Goal: Task Accomplishment & Management: Use online tool/utility

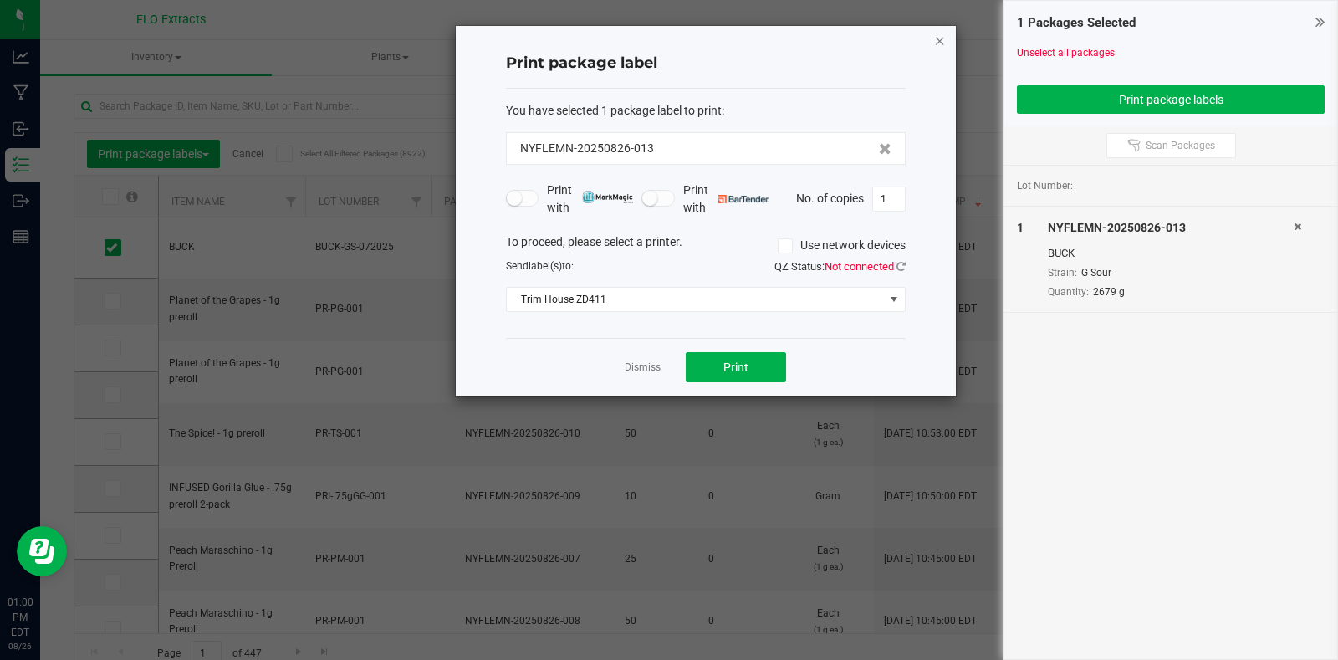
click at [938, 40] on icon "button" at bounding box center [940, 40] width 12 height 20
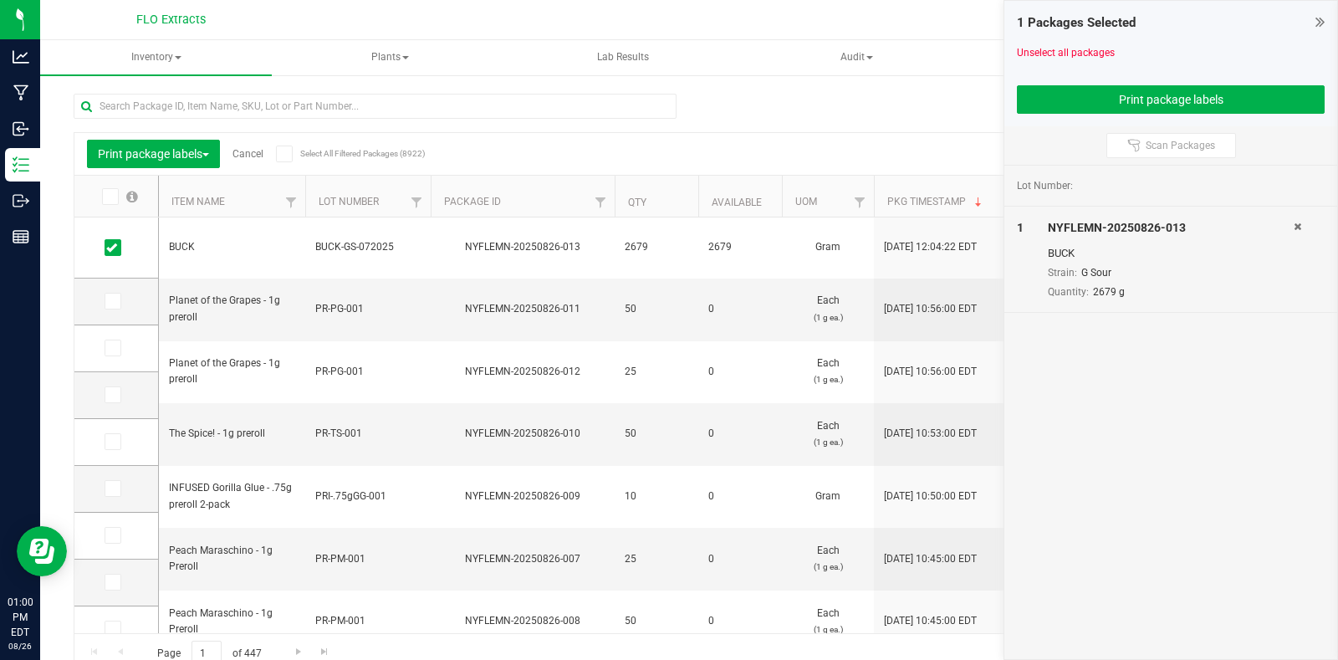
click at [1317, 18] on icon at bounding box center [1319, 21] width 9 height 17
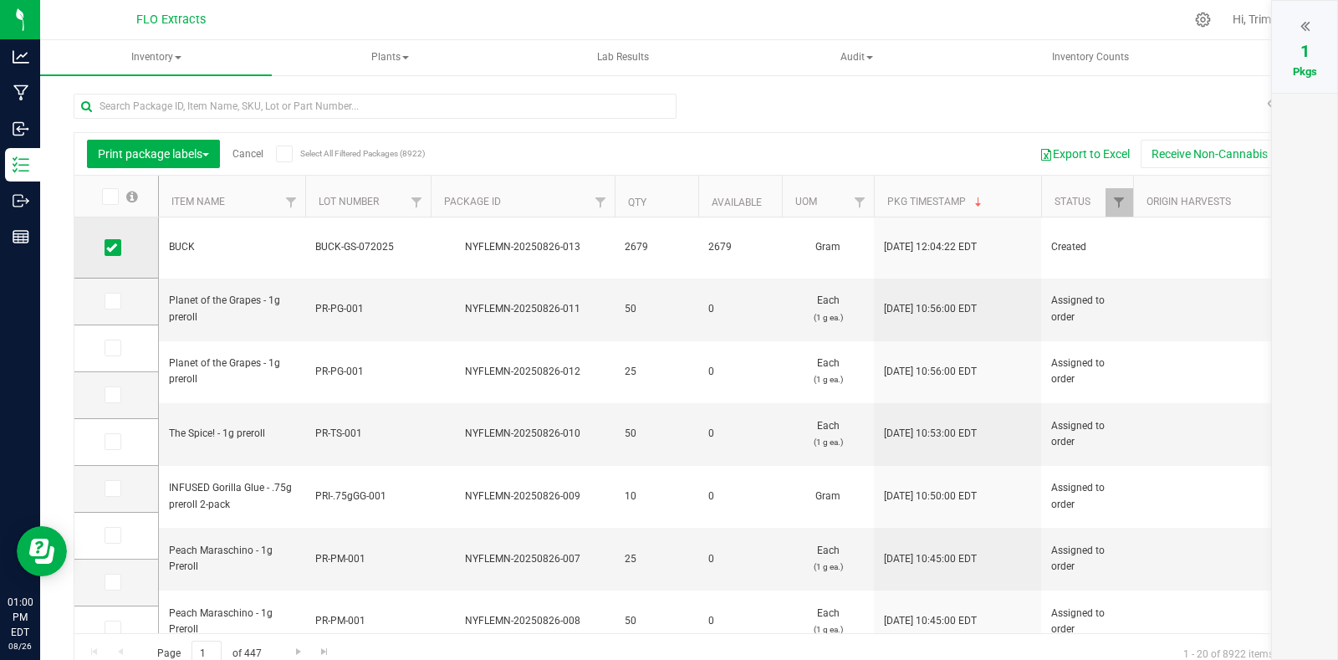
click at [110, 248] on icon at bounding box center [111, 248] width 11 height 0
click at [0, 0] on input "checkbox" at bounding box center [0, 0] width 0 height 0
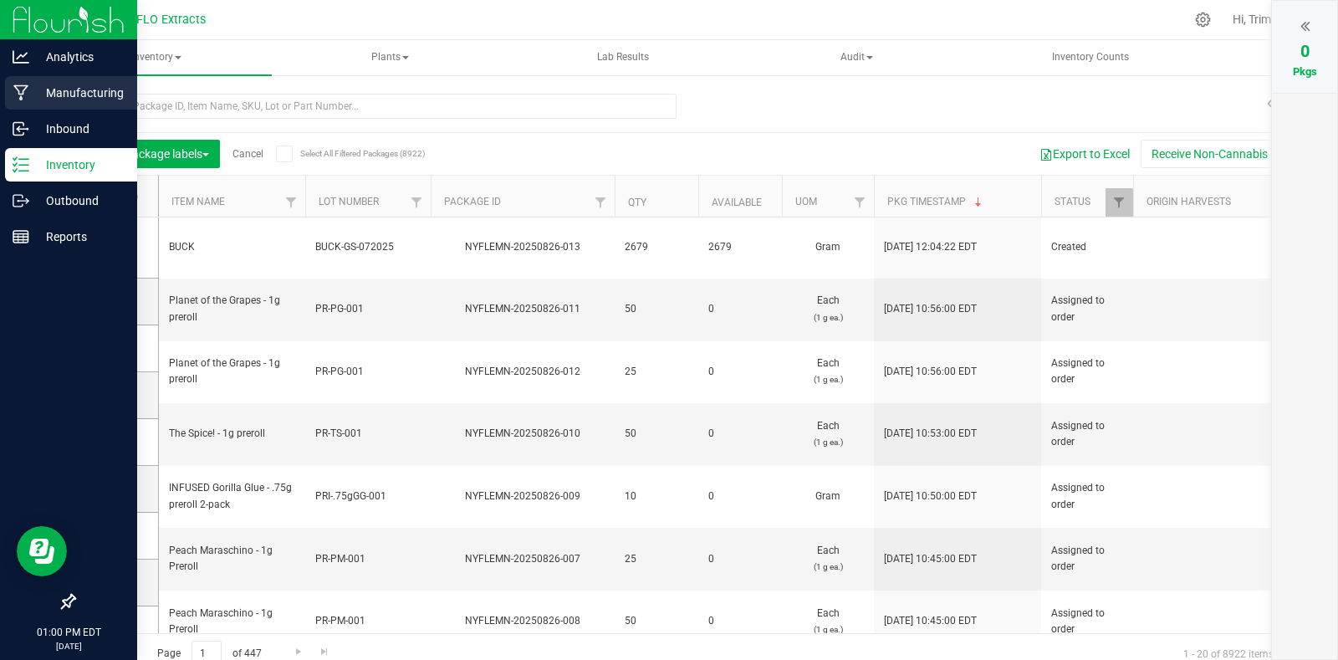
click at [73, 92] on p "Manufacturing" at bounding box center [79, 93] width 100 height 20
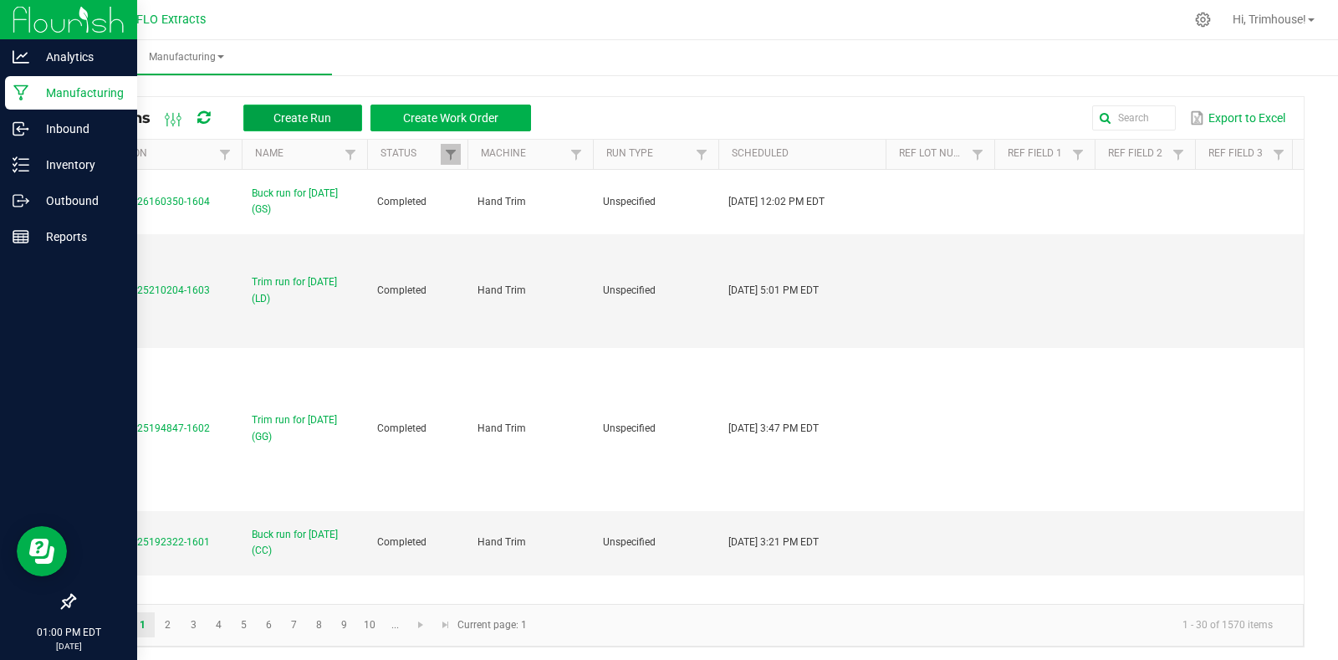
click at [335, 115] on button "Create Run" at bounding box center [302, 118] width 119 height 27
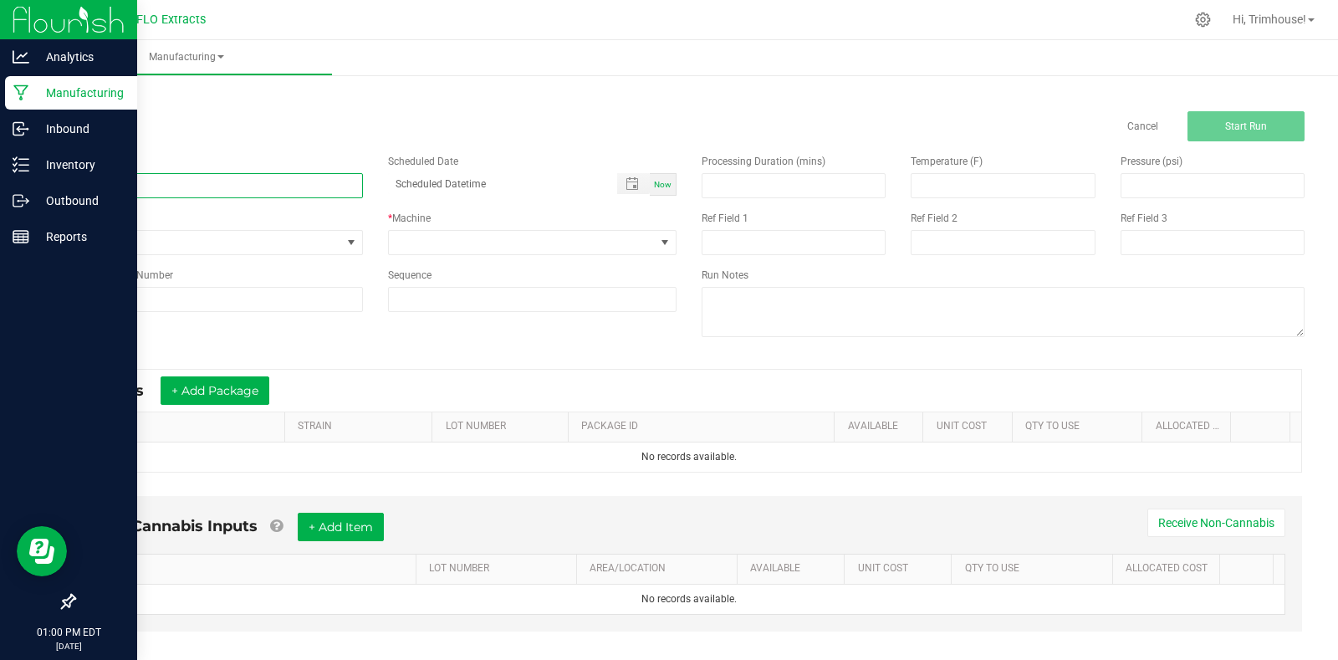
click at [210, 189] on input at bounding box center [218, 185] width 289 height 25
type input "Trim run for [DATE] (CC)"
click at [660, 176] on div "Now" at bounding box center [663, 184] width 27 height 23
type input "[DATE] 1:00 PM"
click at [664, 241] on span at bounding box center [664, 242] width 13 height 13
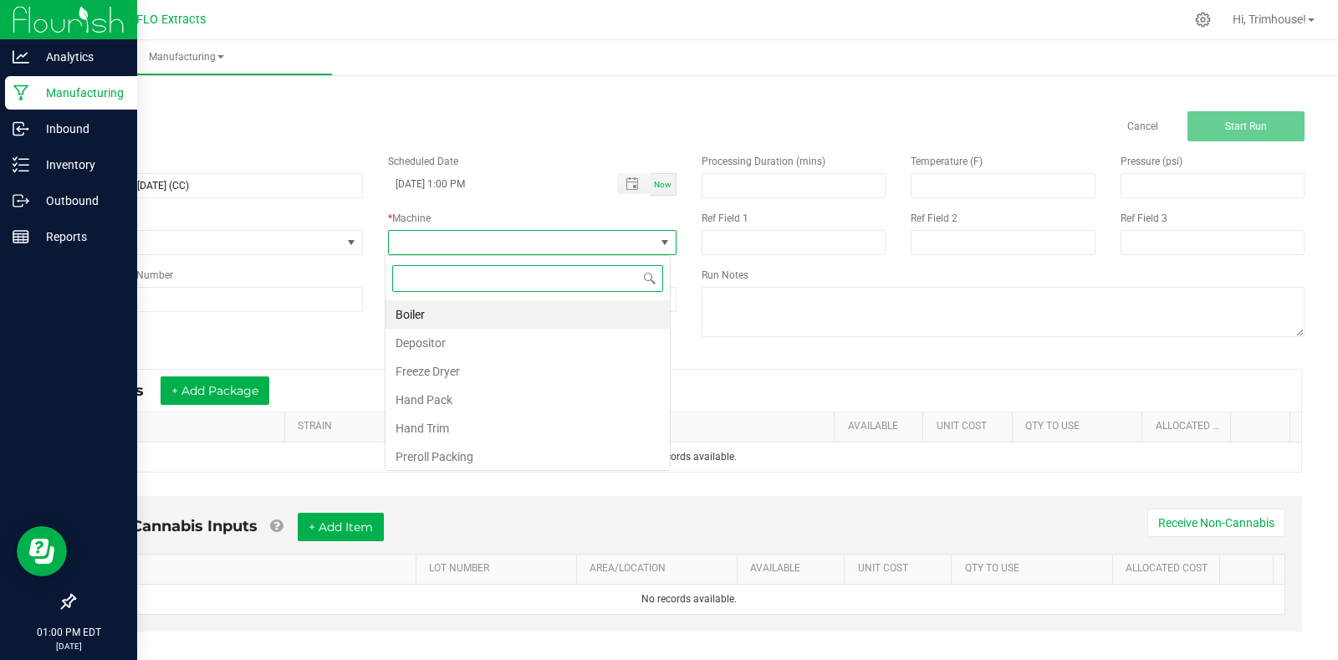
scroll to position [25, 286]
type input "trim"
click at [519, 313] on li "Hand Trim" at bounding box center [527, 314] width 284 height 28
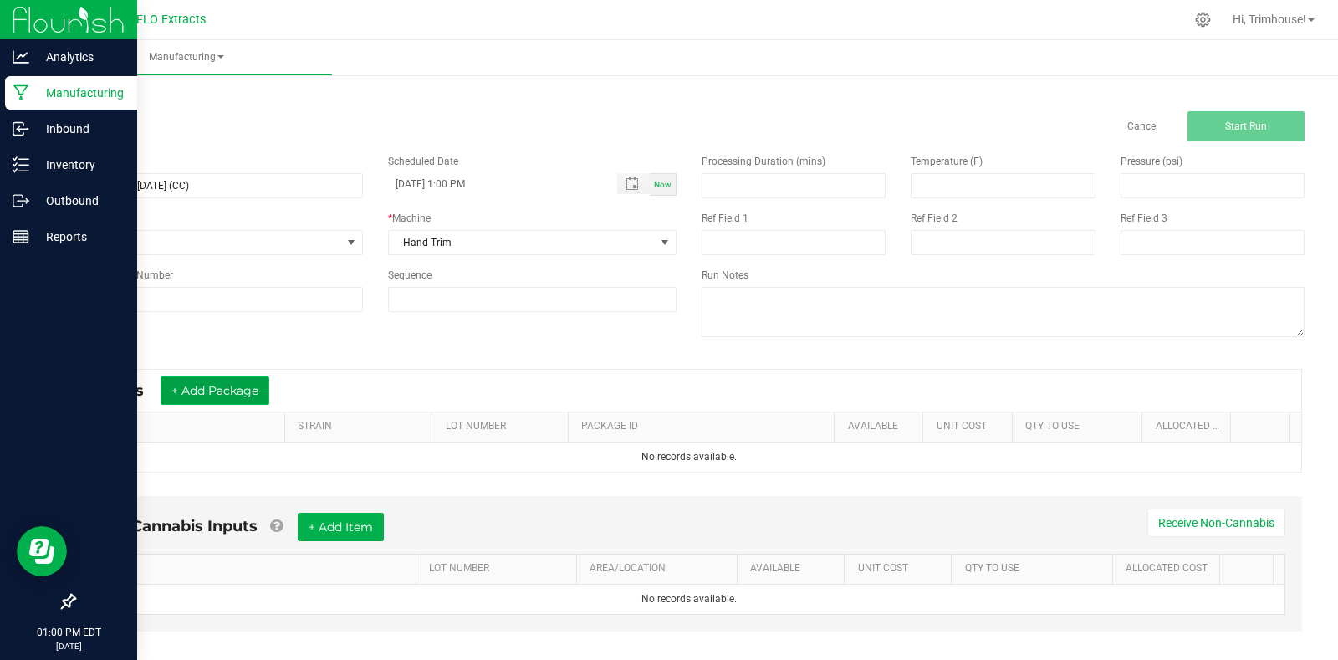
click at [248, 389] on button "+ Add Package" at bounding box center [215, 390] width 109 height 28
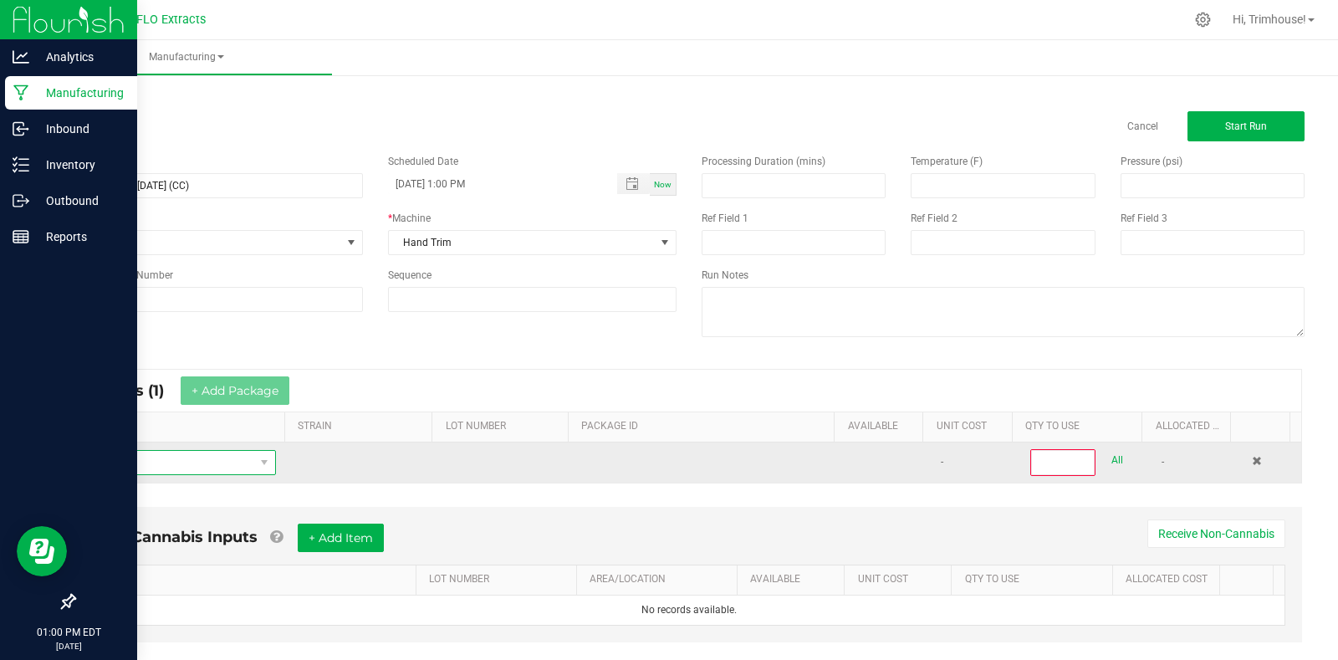
click at [212, 462] on span "NO DATA FOUND" at bounding box center [171, 462] width 166 height 23
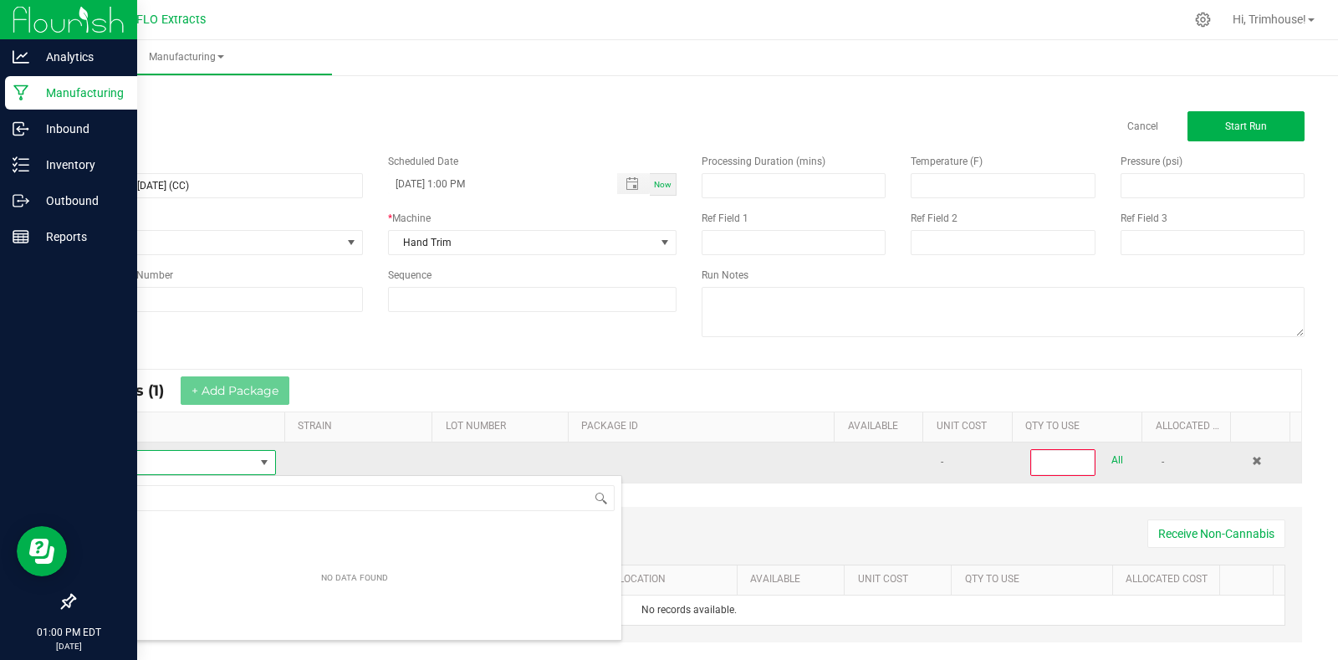
scroll to position [25, 183]
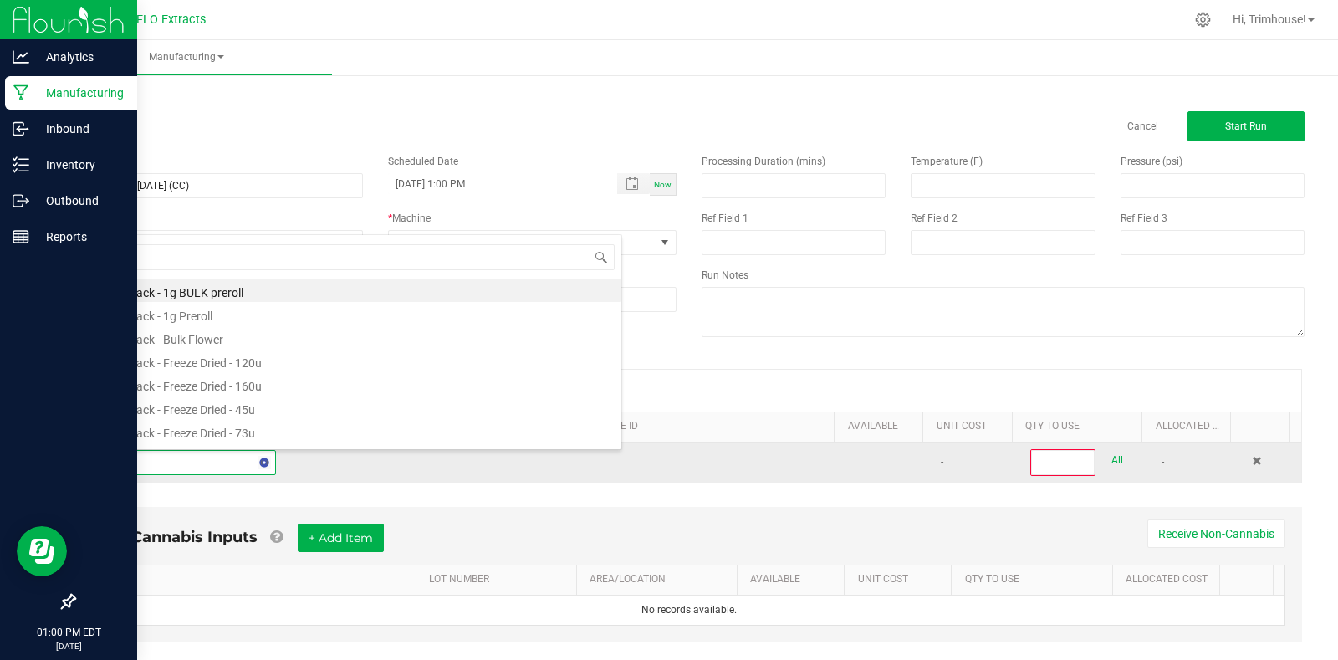
type input "buck"
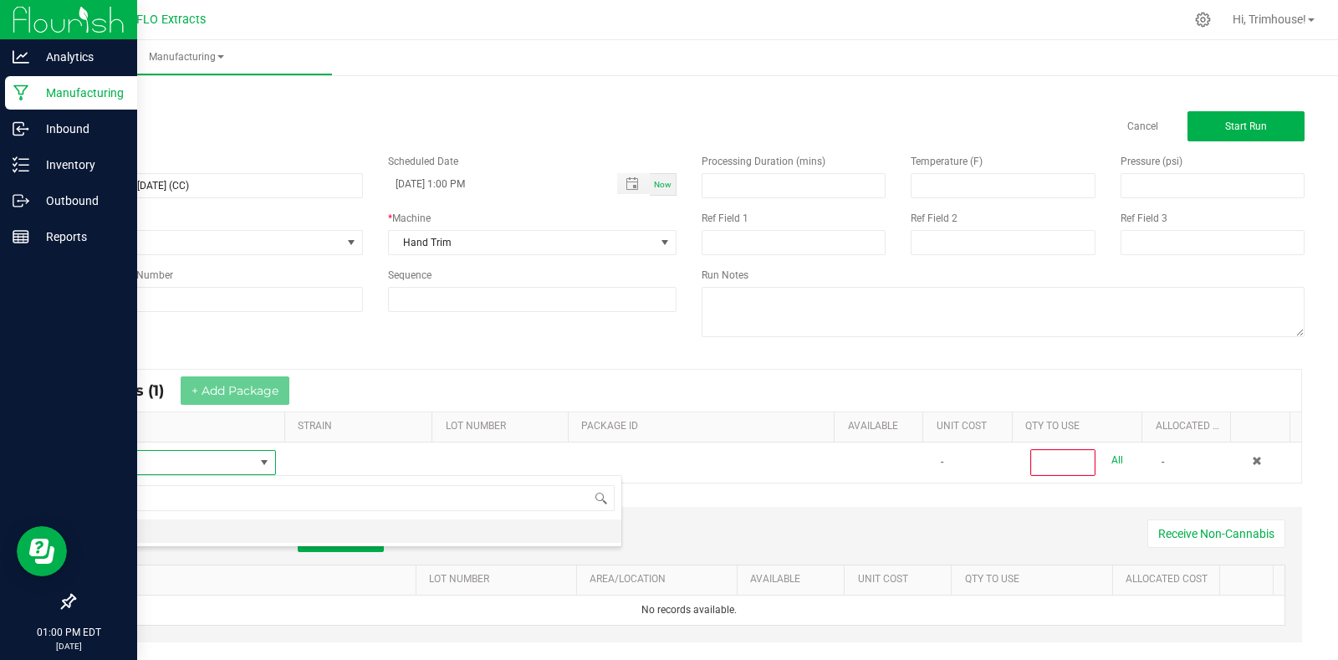
click at [194, 537] on li "BUCK" at bounding box center [354, 530] width 533 height 23
type input "0"
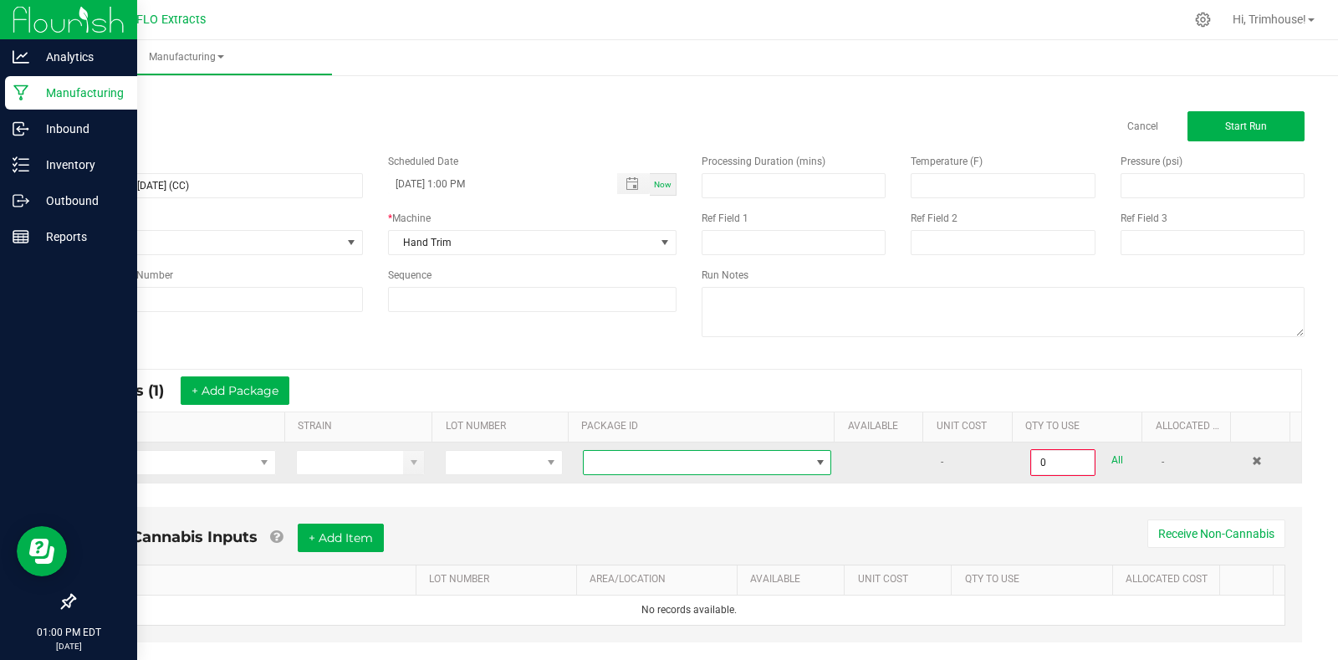
click at [814, 458] on span at bounding box center [820, 462] width 13 height 13
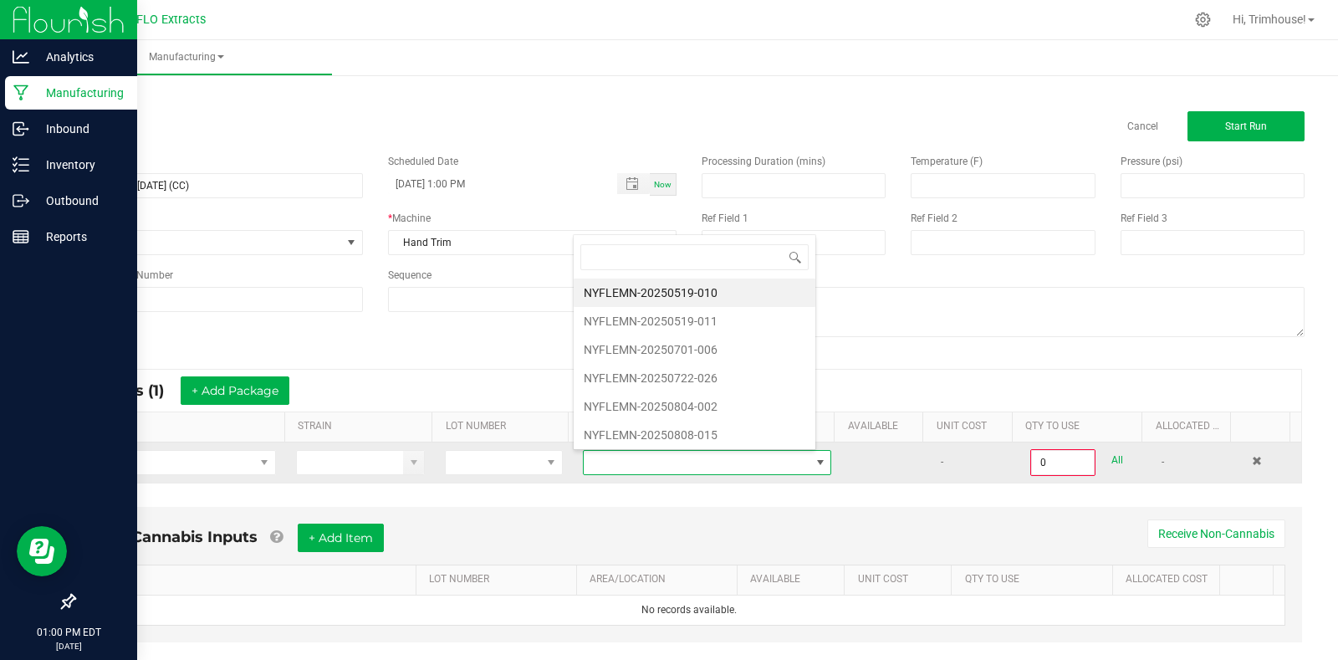
scroll to position [25, 241]
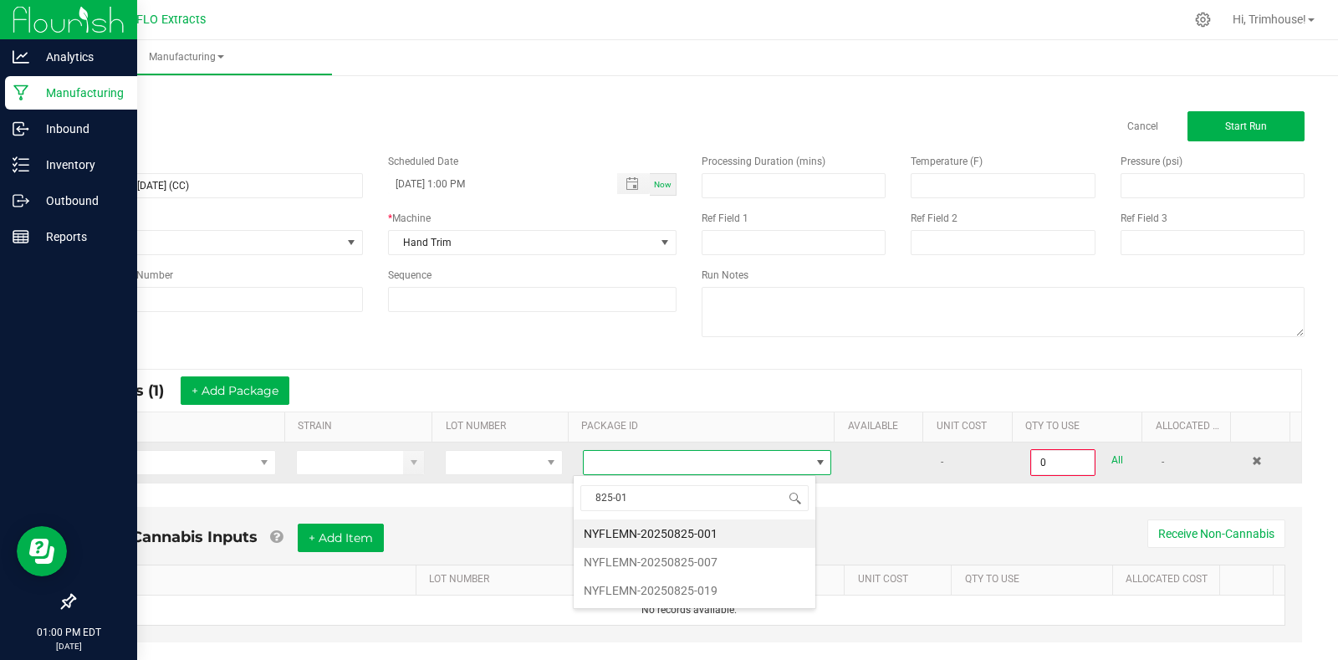
type input "825-019"
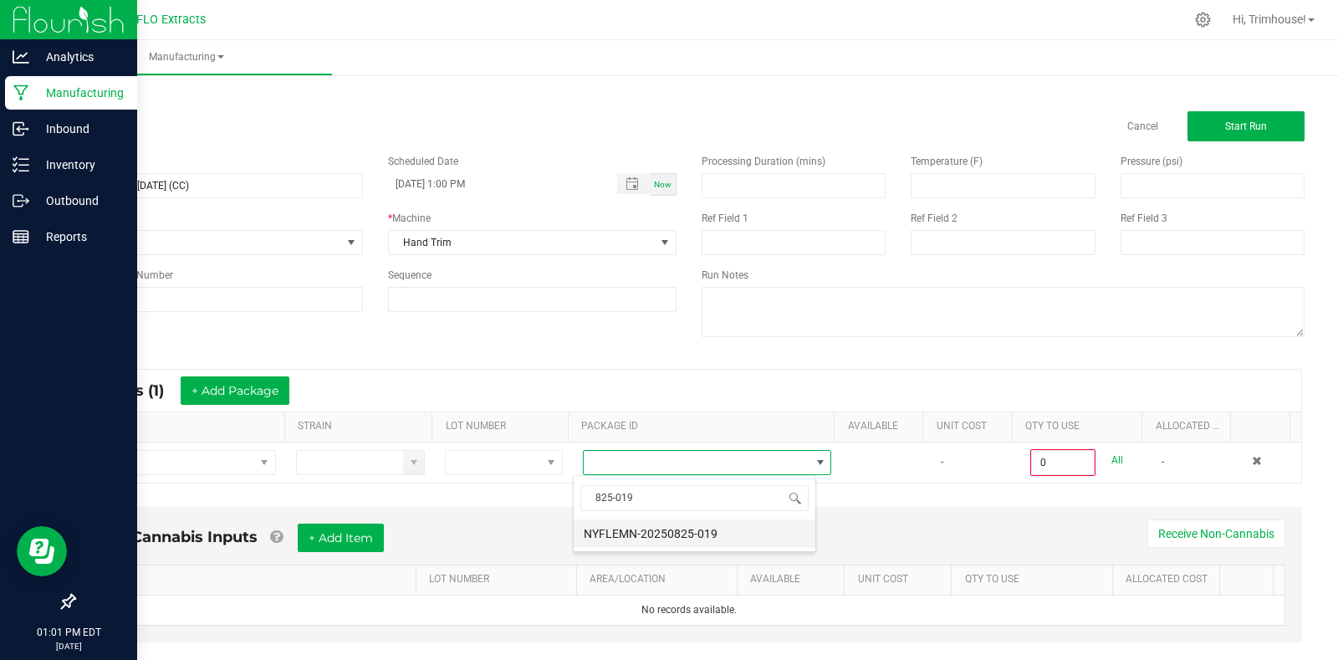
click at [672, 528] on li "NYFLEMN-20250825-019" at bounding box center [695, 533] width 242 height 28
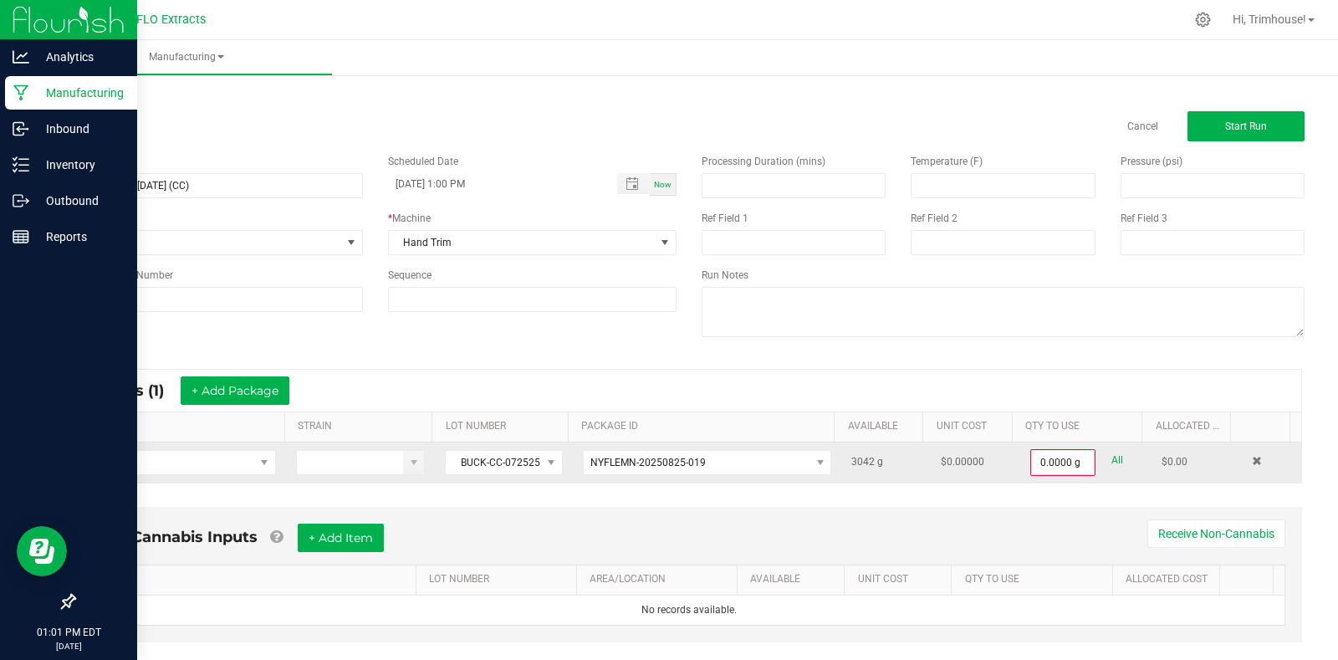
click at [1111, 462] on link "All" at bounding box center [1117, 460] width 12 height 23
type input "3042.0000 g"
click at [1244, 112] on button "Start Run" at bounding box center [1245, 126] width 117 height 30
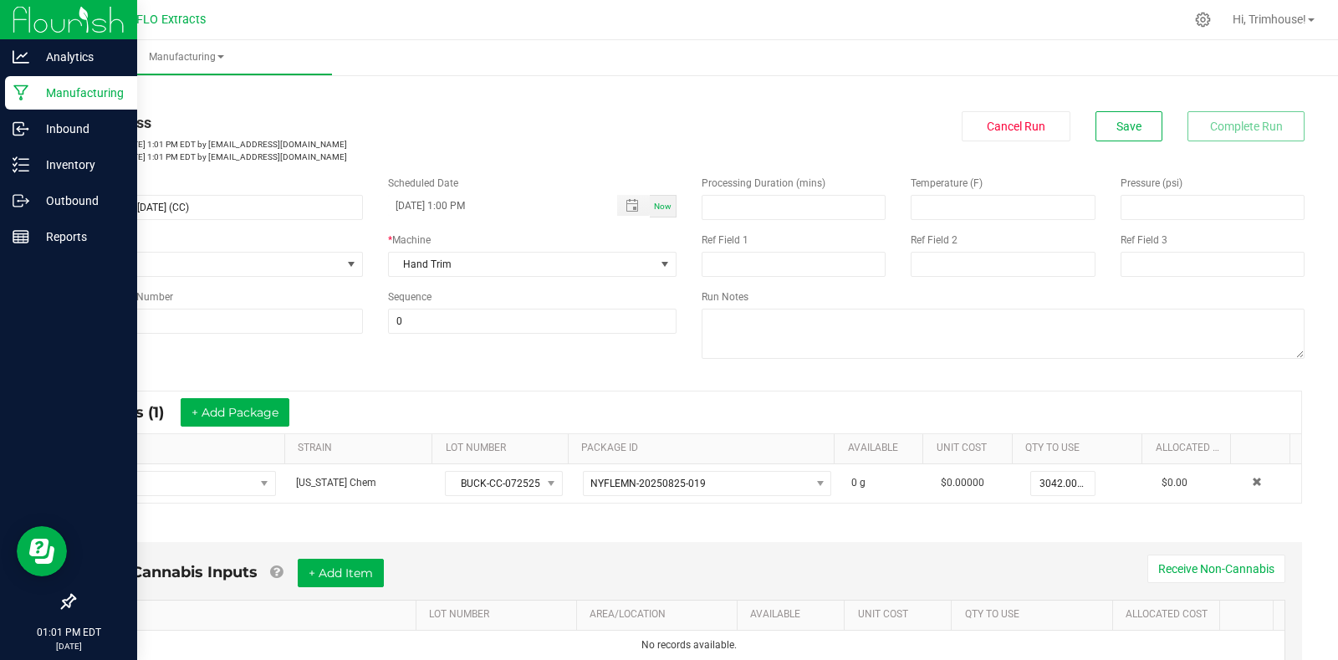
scroll to position [359, 0]
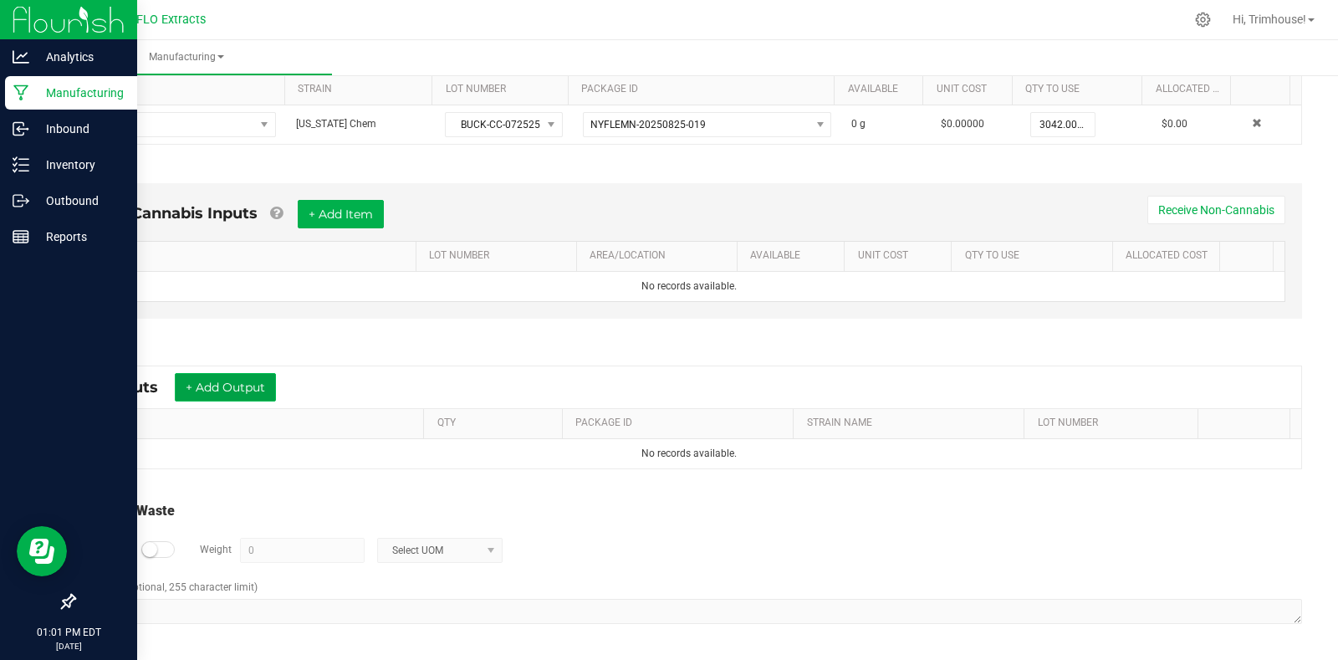
click at [226, 385] on button "+ Add Output" at bounding box center [225, 387] width 101 height 28
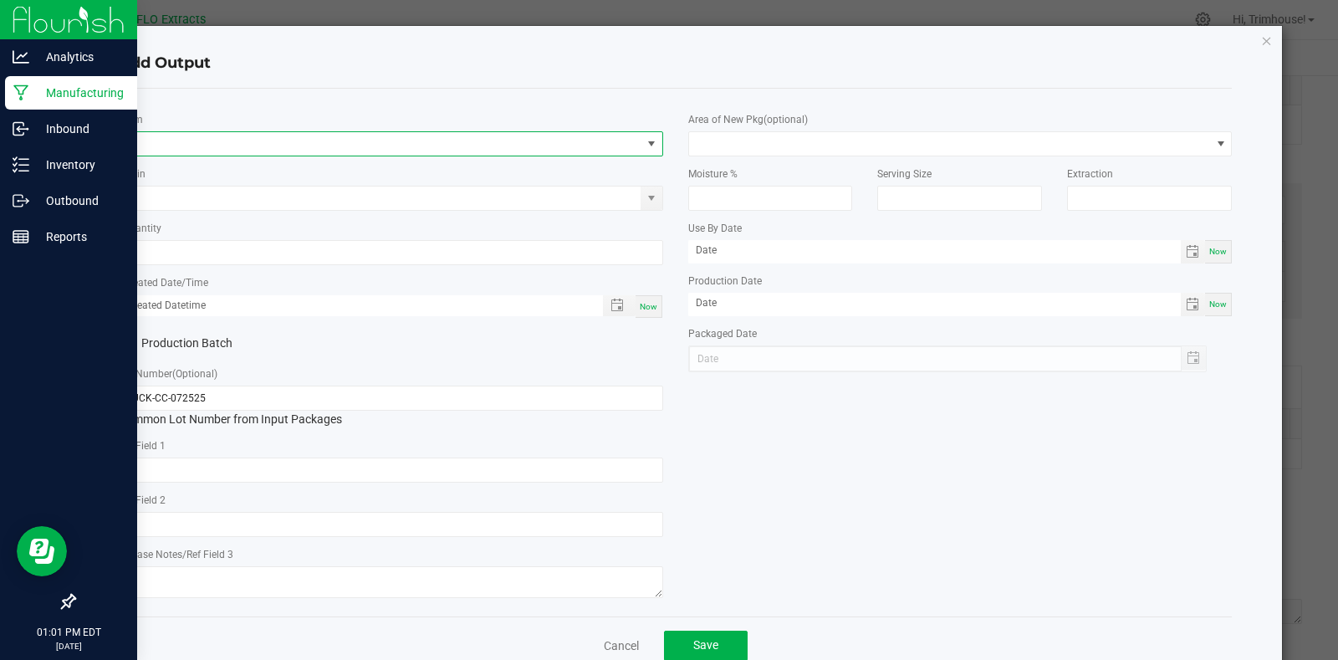
click at [247, 140] on span "NO DATA FOUND" at bounding box center [381, 143] width 522 height 23
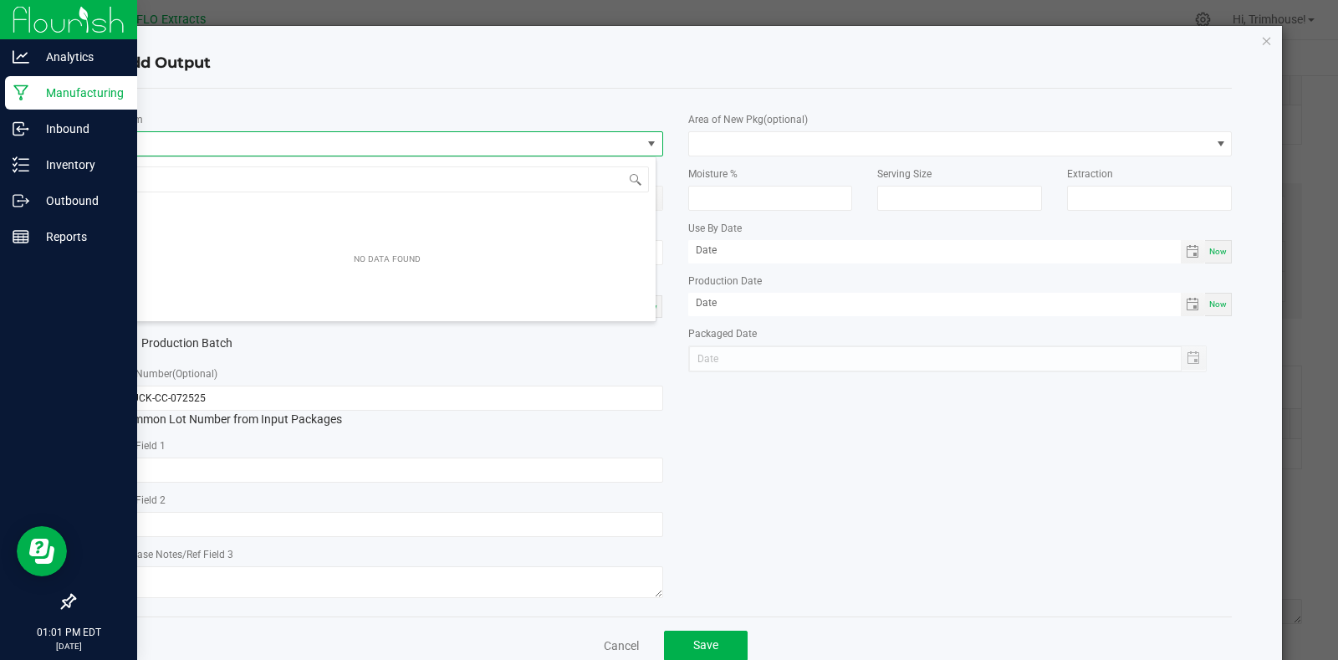
scroll to position [25, 539]
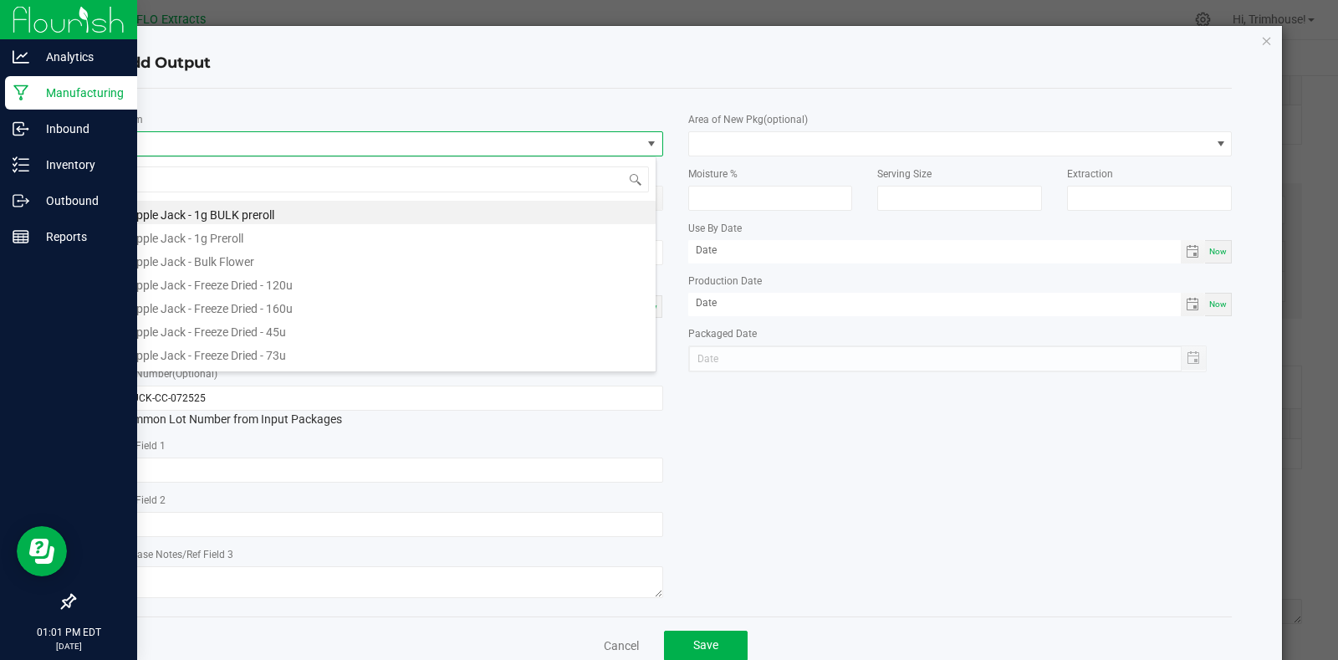
click at [247, 140] on span at bounding box center [381, 143] width 522 height 23
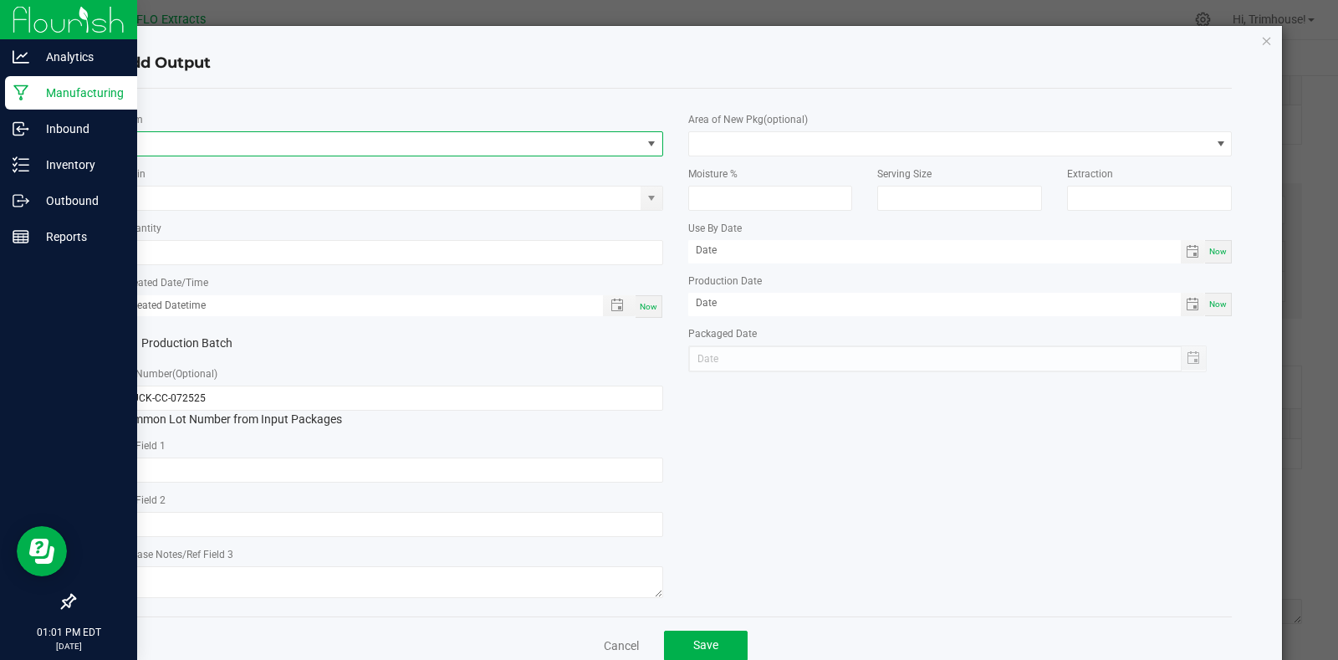
scroll to position [40, 0]
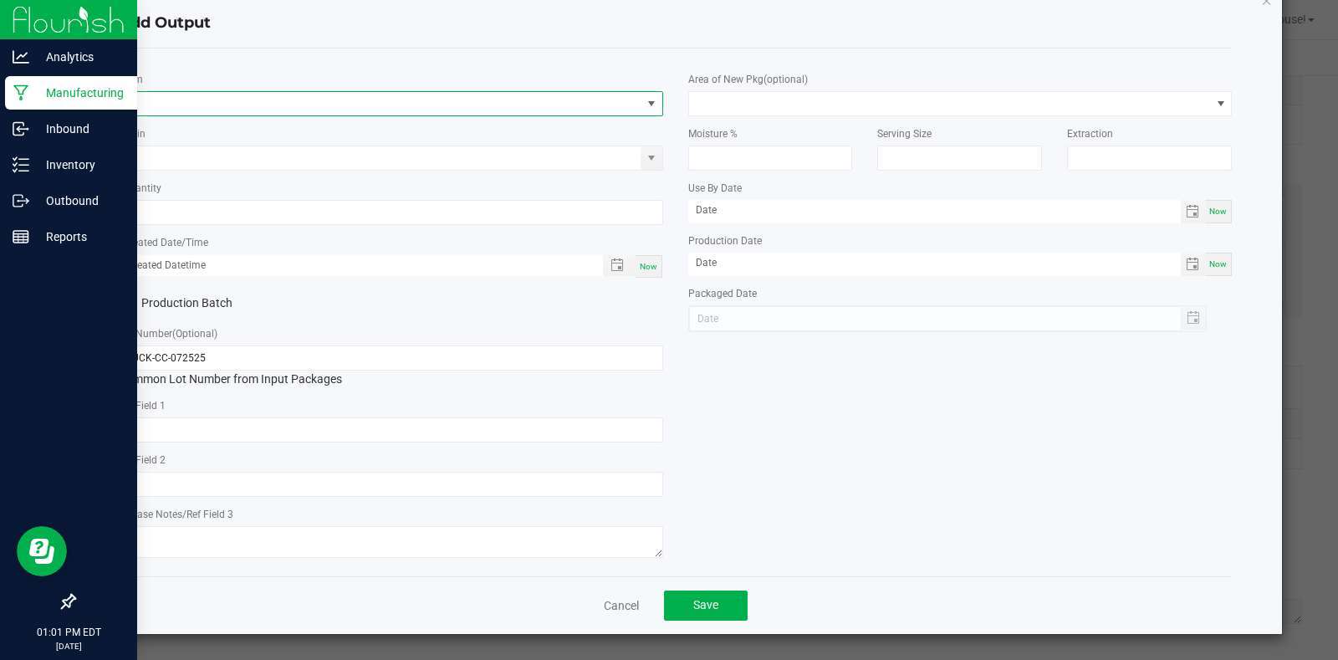
click at [244, 105] on span "NO DATA FOUND" at bounding box center [381, 103] width 522 height 23
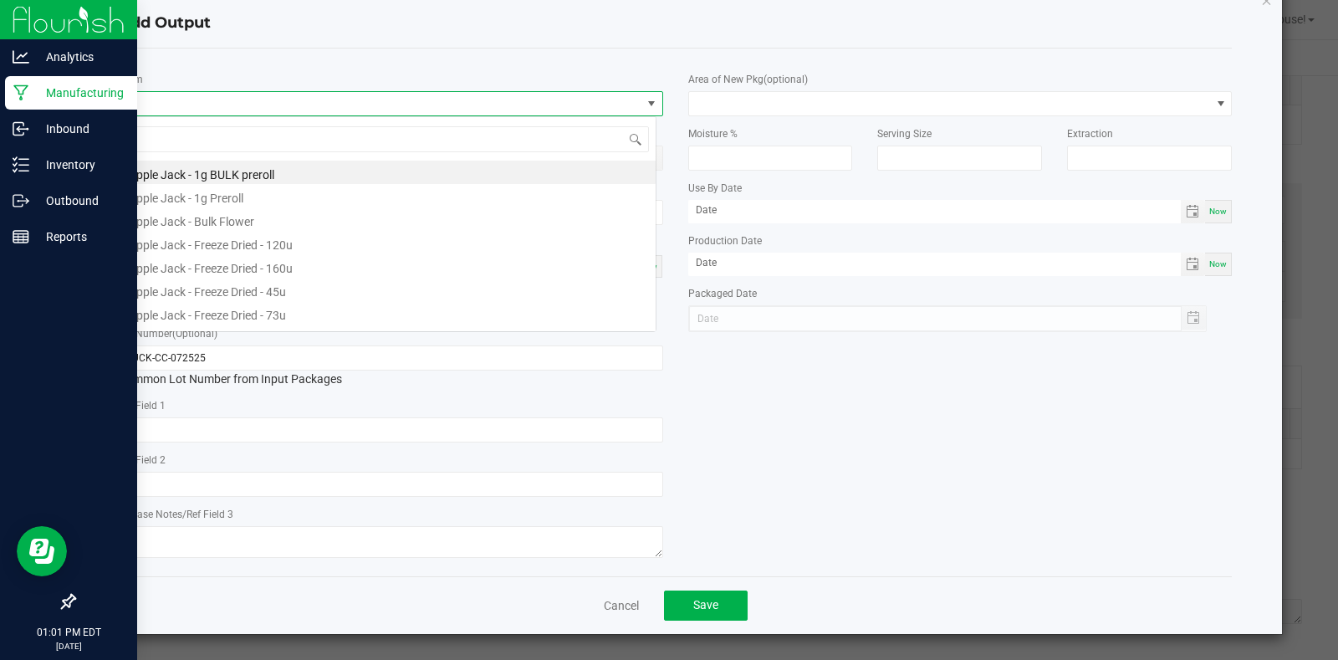
scroll to position [25, 539]
type input "chem - b"
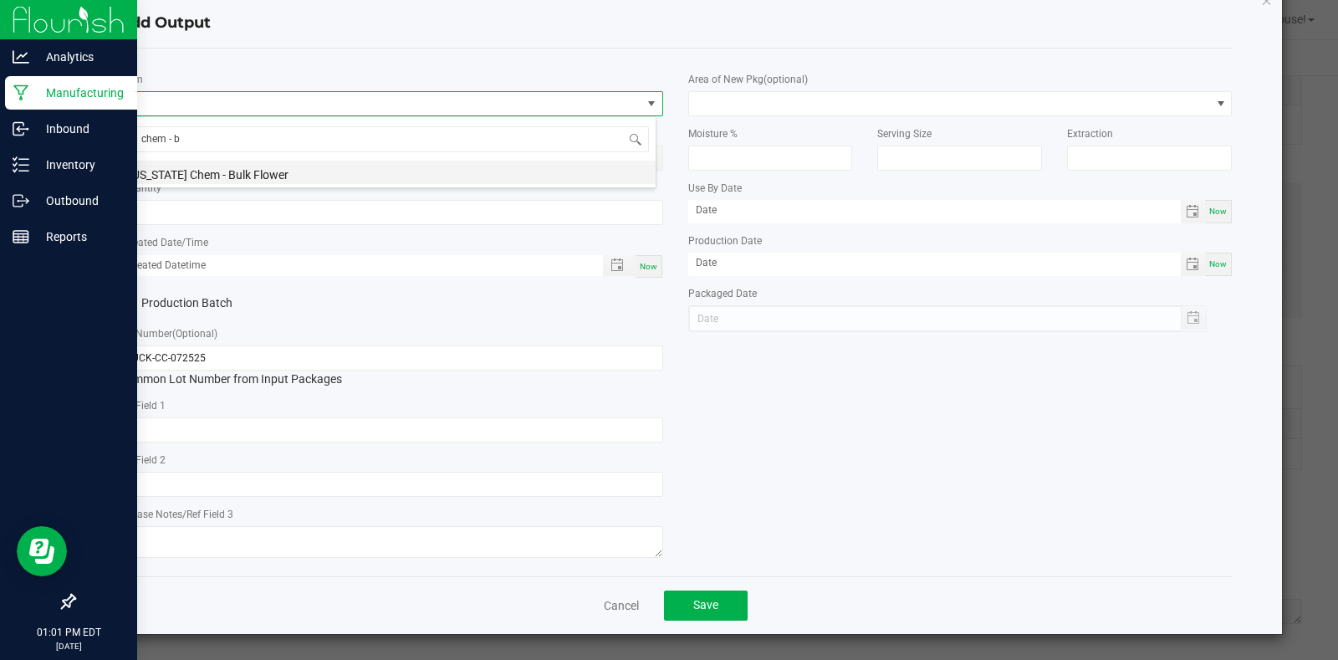
click at [229, 167] on li "[US_STATE] Chem - Bulk Flower" at bounding box center [387, 172] width 537 height 23
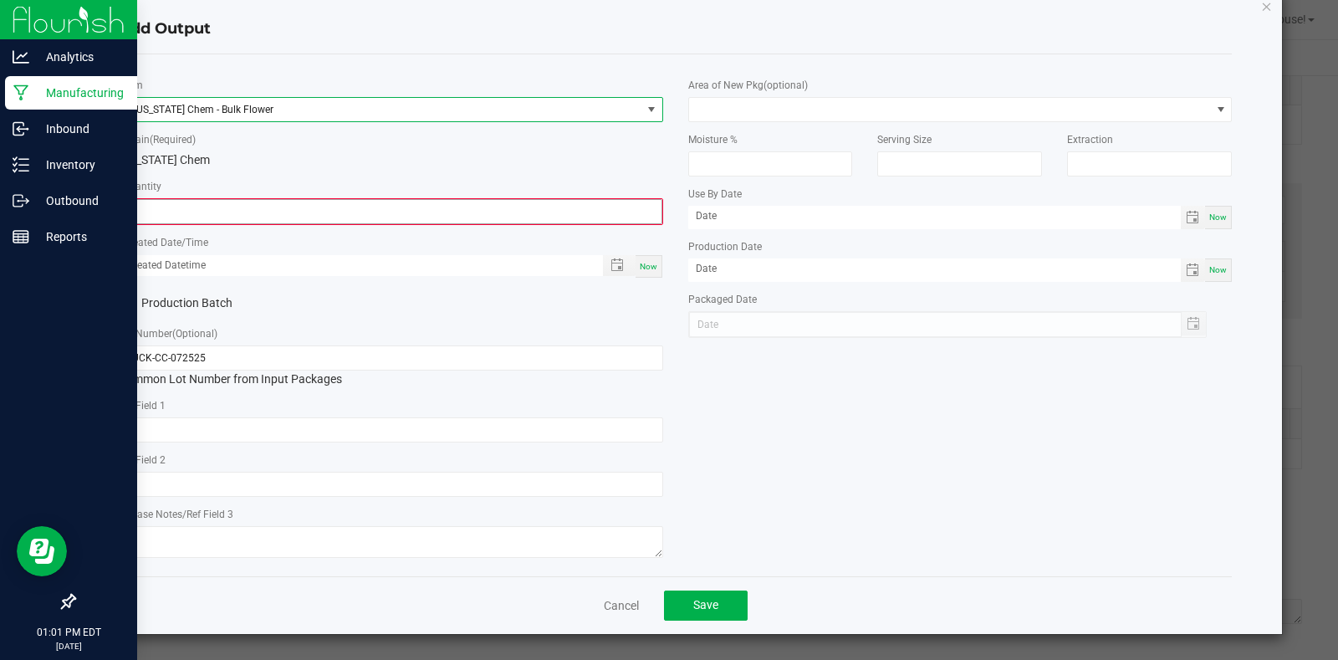
click at [220, 214] on input "0" at bounding box center [390, 211] width 541 height 23
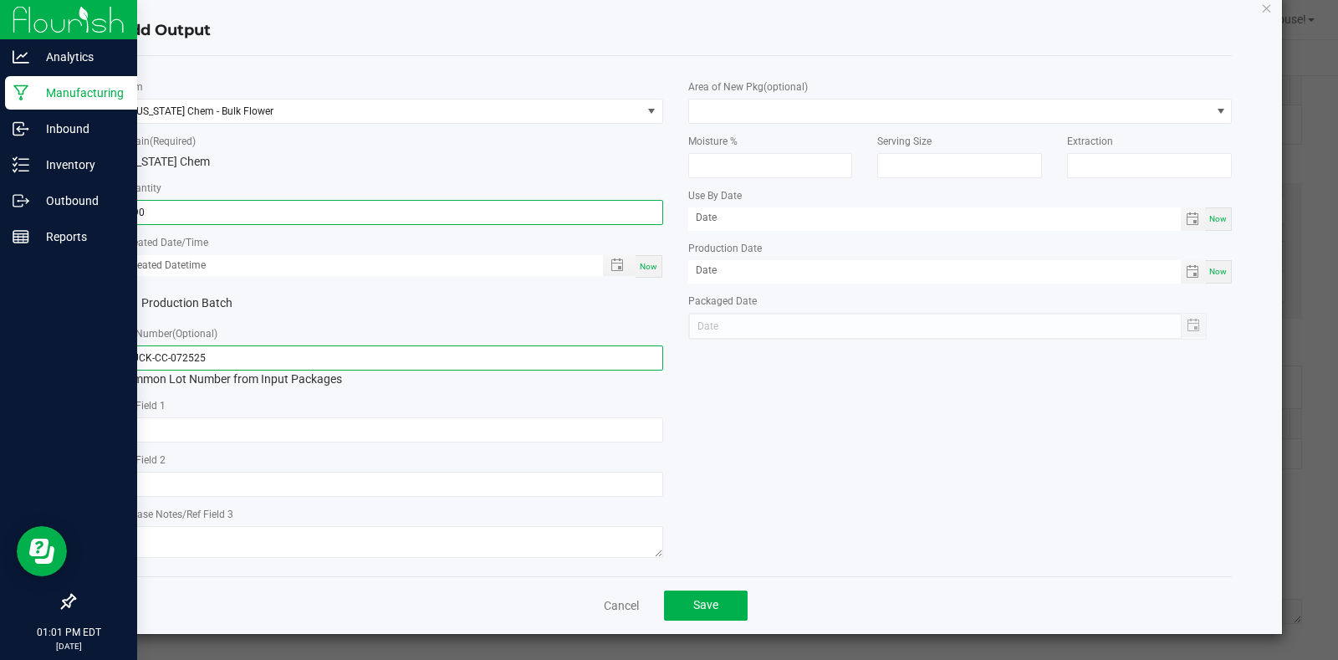
type input "390.0000 g"
click at [305, 354] on input "BUCK-CC-072525" at bounding box center [391, 357] width 544 height 25
type input "FLWR-CC-072525 van"
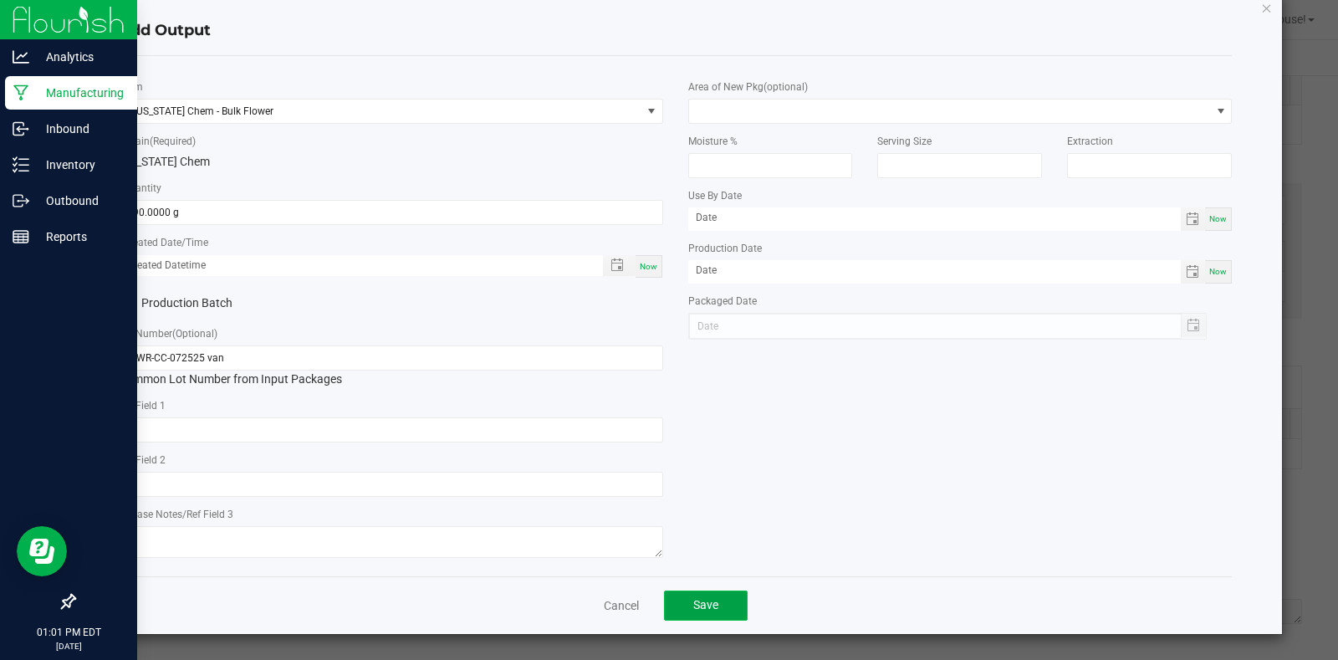
click at [695, 606] on span "Save" at bounding box center [705, 604] width 25 height 13
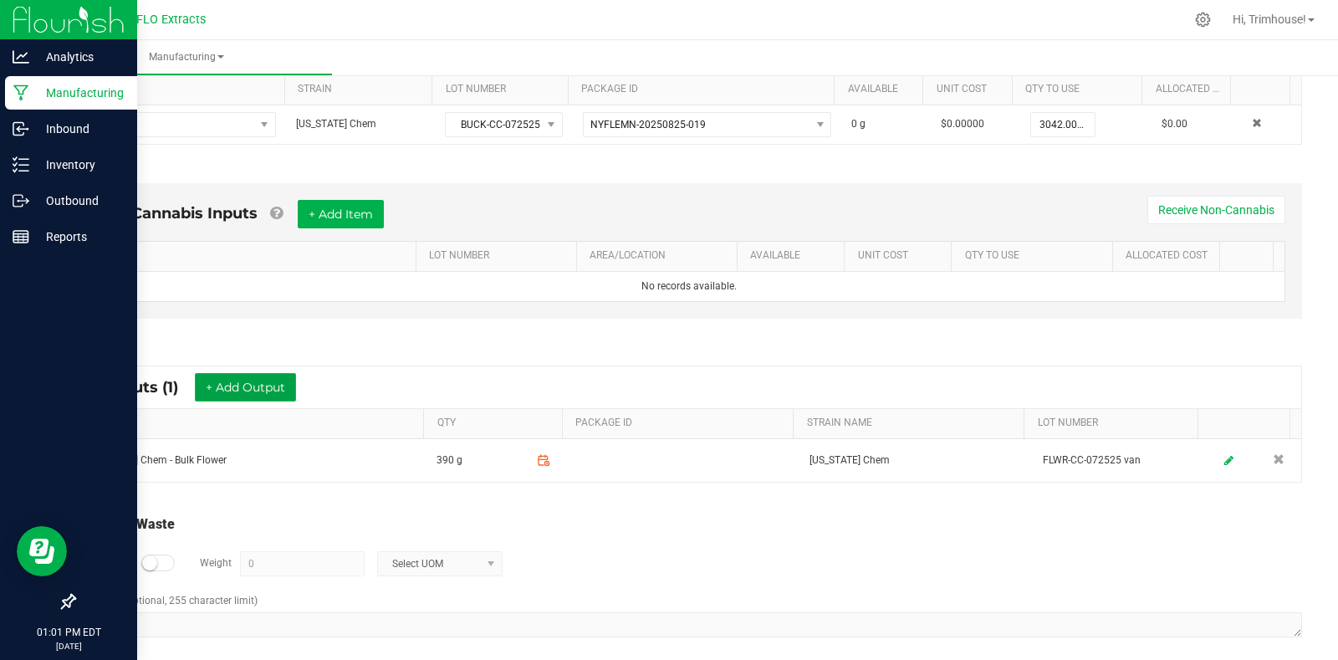
click at [237, 390] on button "+ Add Output" at bounding box center [245, 387] width 101 height 28
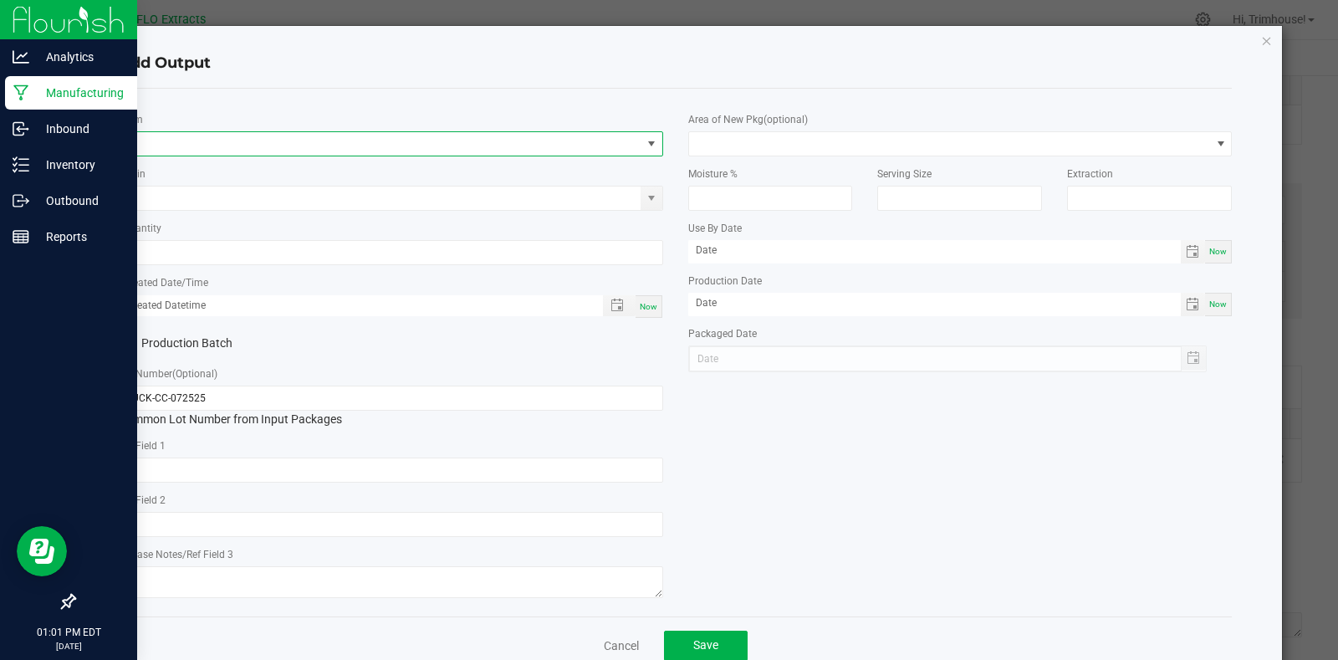
click at [163, 148] on span "NO DATA FOUND" at bounding box center [381, 143] width 522 height 23
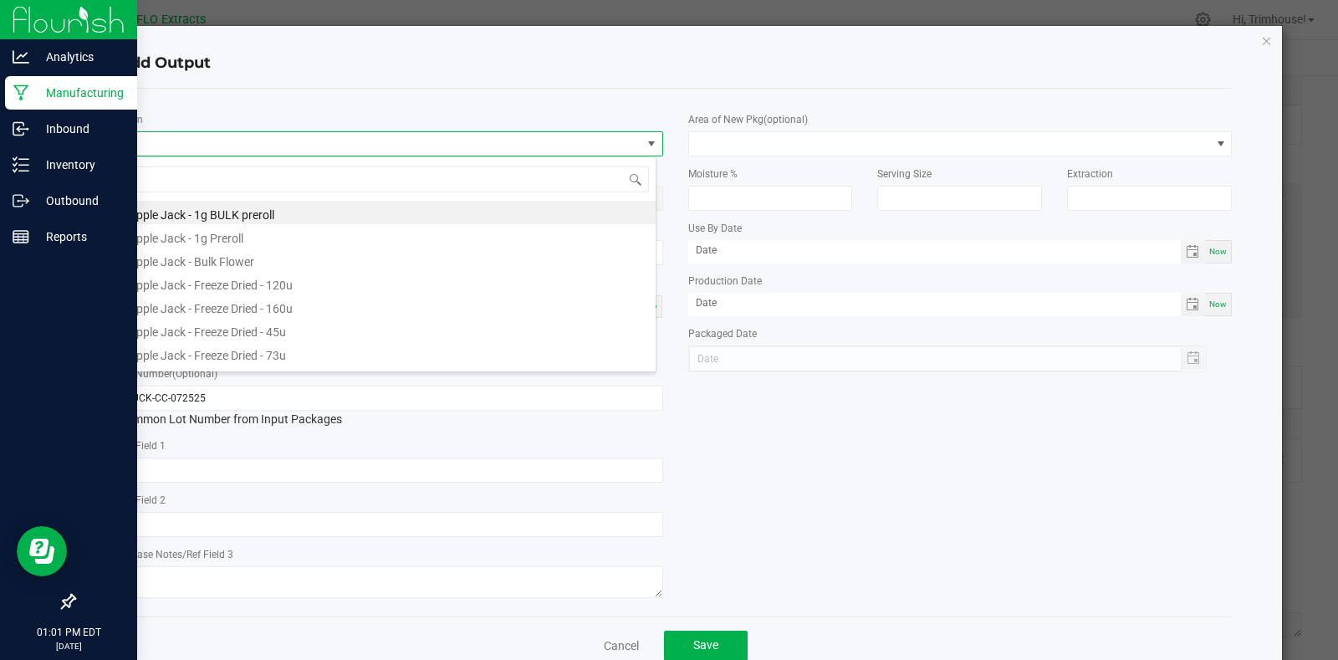
scroll to position [25, 539]
type input "chem"
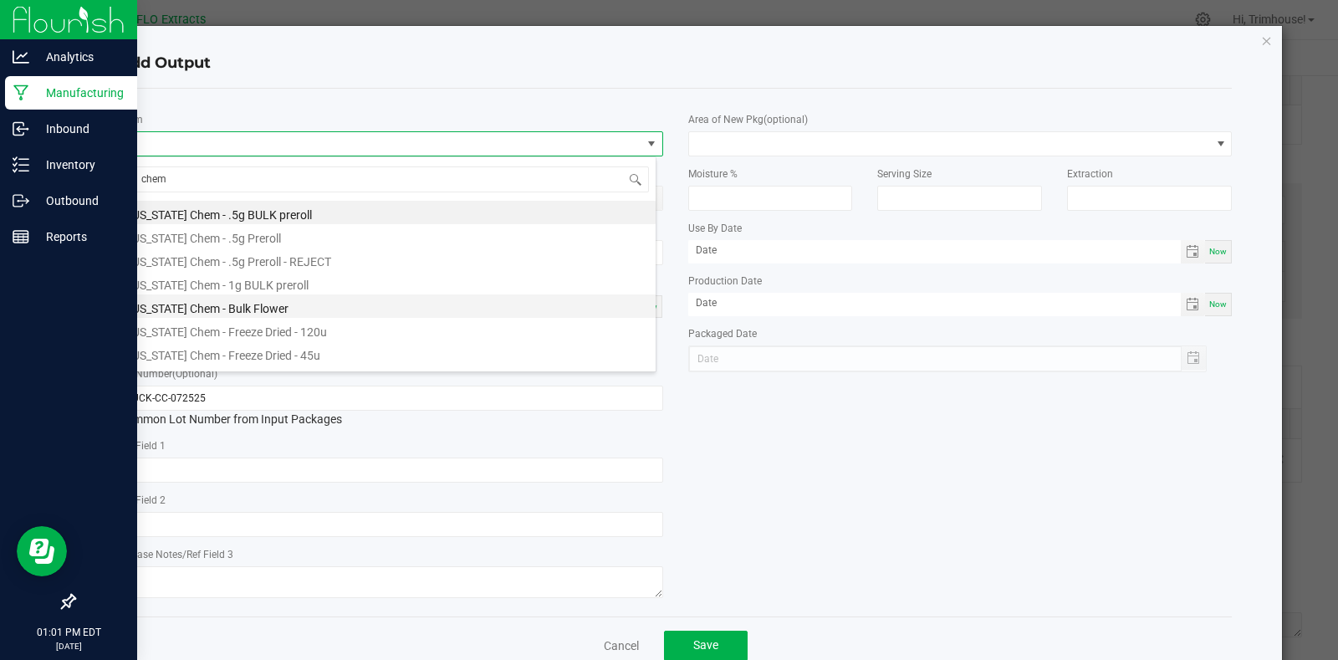
click at [287, 306] on li "[US_STATE] Chem - Bulk Flower" at bounding box center [387, 305] width 537 height 23
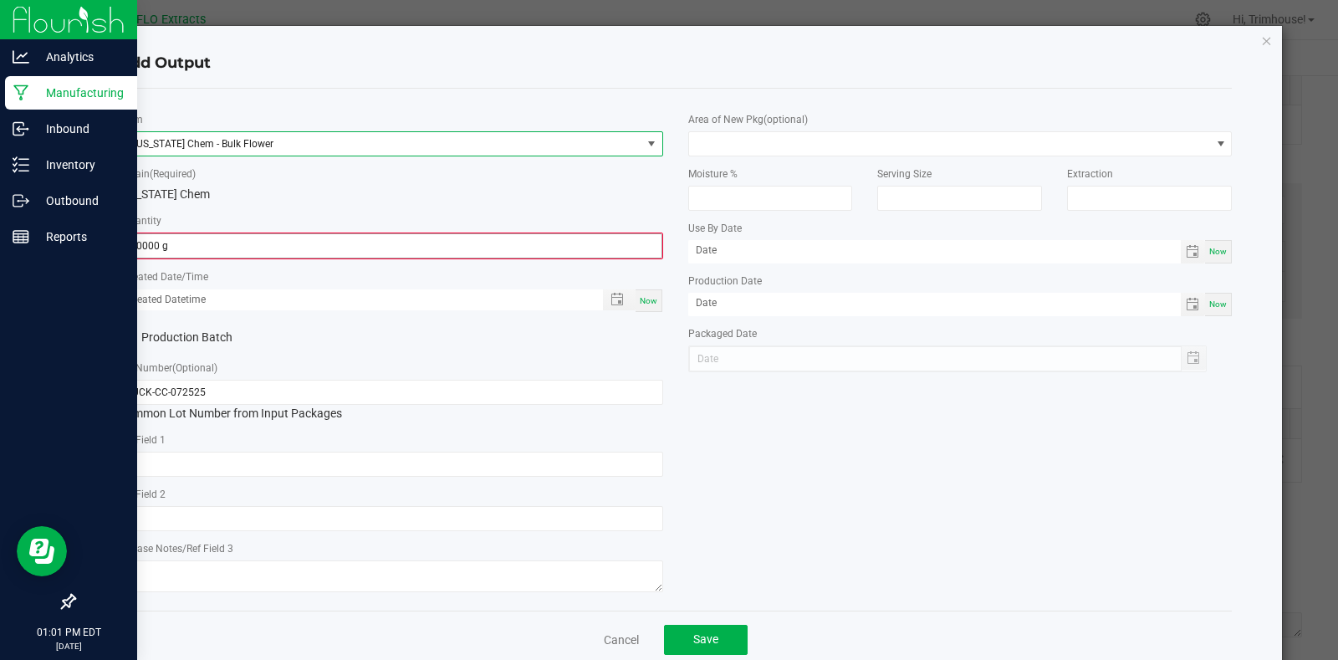
type input "0"
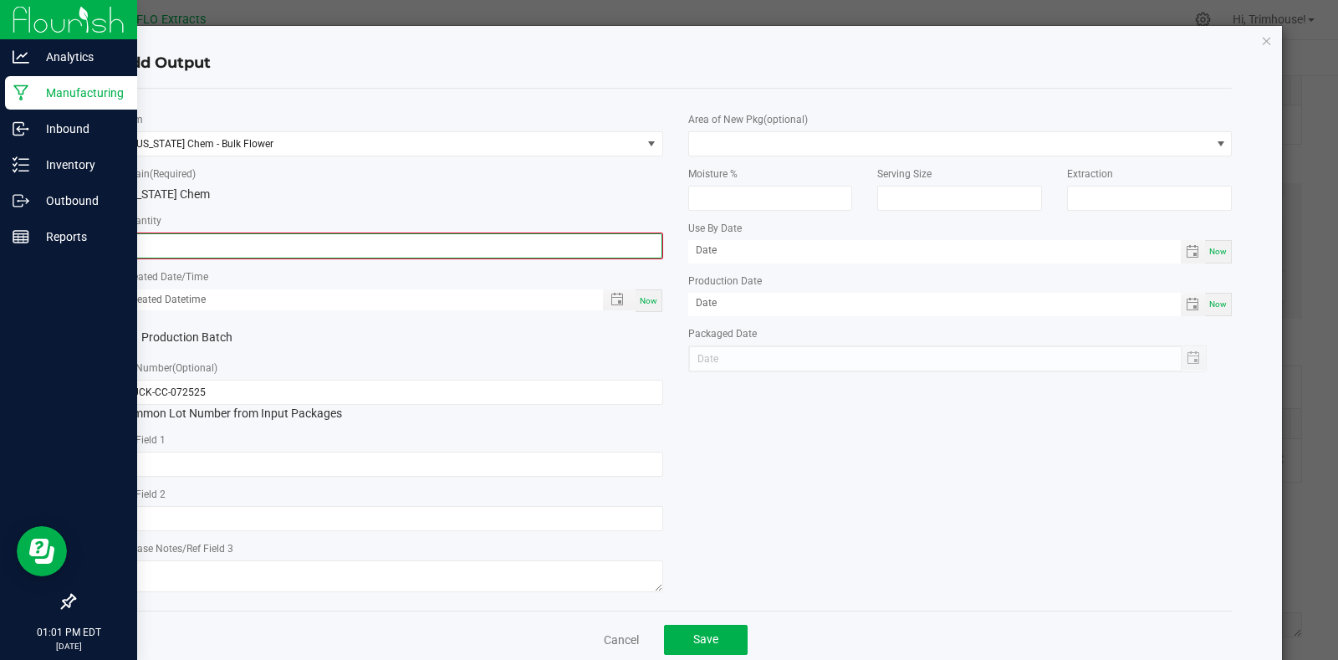
click at [208, 249] on input "0" at bounding box center [390, 245] width 541 height 23
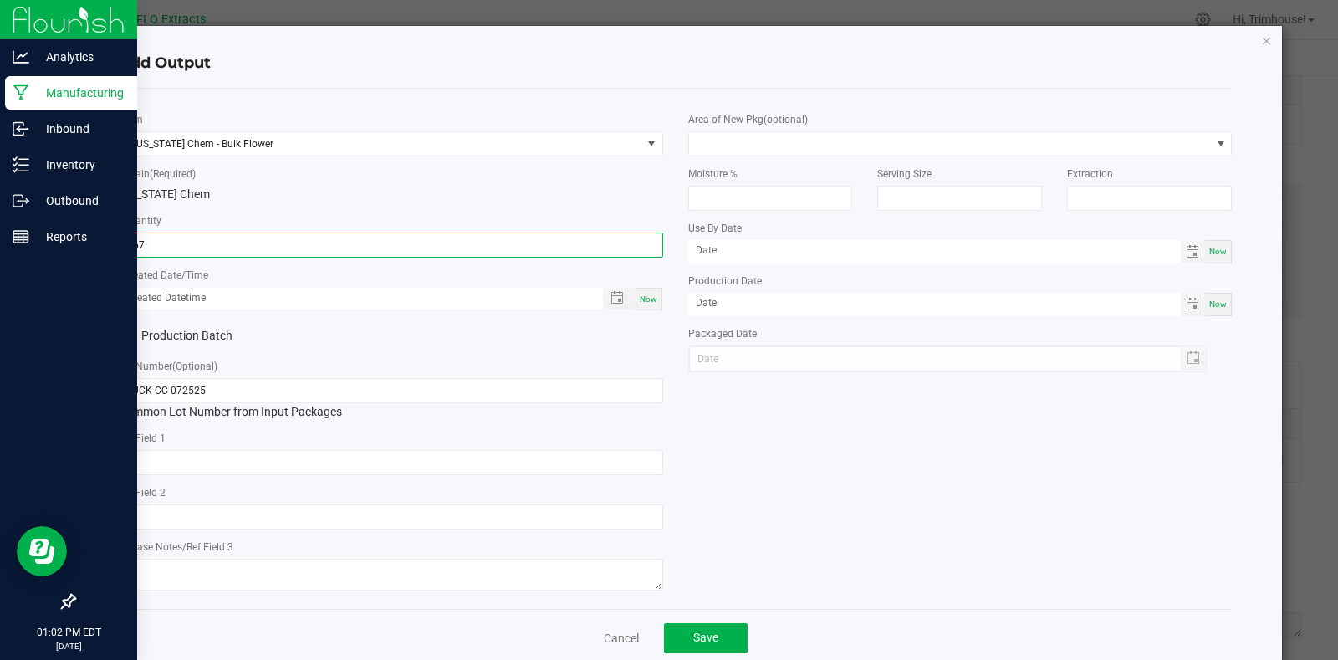
type input "367.0000 g"
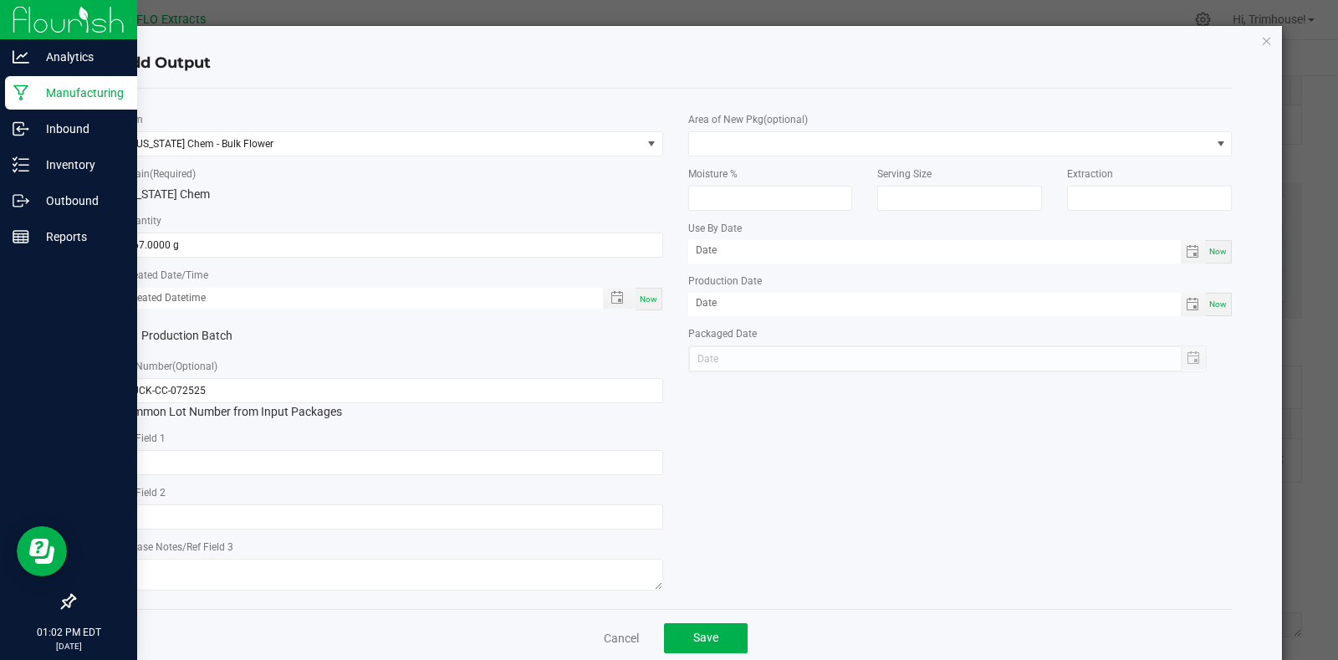
click at [645, 298] on span "Now" at bounding box center [649, 298] width 18 height 9
type input "[DATE] 1:02 PM"
type input "[DATE]"
click at [222, 400] on input "BUCK-CC-072525" at bounding box center [391, 390] width 544 height 25
type input "FLWR-CC-072525 sith"
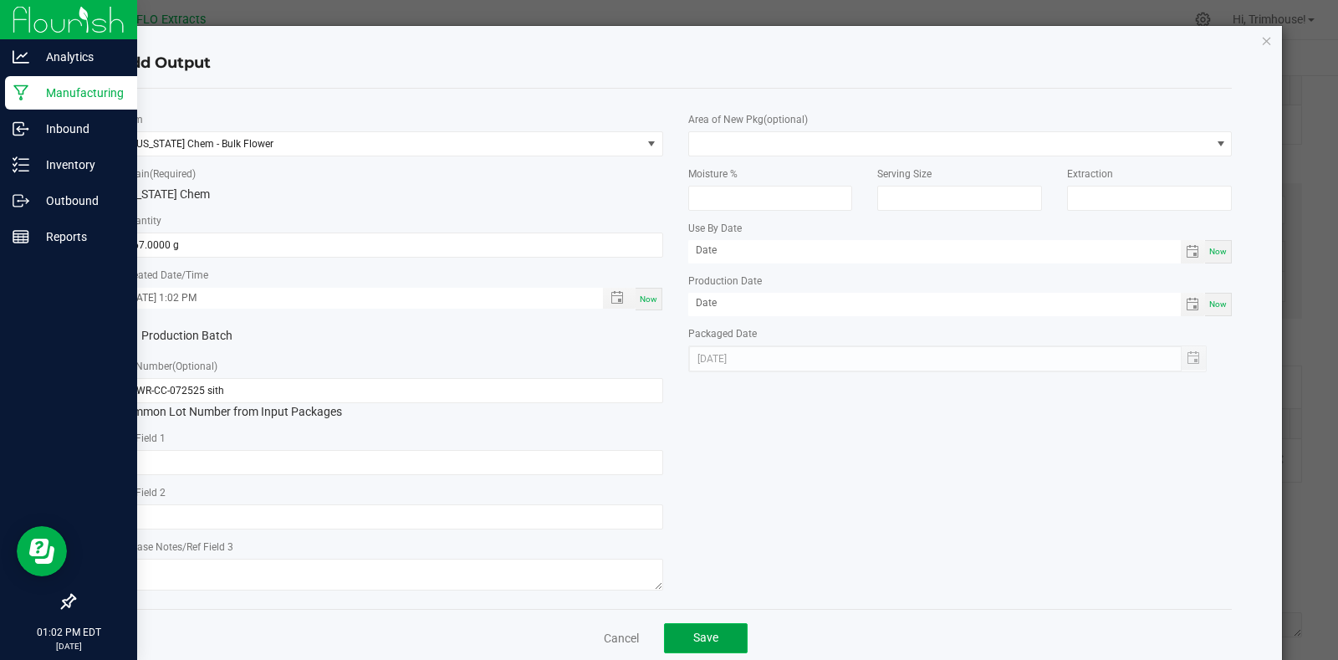
click at [722, 638] on button "Save" at bounding box center [706, 638] width 84 height 30
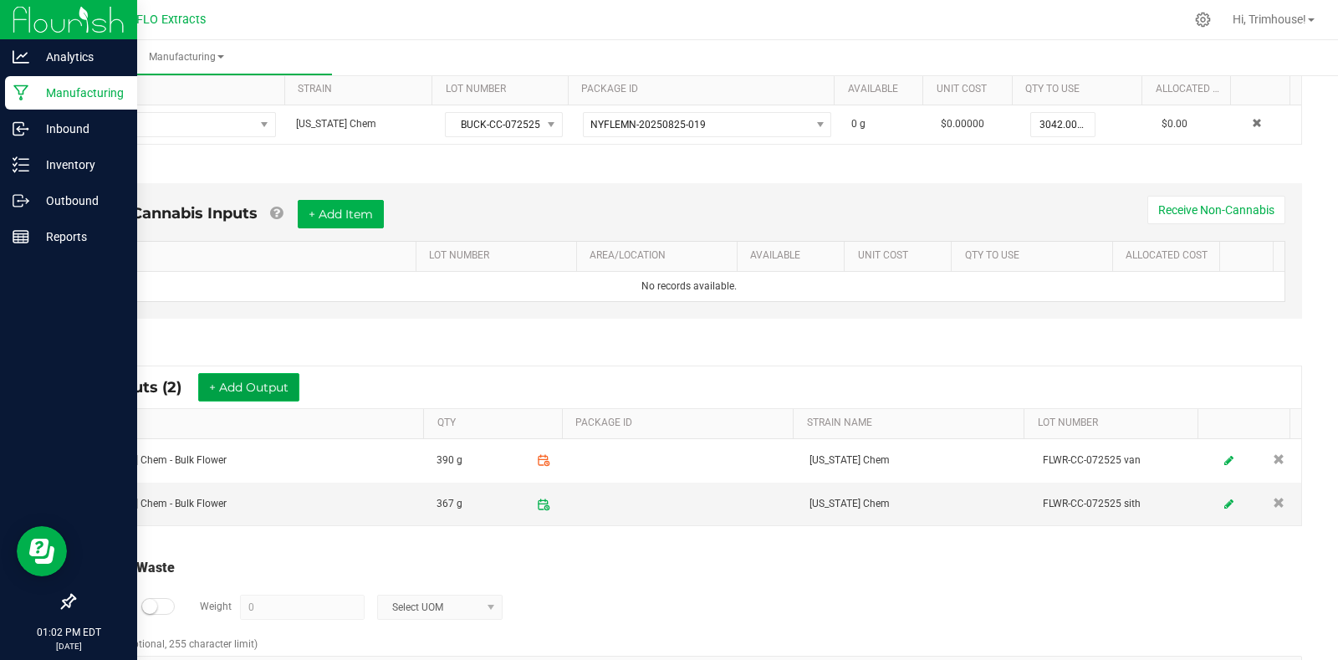
click at [278, 387] on button "+ Add Output" at bounding box center [248, 387] width 101 height 28
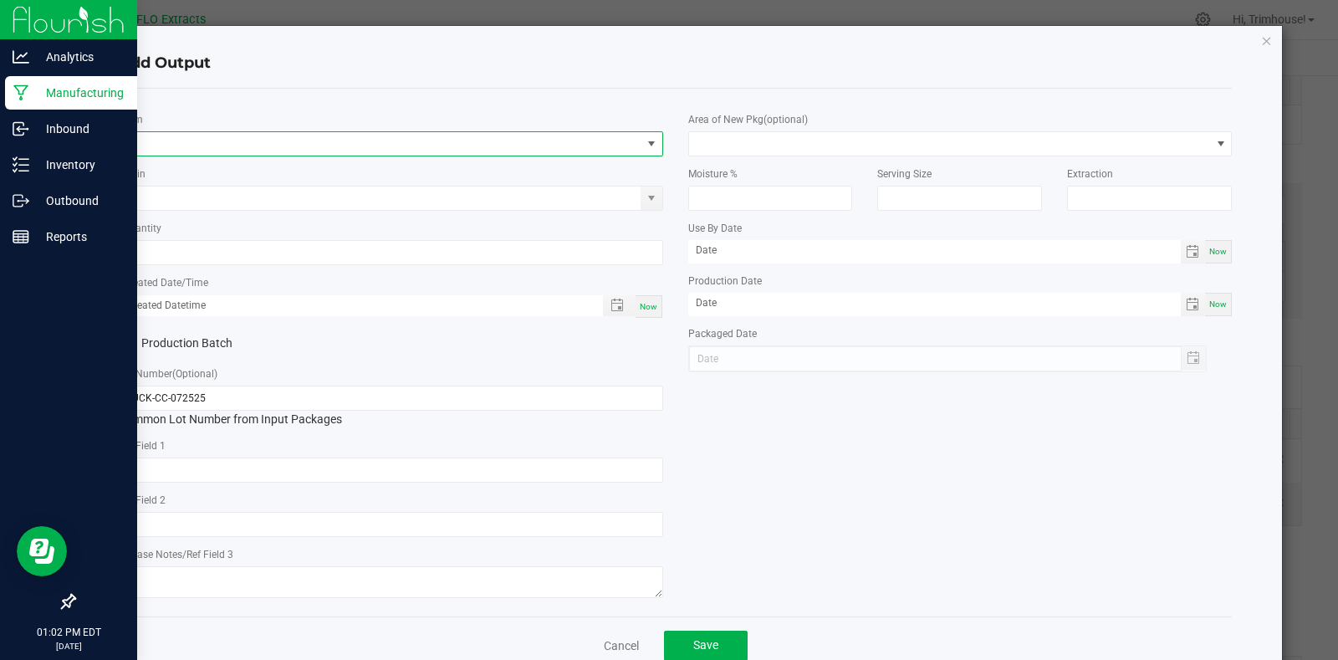
click at [262, 147] on span "NO DATA FOUND" at bounding box center [381, 143] width 522 height 23
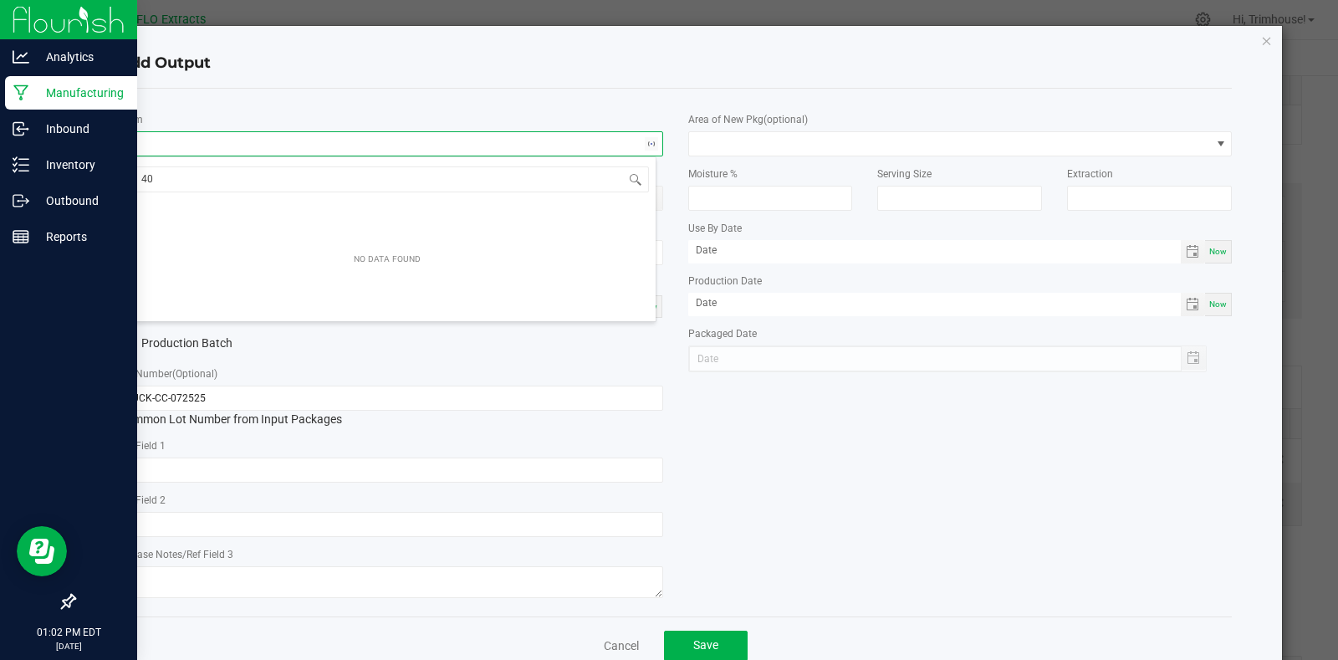
type input "4"
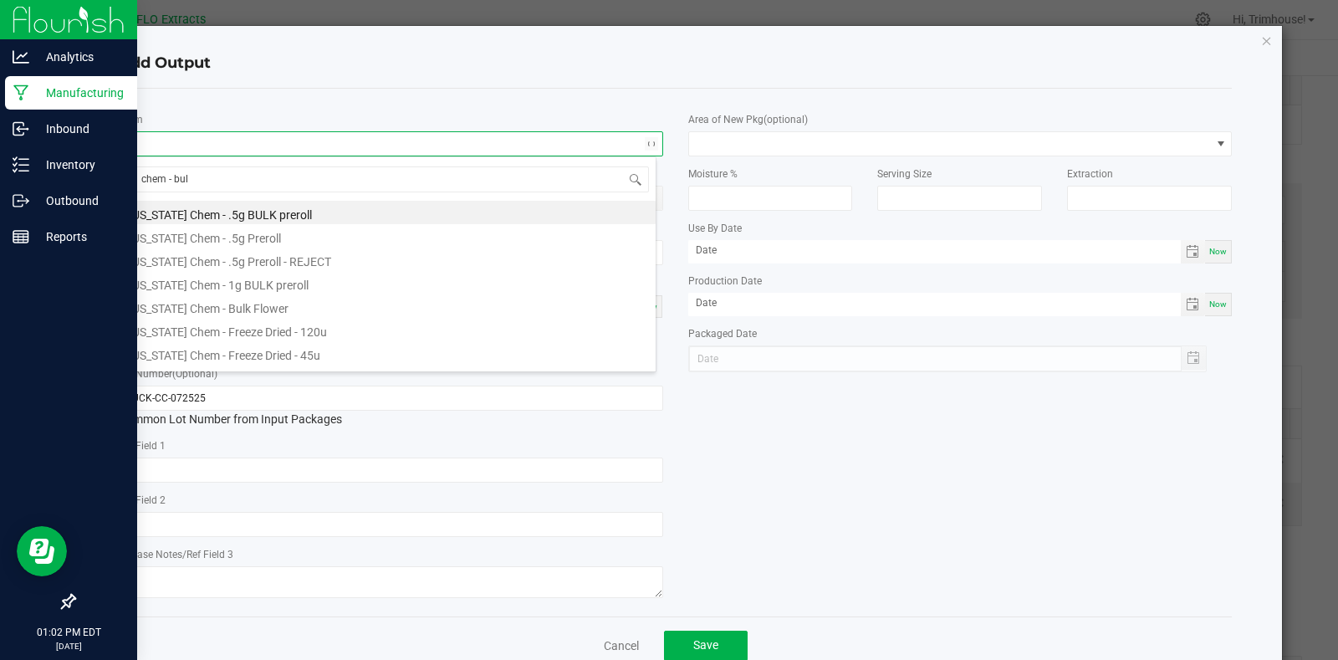
type input "chem - bulk"
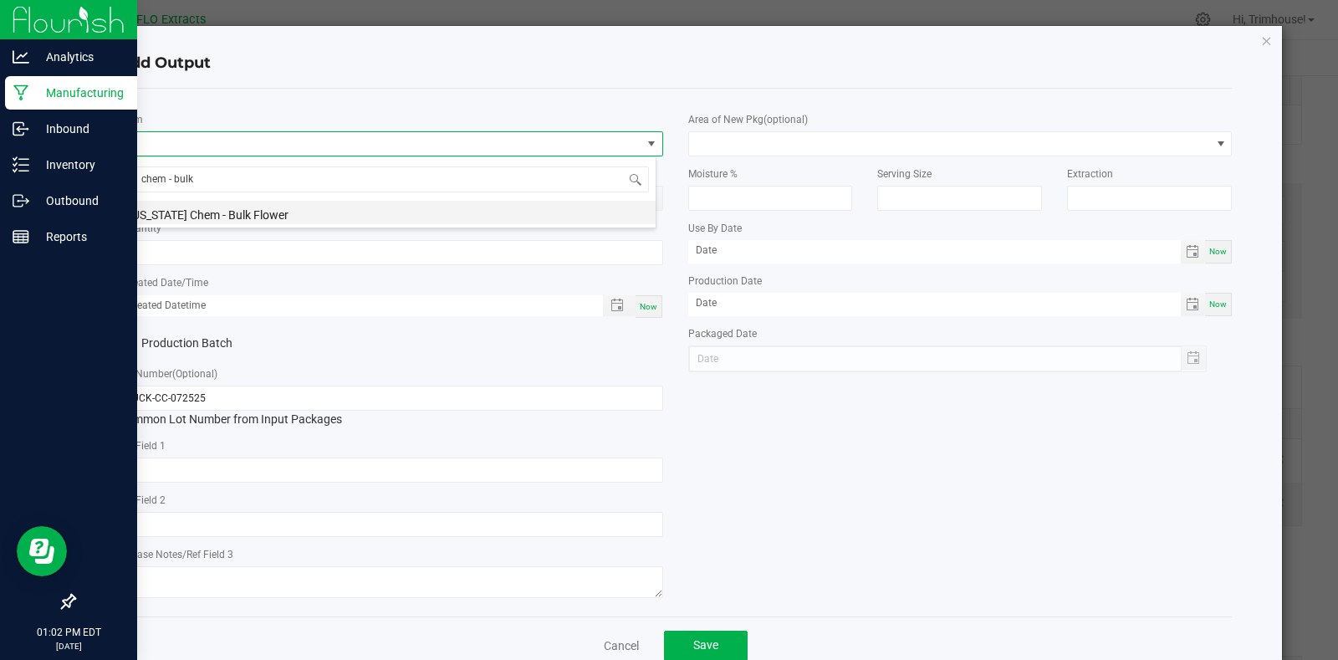
click at [253, 214] on li "[US_STATE] Chem - Bulk Flower" at bounding box center [387, 212] width 537 height 23
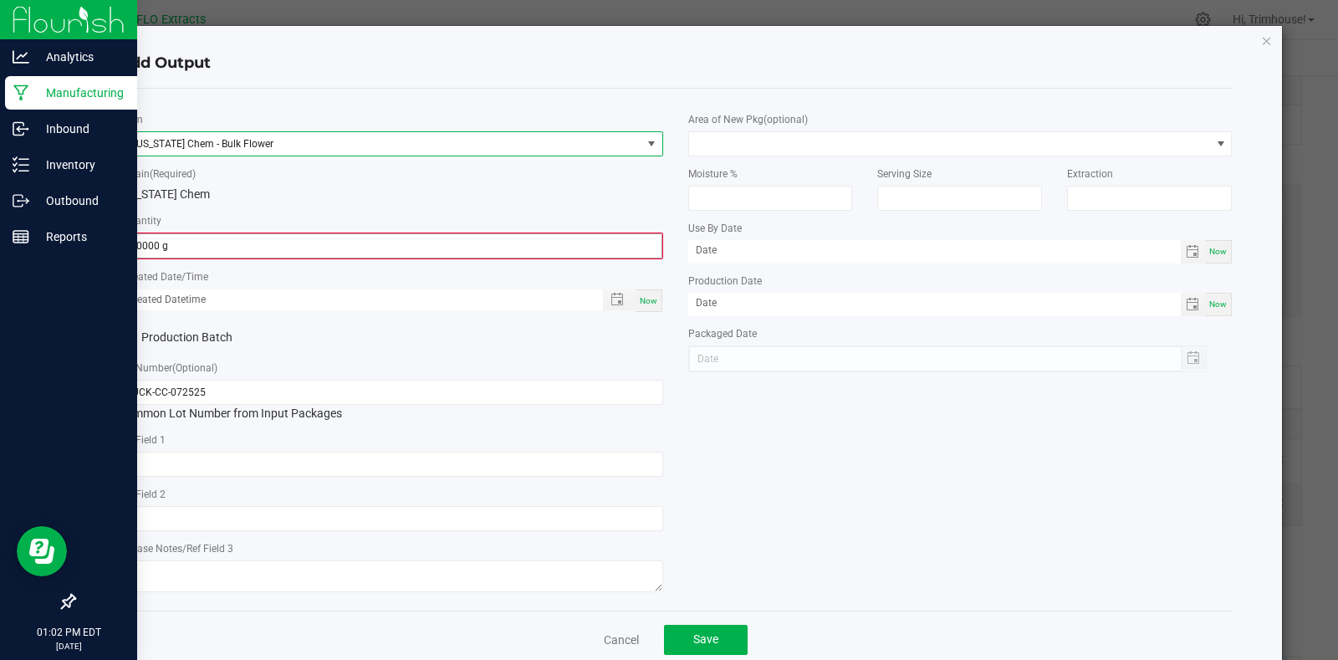
type input "0"
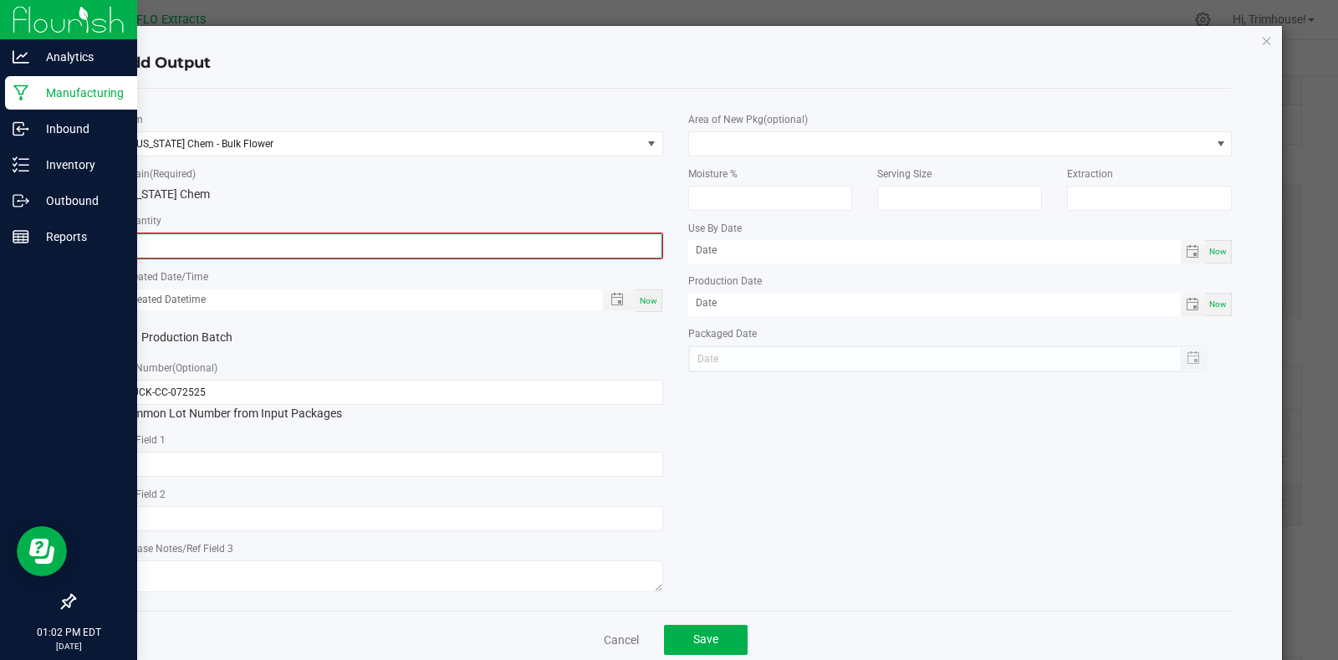
click at [229, 239] on input "0" at bounding box center [390, 245] width 541 height 23
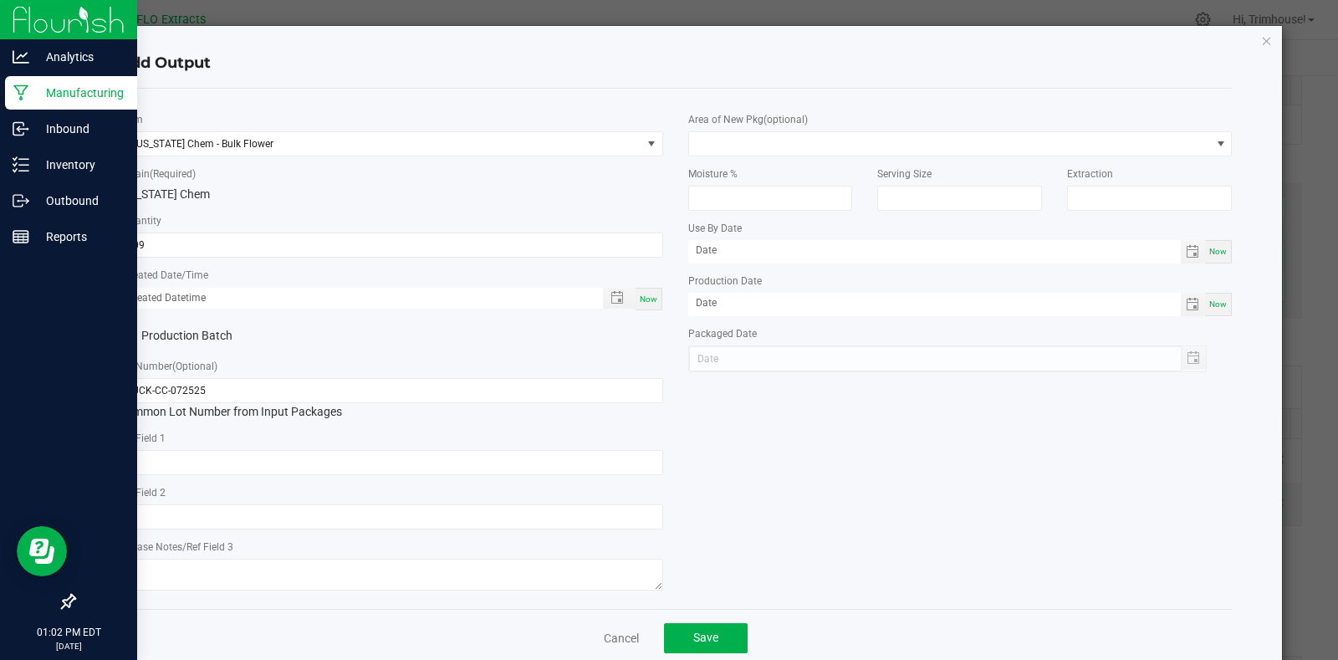
type input "409.0000 g"
click at [647, 297] on span "Now" at bounding box center [649, 298] width 18 height 9
type input "[DATE] 1:02 PM"
type input "[DATE]"
click at [151, 393] on input "BUCK-CC-072525" at bounding box center [391, 390] width 544 height 25
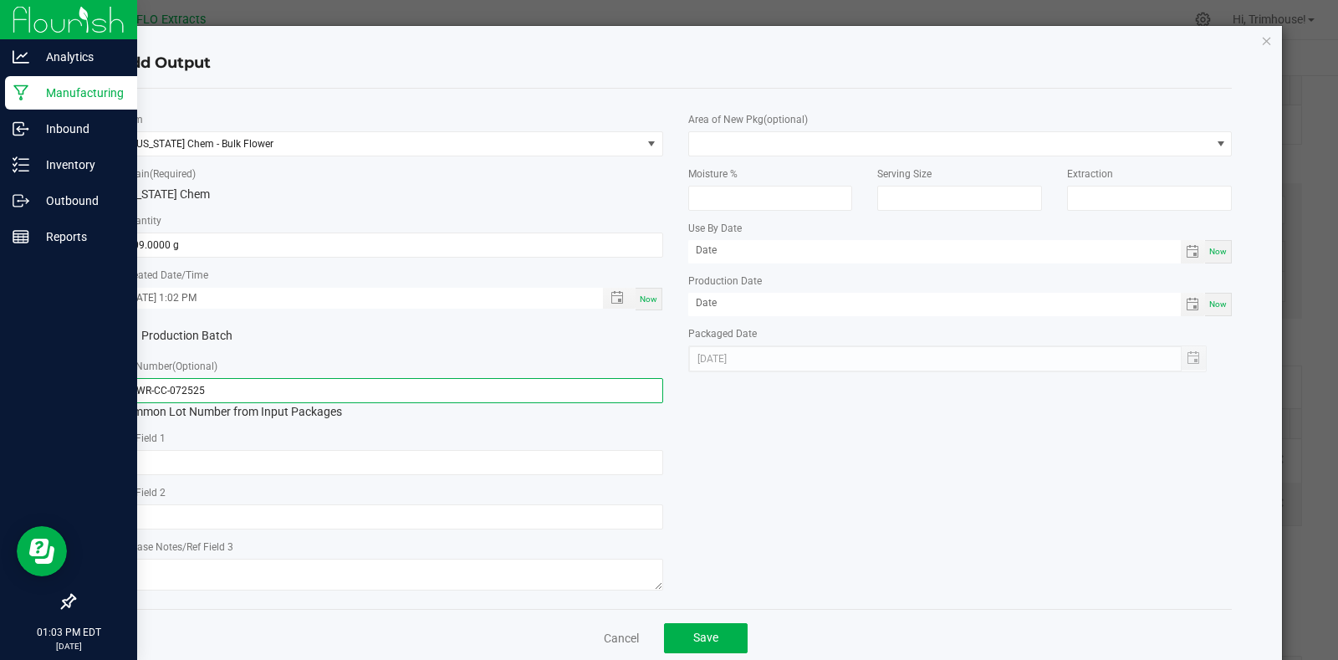
click at [239, 393] on input "FLWR-CC-072525" at bounding box center [391, 390] width 544 height 25
type input "FLWR-CC-072525 Pat"
click at [726, 629] on button "Save" at bounding box center [706, 638] width 84 height 30
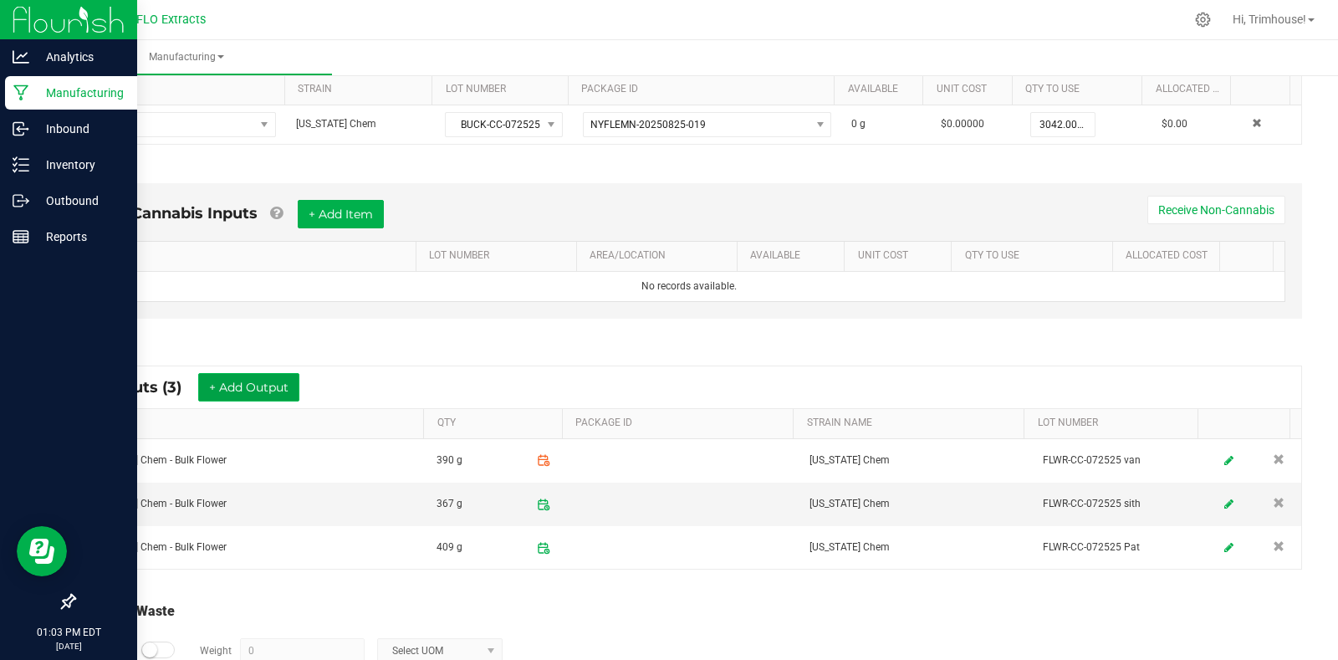
click at [275, 390] on button "+ Add Output" at bounding box center [248, 387] width 101 height 28
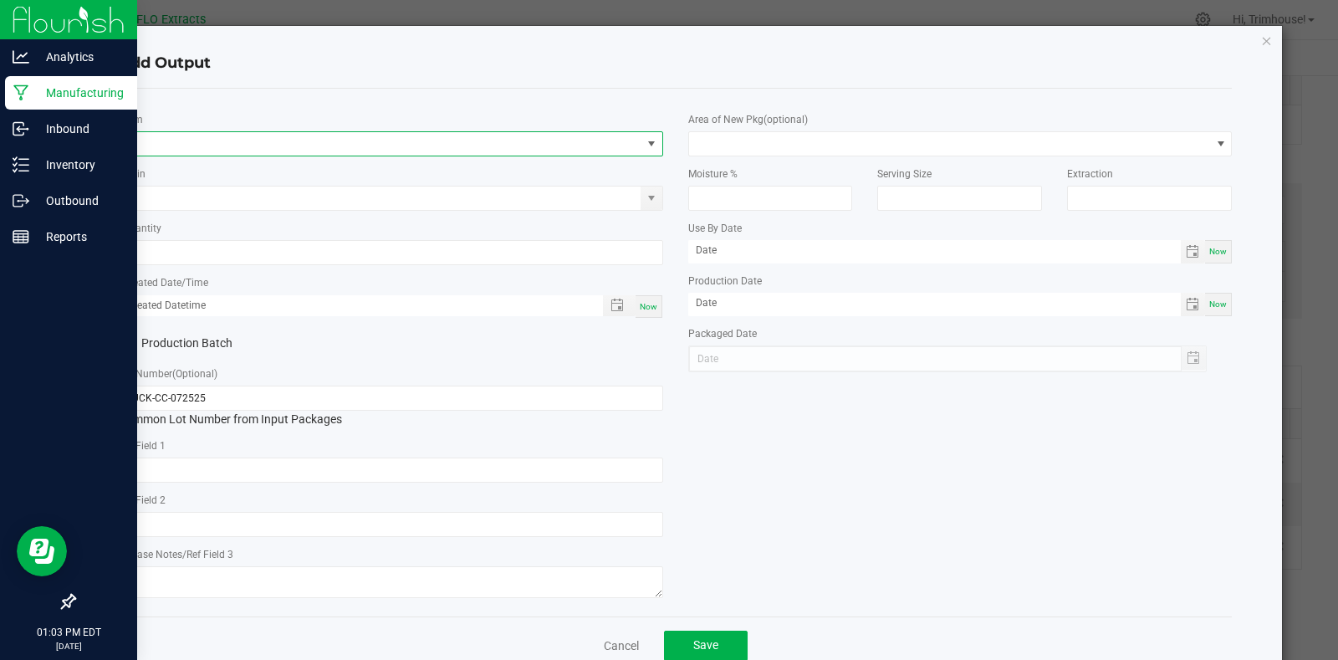
click at [267, 135] on span "NO DATA FOUND" at bounding box center [381, 143] width 522 height 23
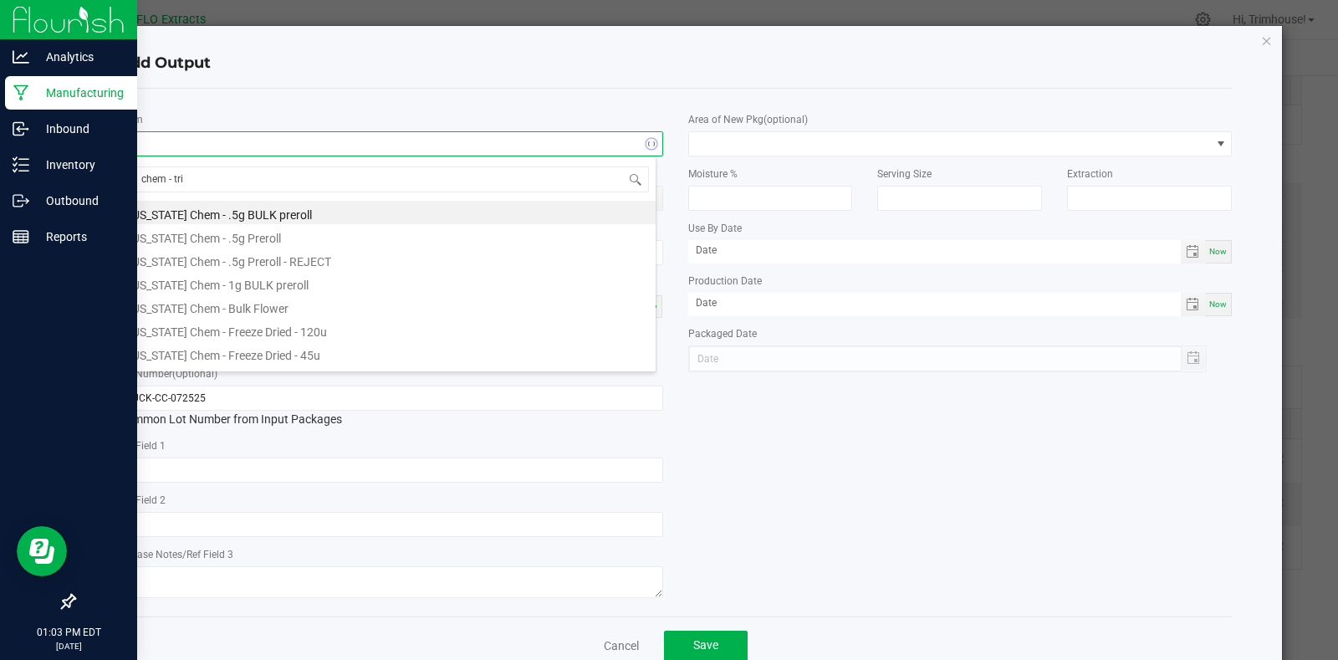
type input "chem - trim"
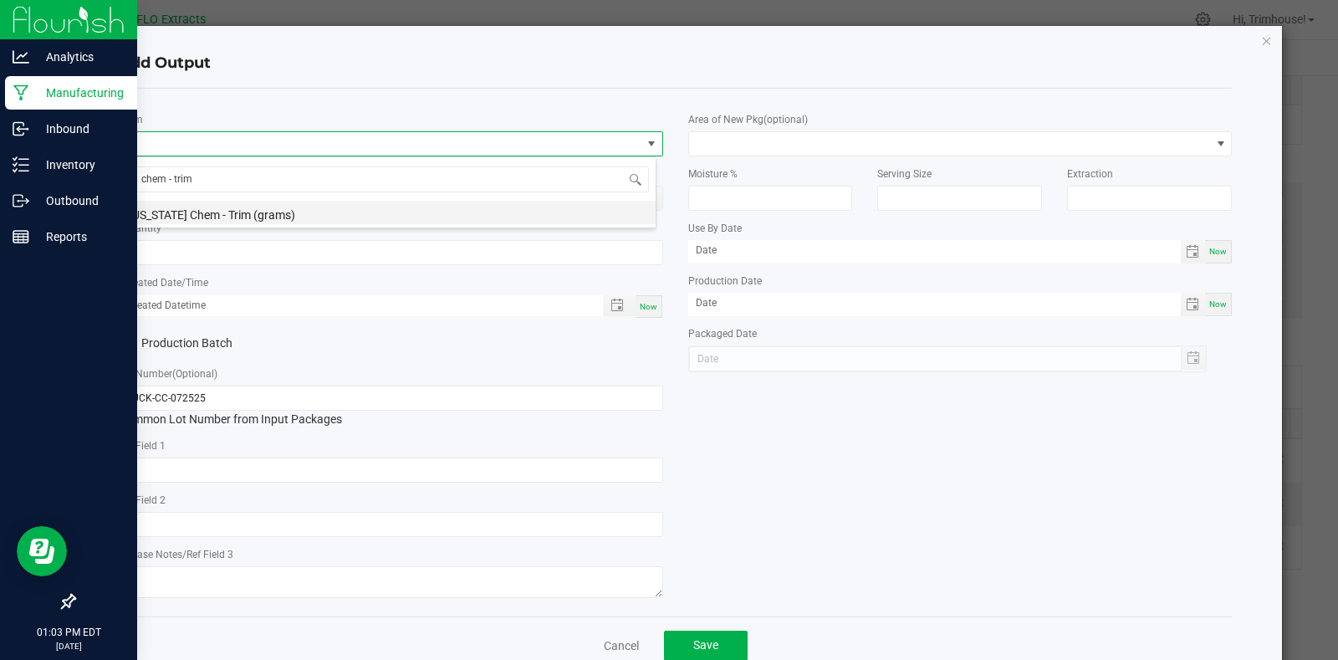
click at [263, 212] on li "[US_STATE] Chem - Trim (grams)" at bounding box center [387, 212] width 537 height 23
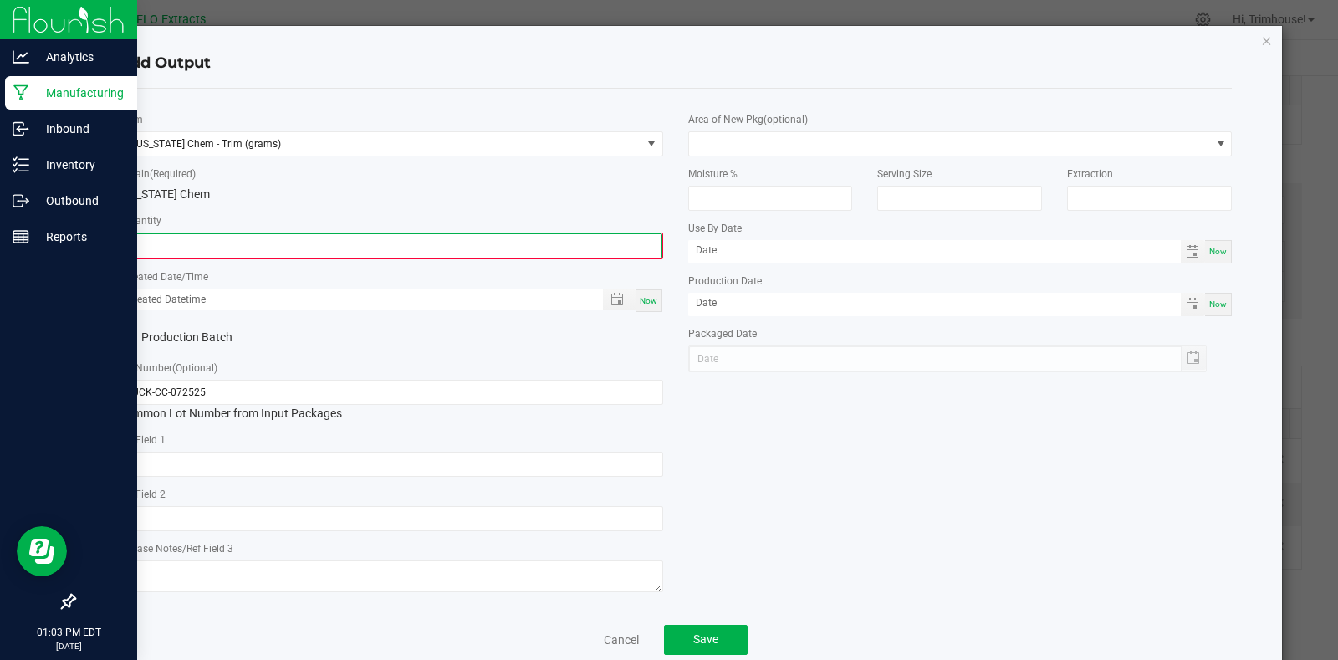
click at [253, 244] on input "0" at bounding box center [390, 245] width 541 height 23
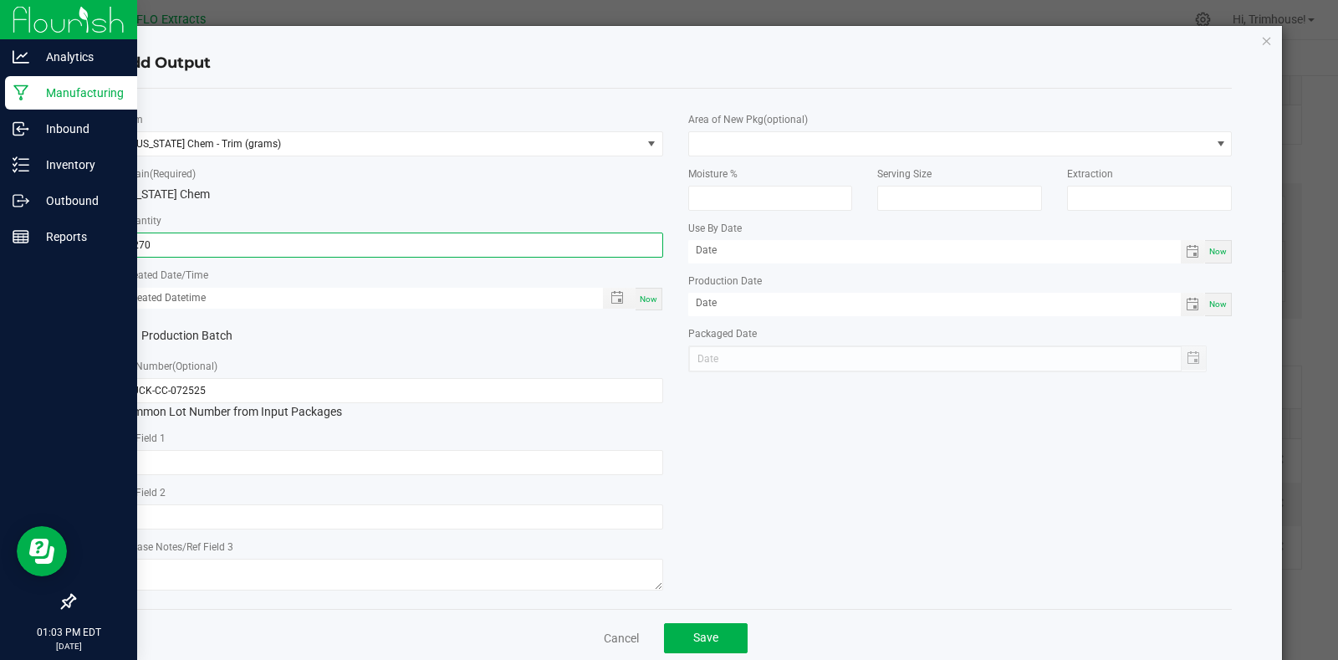
type input "1270.0000 g"
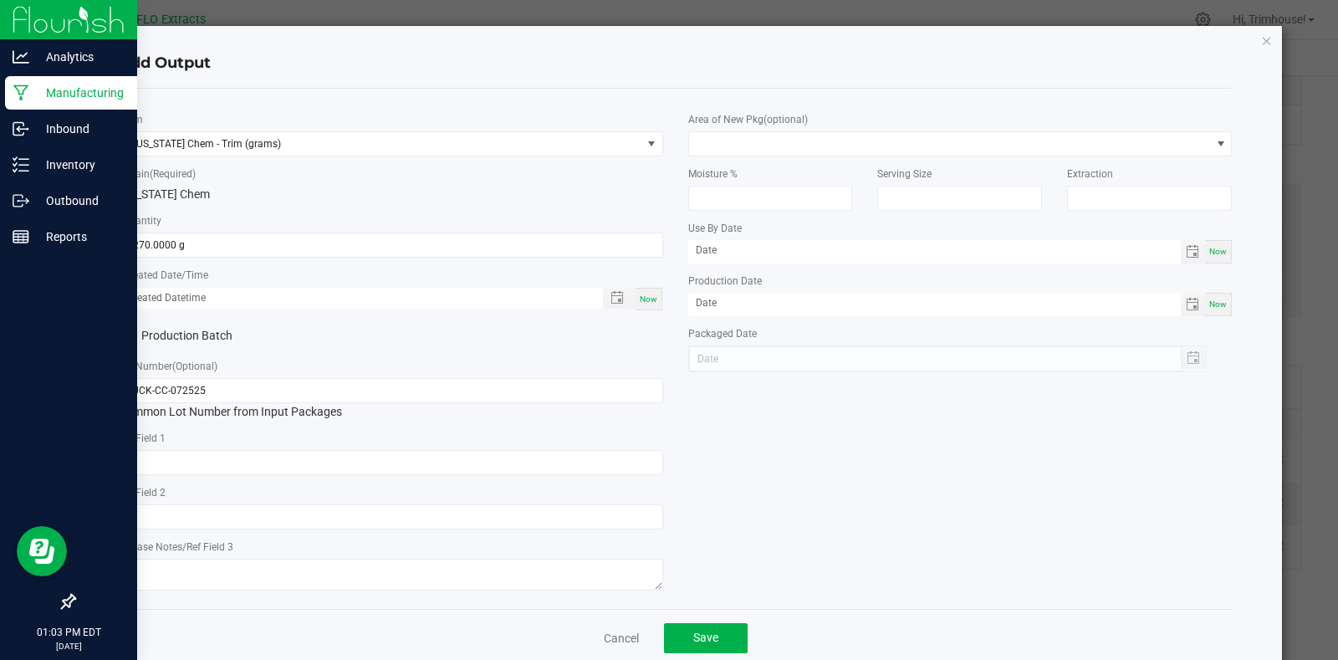
click at [651, 294] on div "Now" at bounding box center [648, 299] width 27 height 23
type input "[DATE] 1:03 PM"
type input "[DATE]"
click at [151, 389] on input "BUCK-CC-072525" at bounding box center [391, 390] width 544 height 25
type input "TRIM-CC-072525"
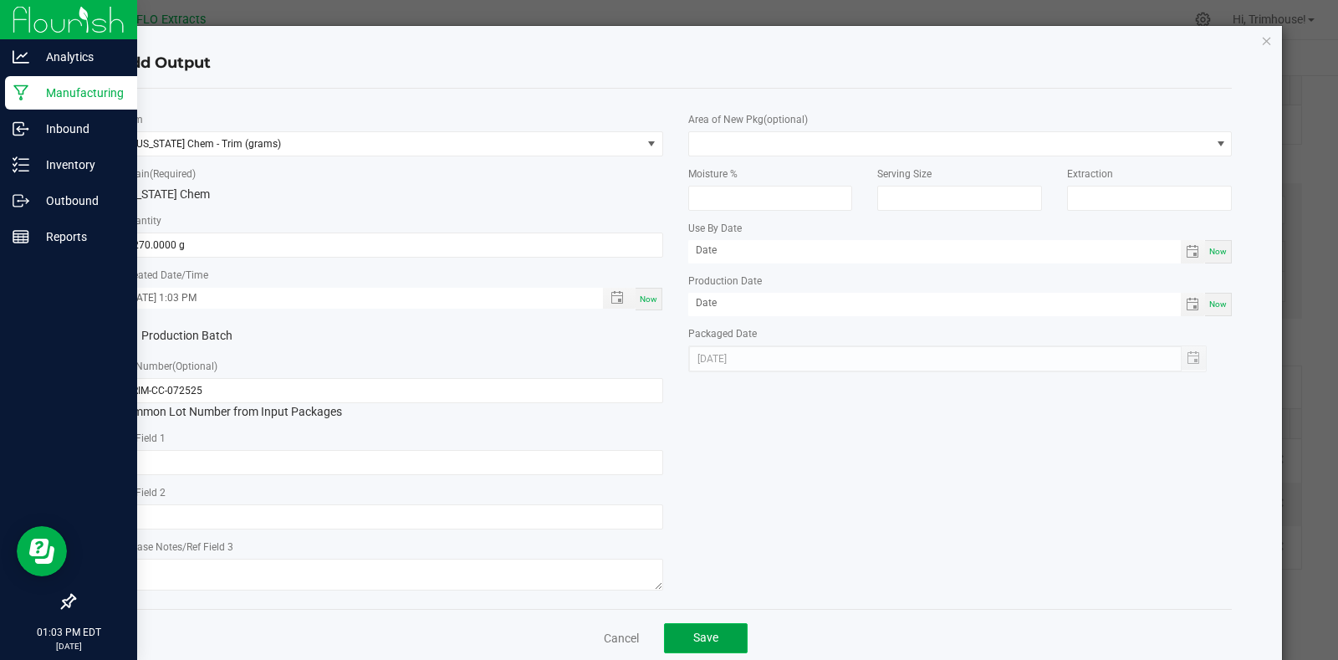
click at [681, 626] on button "Save" at bounding box center [706, 638] width 84 height 30
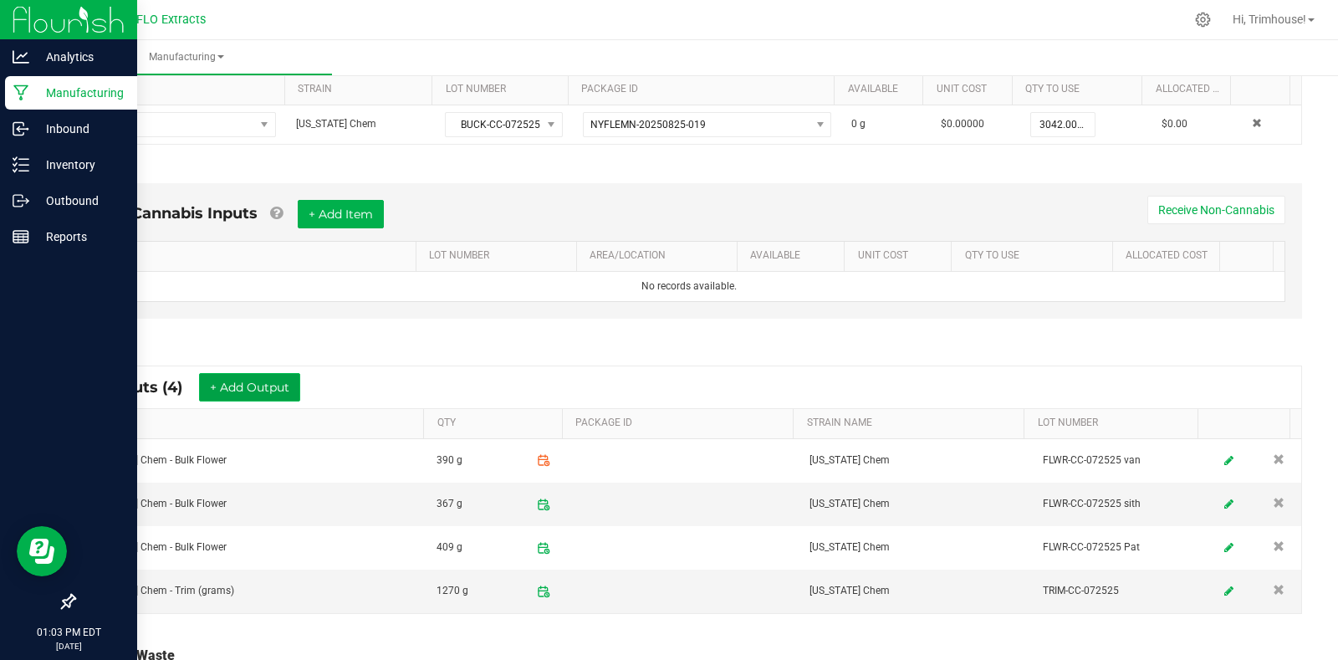
click at [272, 383] on button "+ Add Output" at bounding box center [249, 387] width 101 height 28
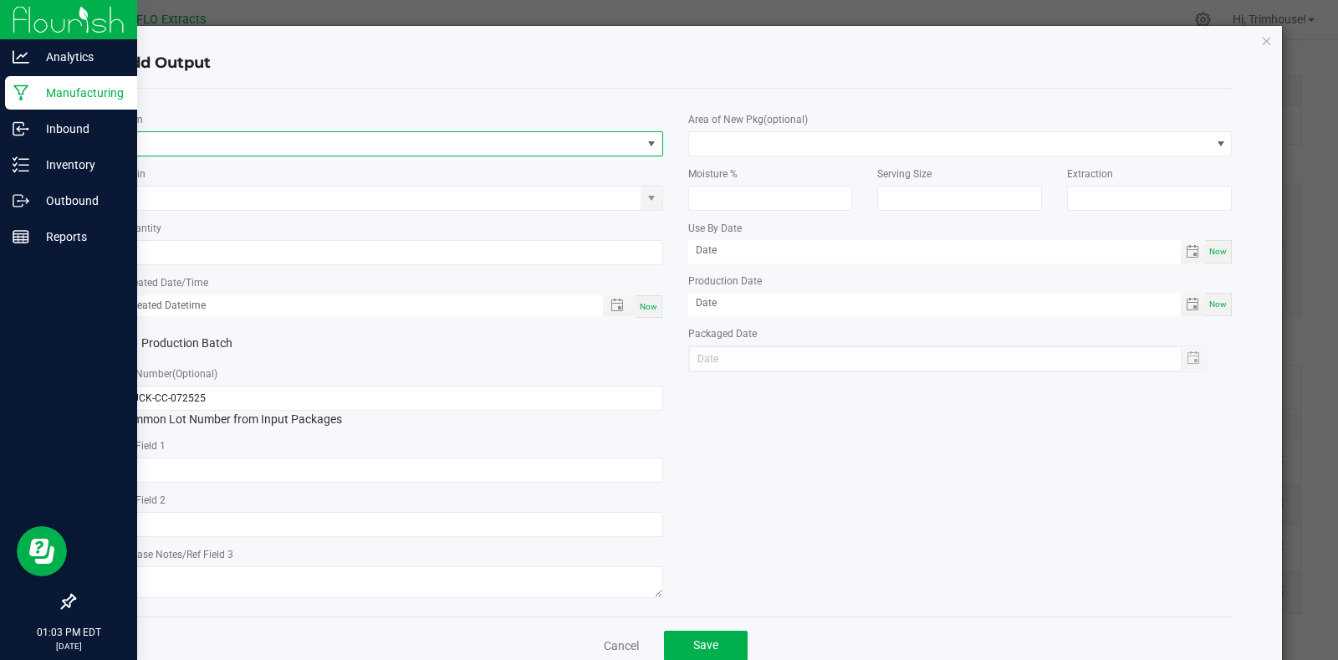
click at [177, 139] on span "NO DATA FOUND" at bounding box center [381, 143] width 522 height 23
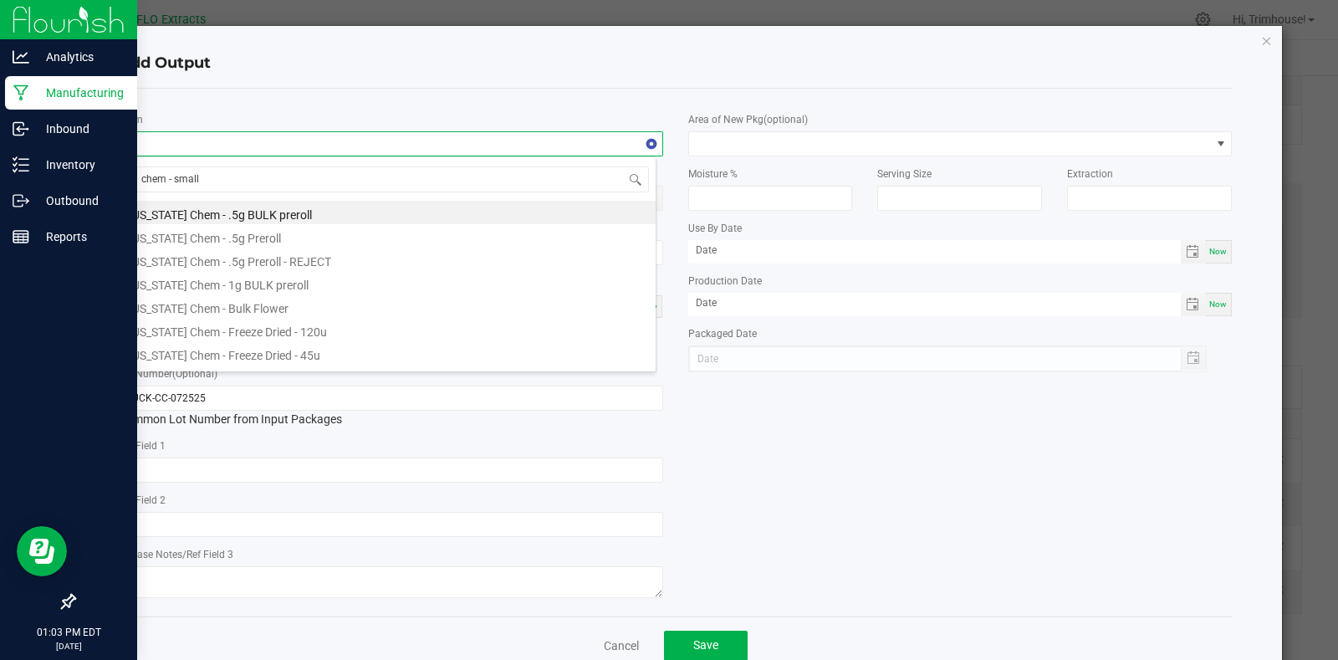
type input "chem - smalls"
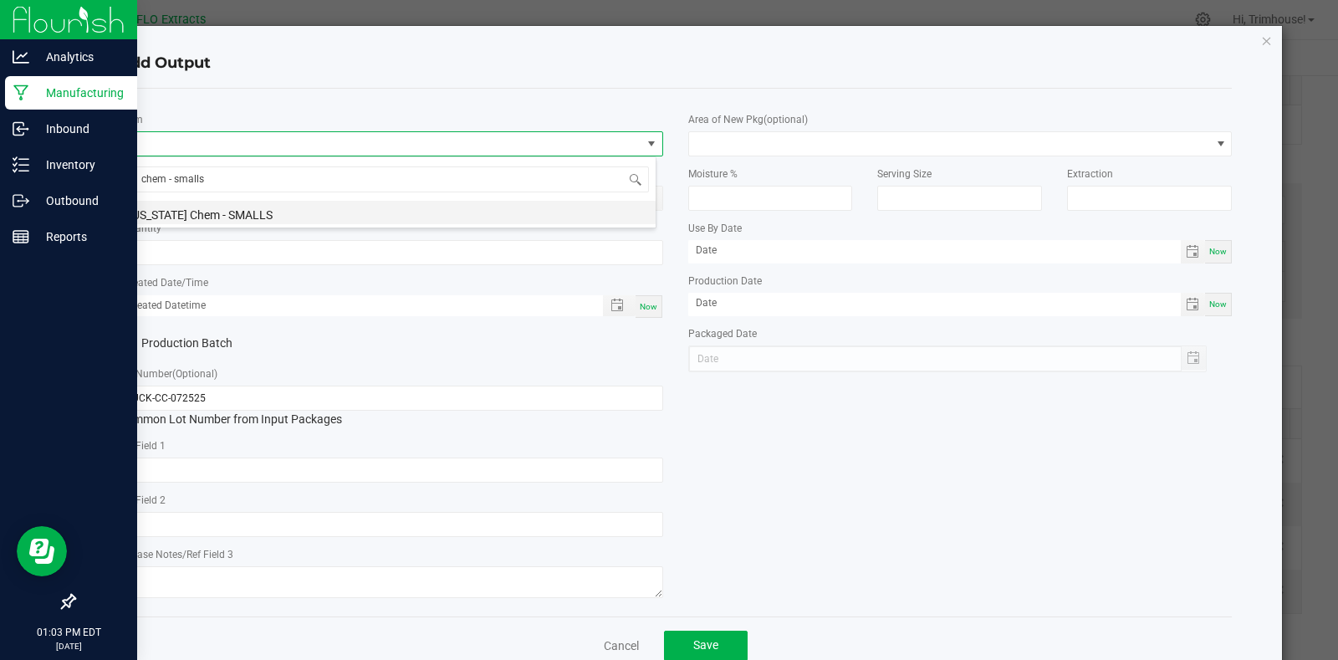
click at [227, 212] on li "[US_STATE] Chem - SMALLS" at bounding box center [387, 212] width 537 height 23
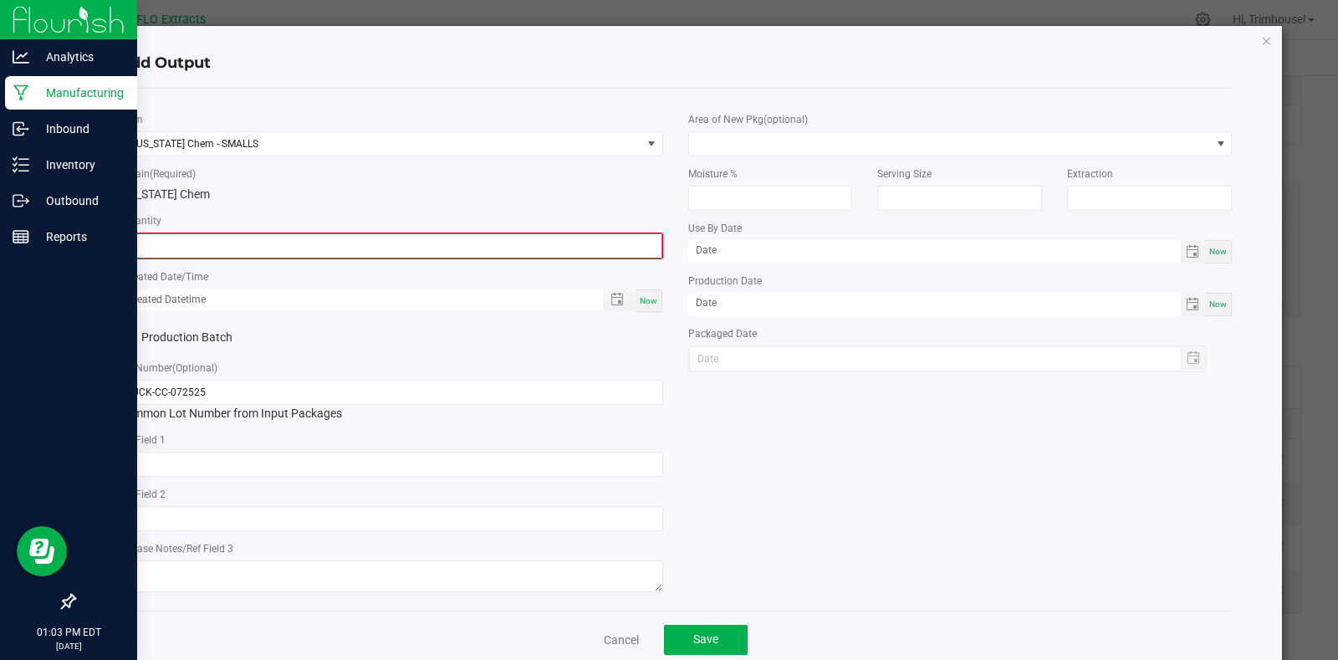
click at [222, 245] on input "0" at bounding box center [390, 245] width 541 height 23
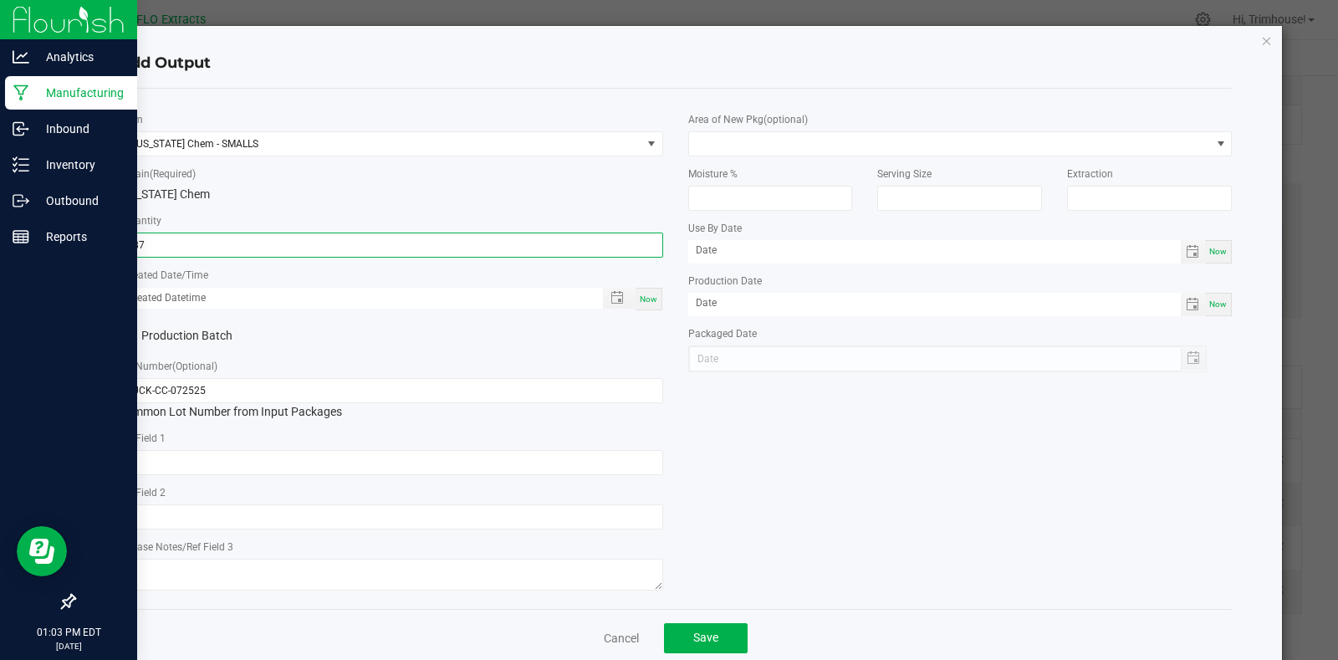
type input "487.0000 g"
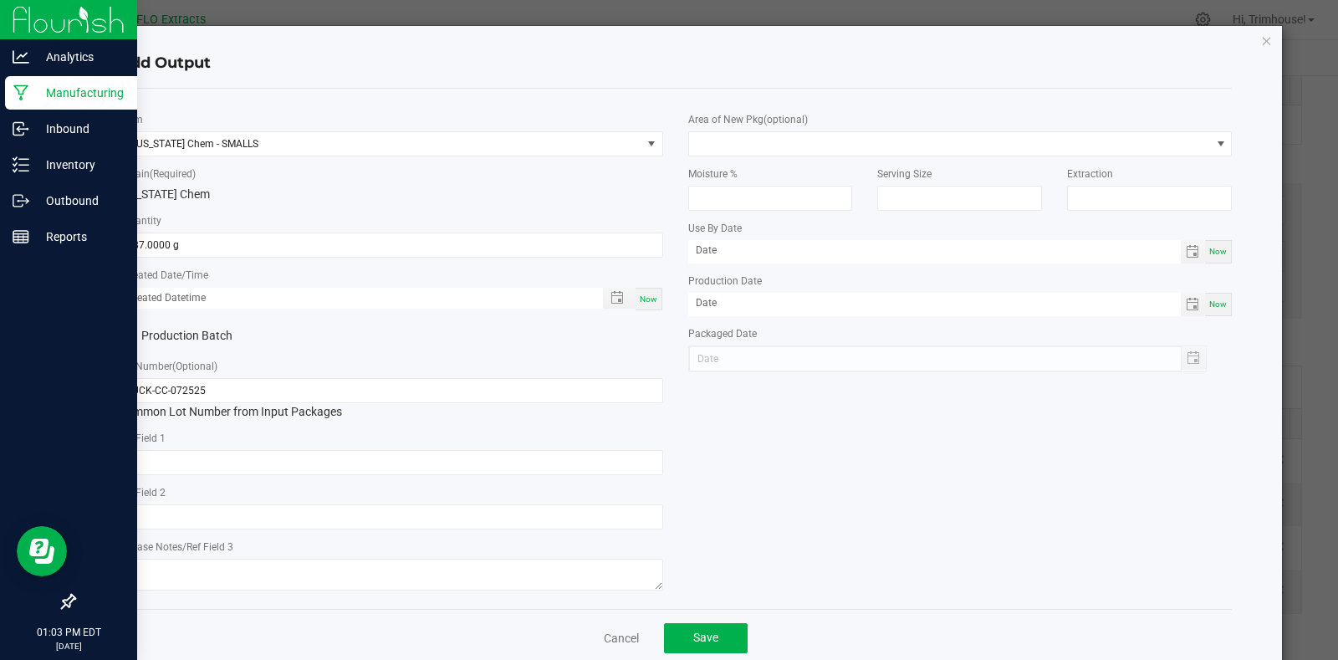
click at [640, 294] on span "Now" at bounding box center [649, 298] width 18 height 9
type input "[DATE] 1:03 PM"
type input "[DATE]"
click at [148, 387] on input "BUCK-CC-072525" at bounding box center [391, 390] width 544 height 25
click at [260, 384] on input "FLWR-CC-072525" at bounding box center [391, 390] width 544 height 25
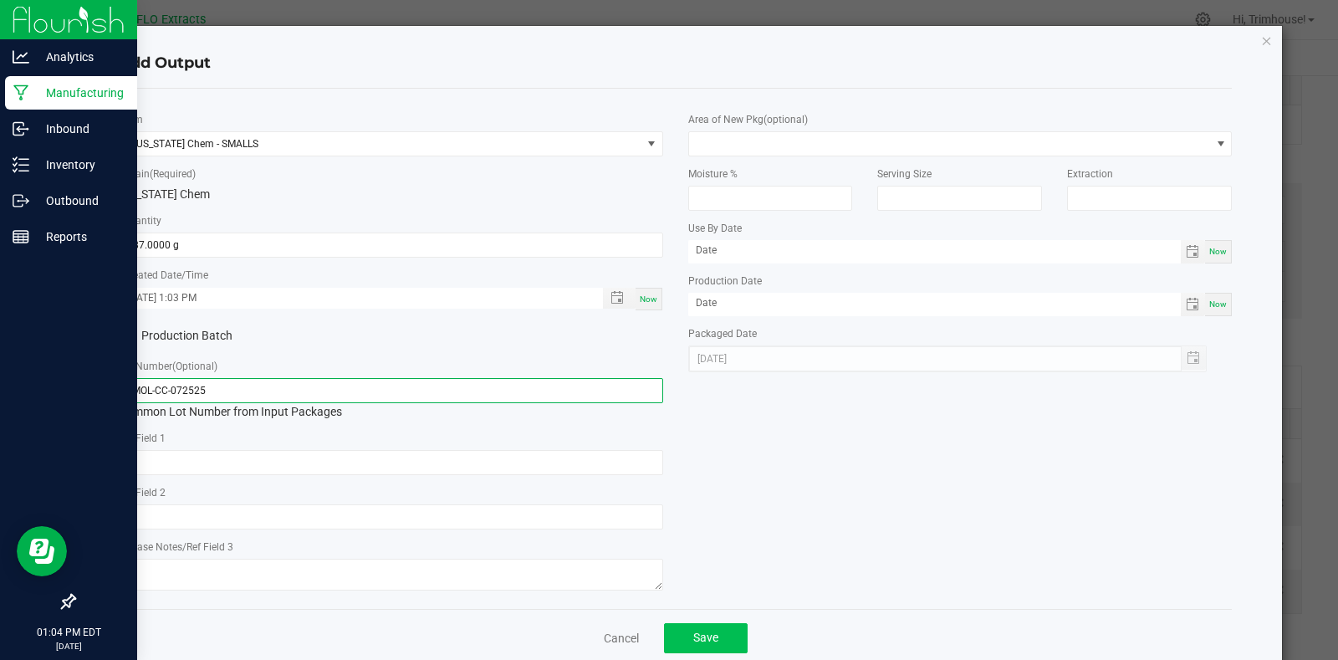
type input "SMOL-CC-072525"
click at [705, 643] on span "Save" at bounding box center [705, 636] width 25 height 13
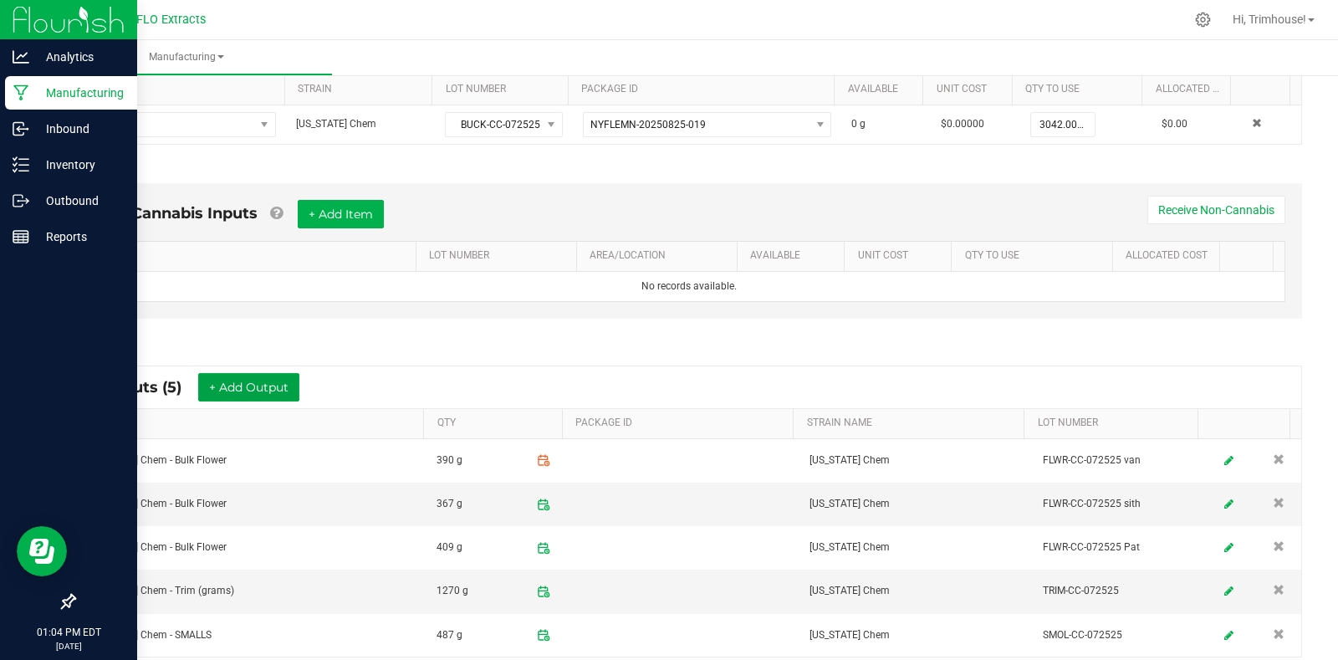
scroll to position [0, 0]
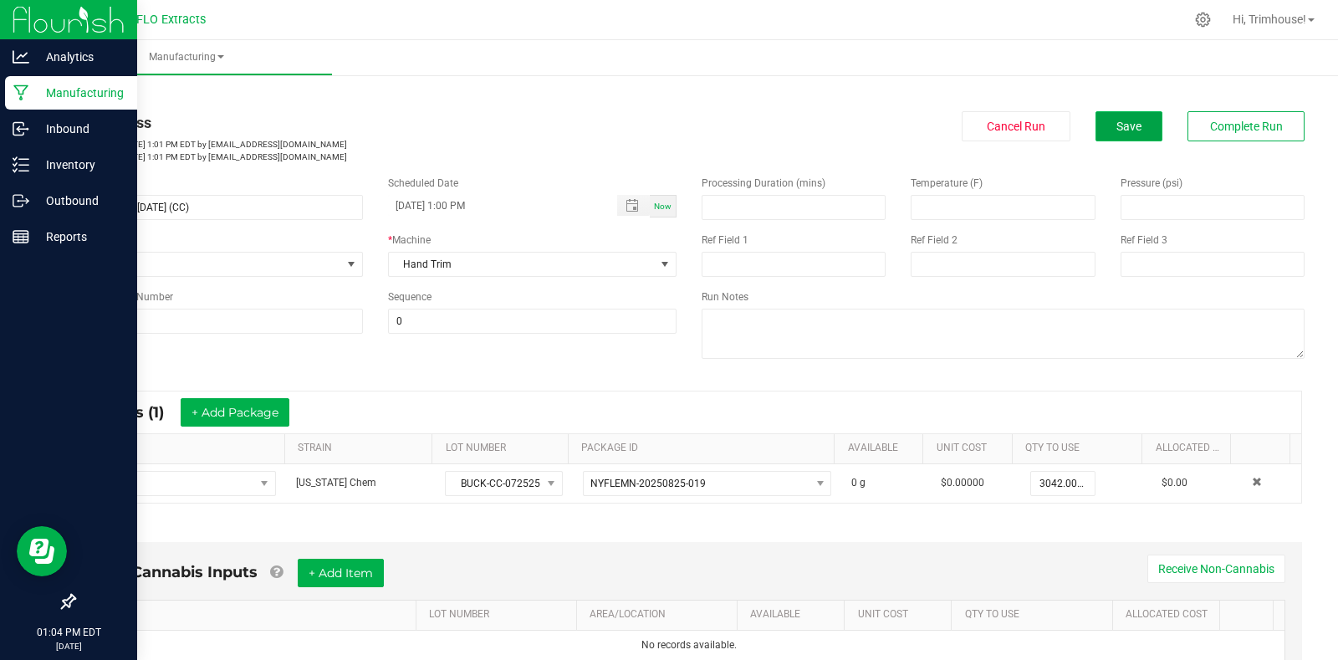
click at [1133, 120] on button "Save" at bounding box center [1128, 126] width 67 height 30
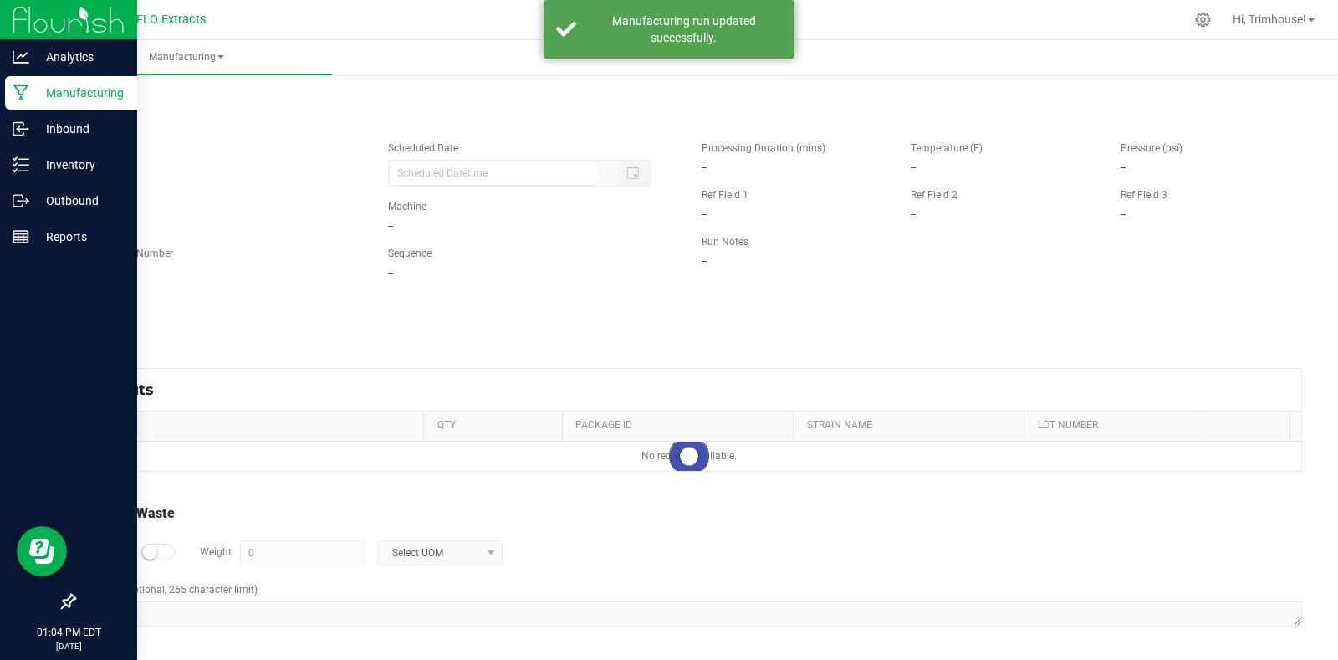
type input "[DATE] 1:00 PM"
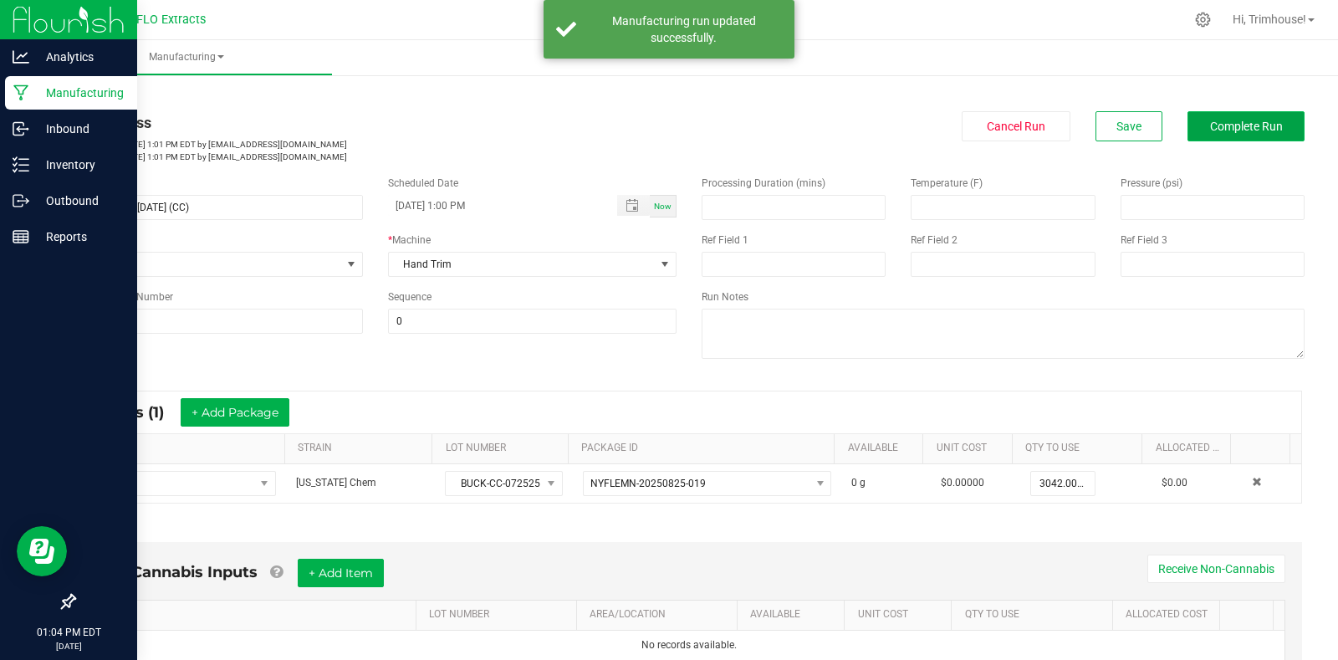
click at [1210, 126] on span "Complete Run" at bounding box center [1246, 126] width 73 height 13
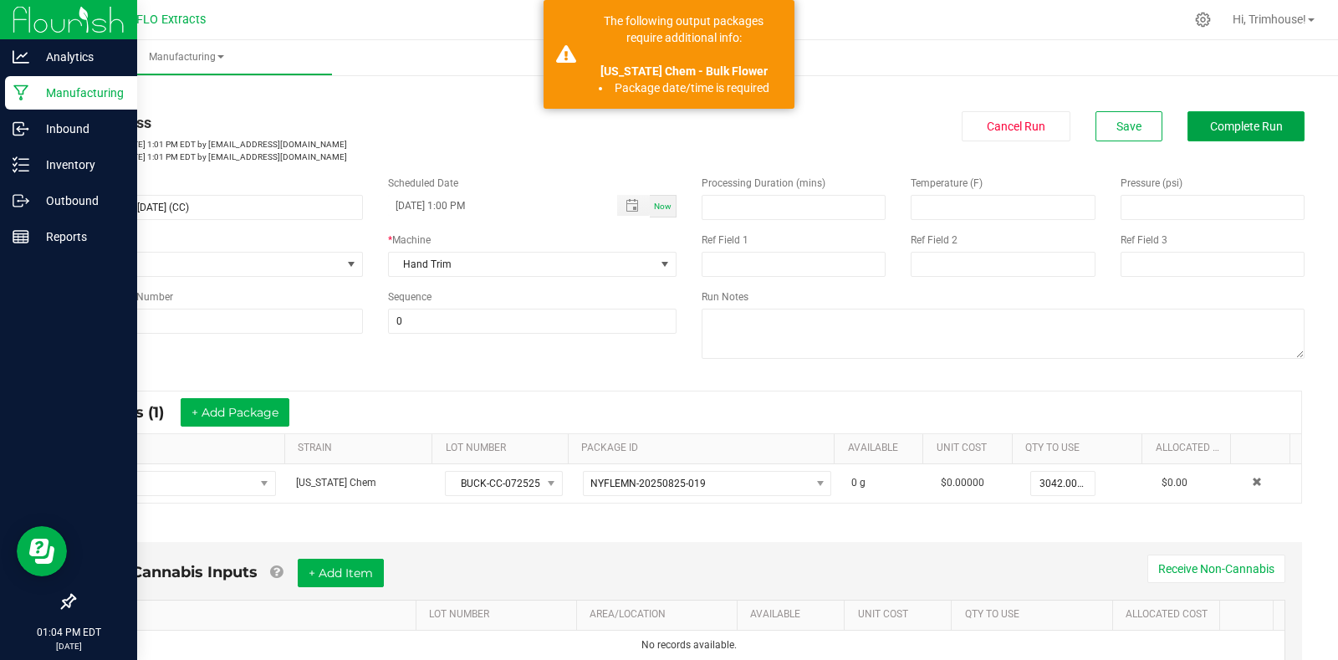
scroll to position [542, 0]
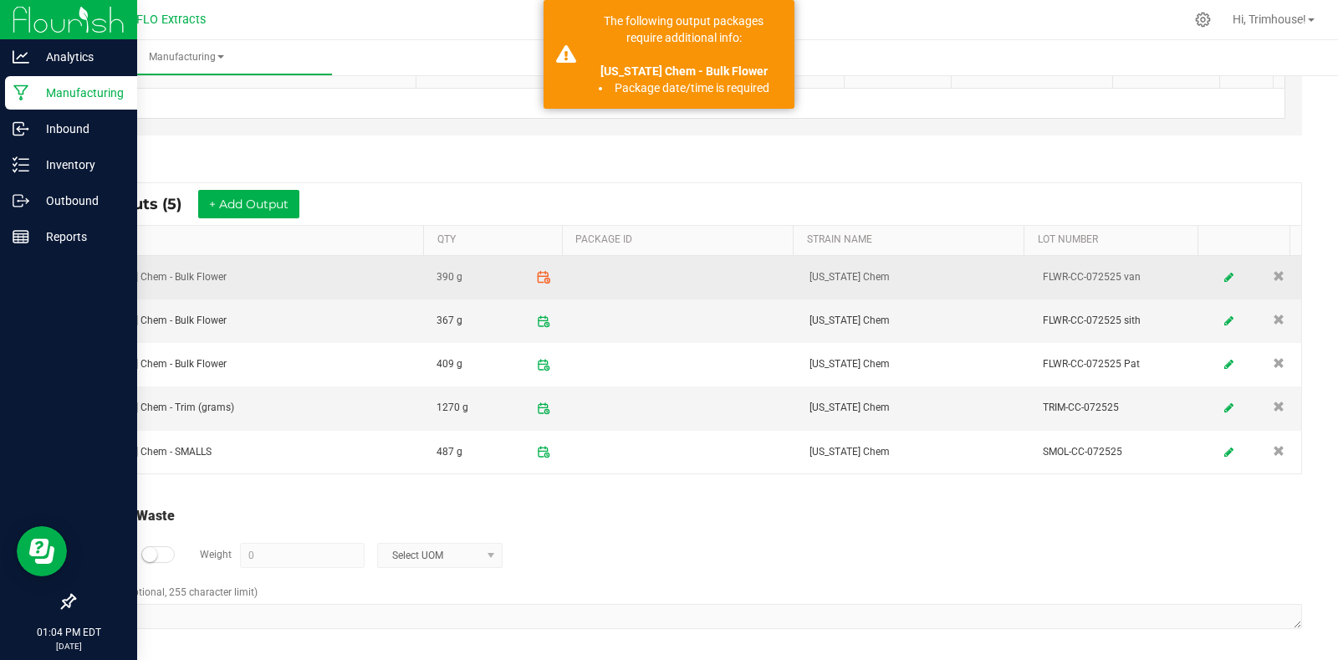
click at [538, 282] on icon at bounding box center [543, 278] width 10 height 10
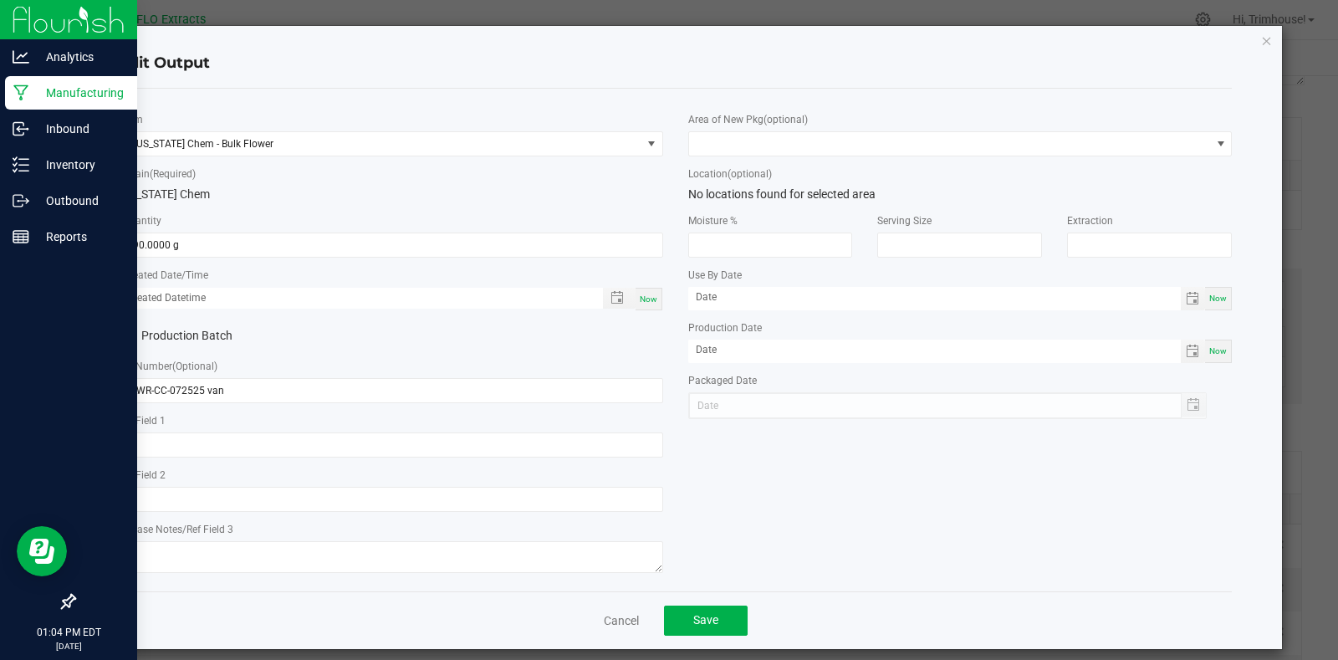
click at [649, 294] on span "Now" at bounding box center [649, 298] width 18 height 9
type input "[DATE] 1:04 PM"
type input "[DATE]"
click at [698, 604] on div "Cancel Save" at bounding box center [676, 620] width 1114 height 58
click at [696, 619] on span "Save" at bounding box center [705, 619] width 25 height 13
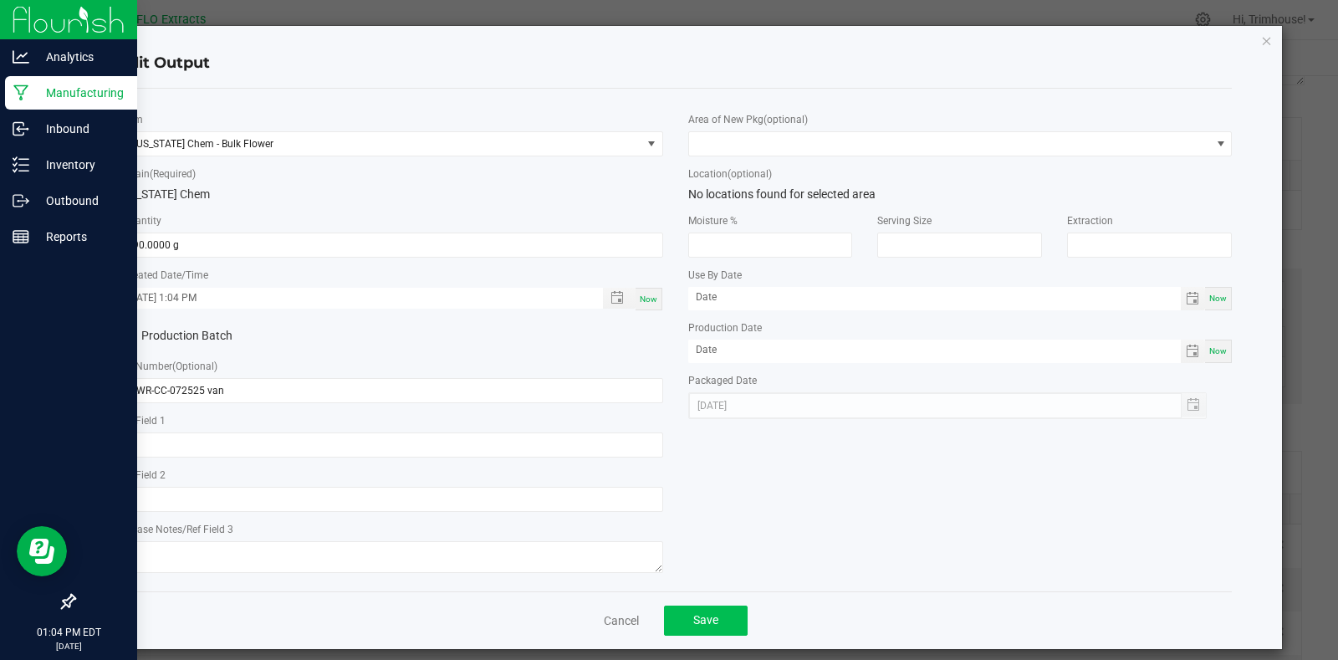
scroll to position [355, 0]
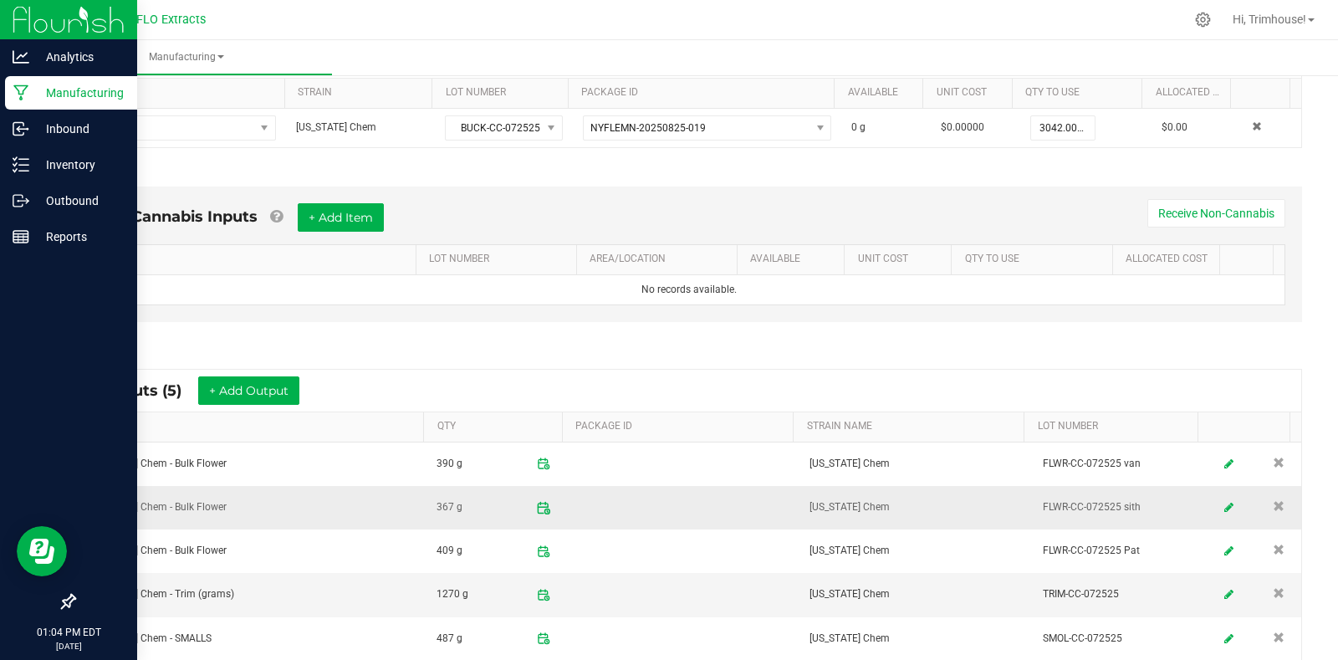
click at [530, 515] on span at bounding box center [542, 507] width 29 height 29
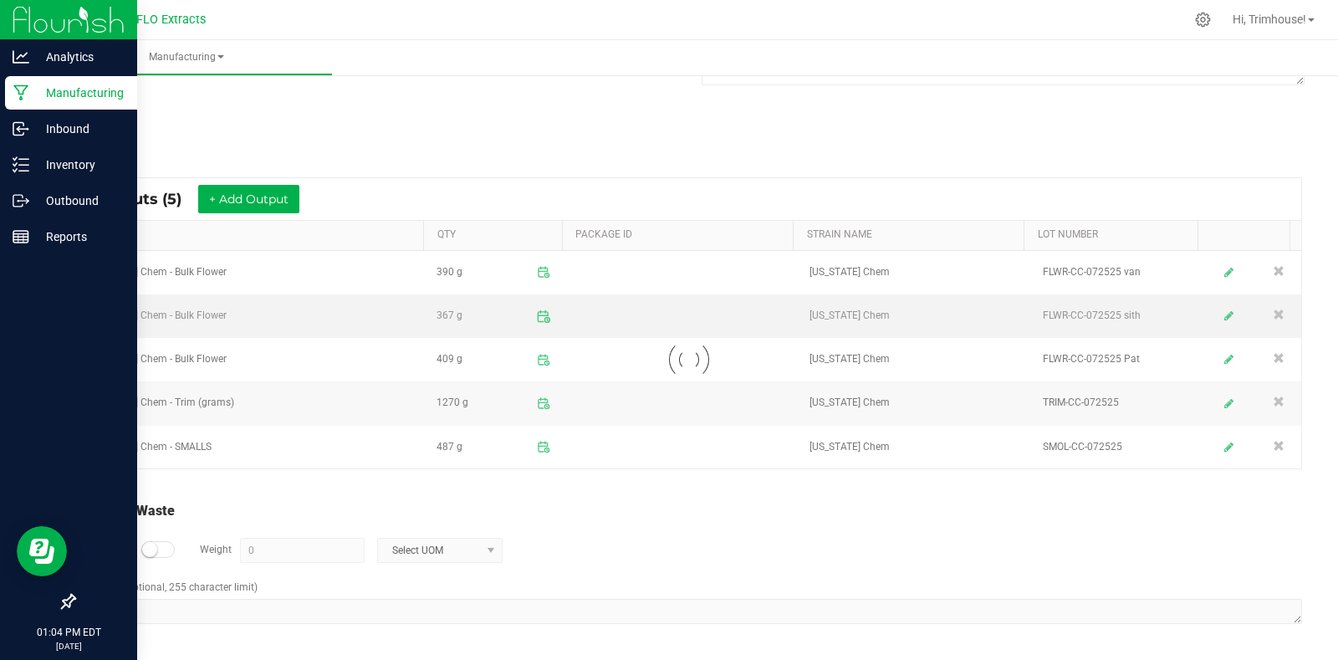
scroll to position [273, 0]
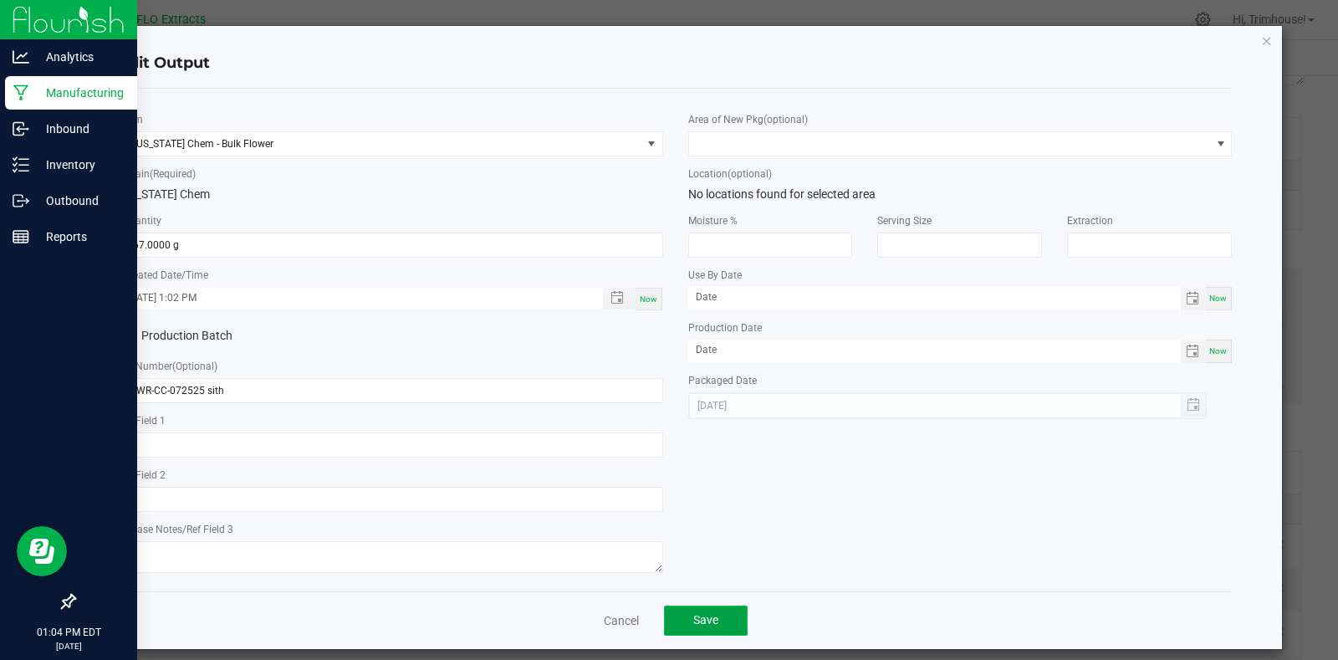
click at [684, 625] on button "Save" at bounding box center [706, 620] width 84 height 30
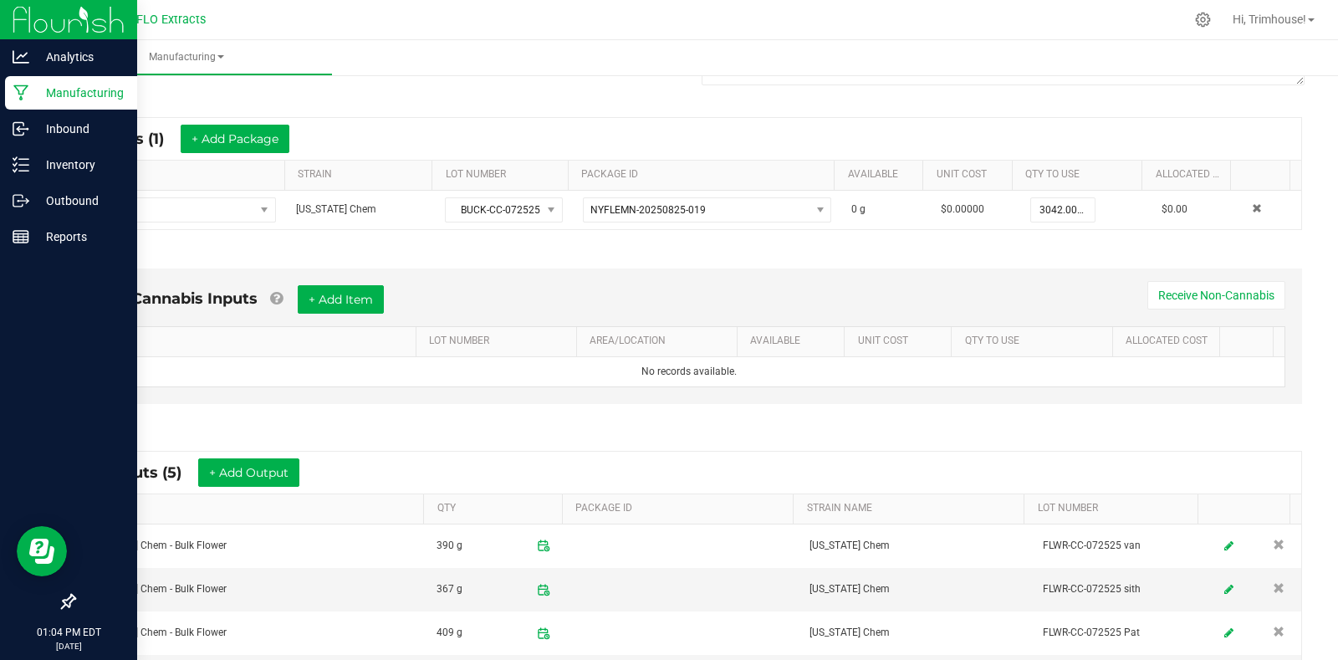
scroll to position [355, 0]
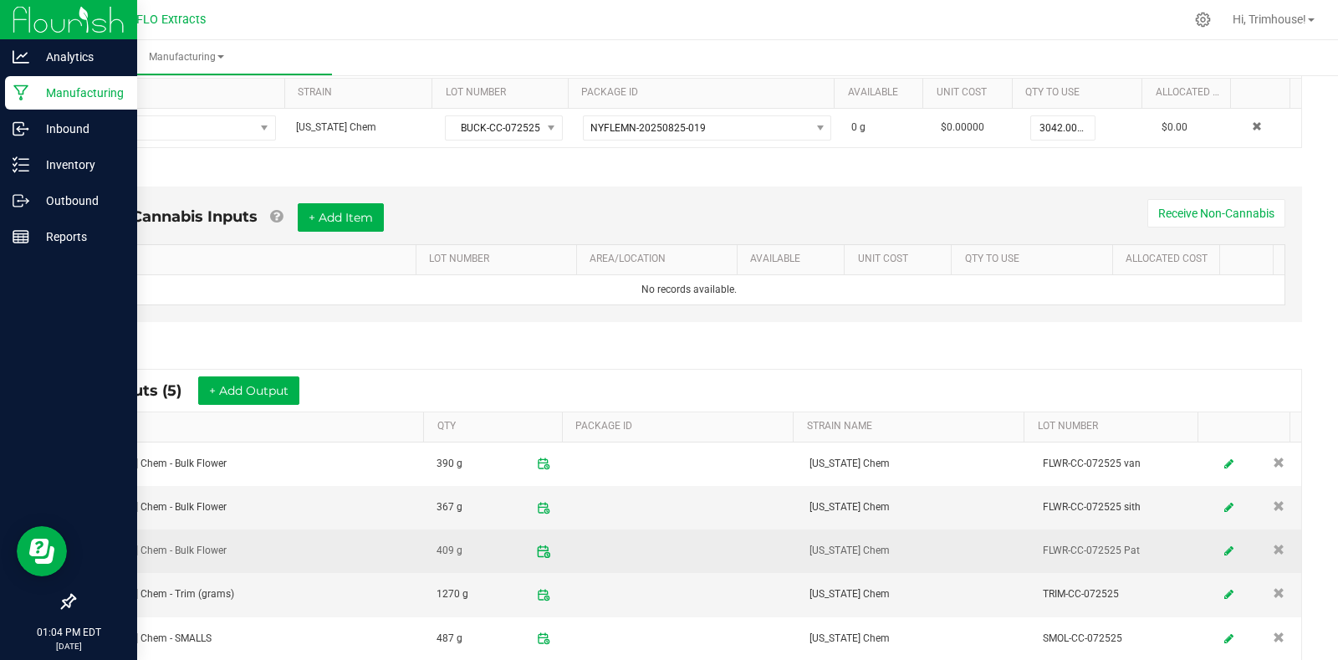
click at [530, 559] on span at bounding box center [542, 550] width 29 height 29
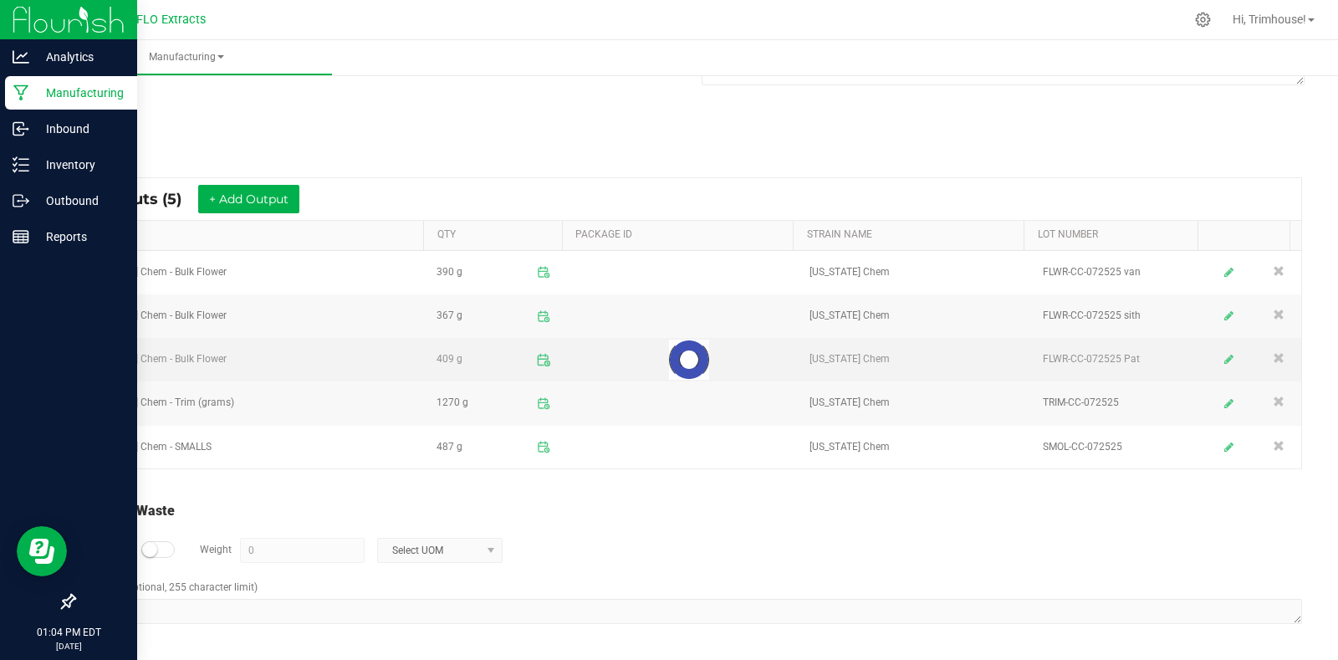
scroll to position [273, 0]
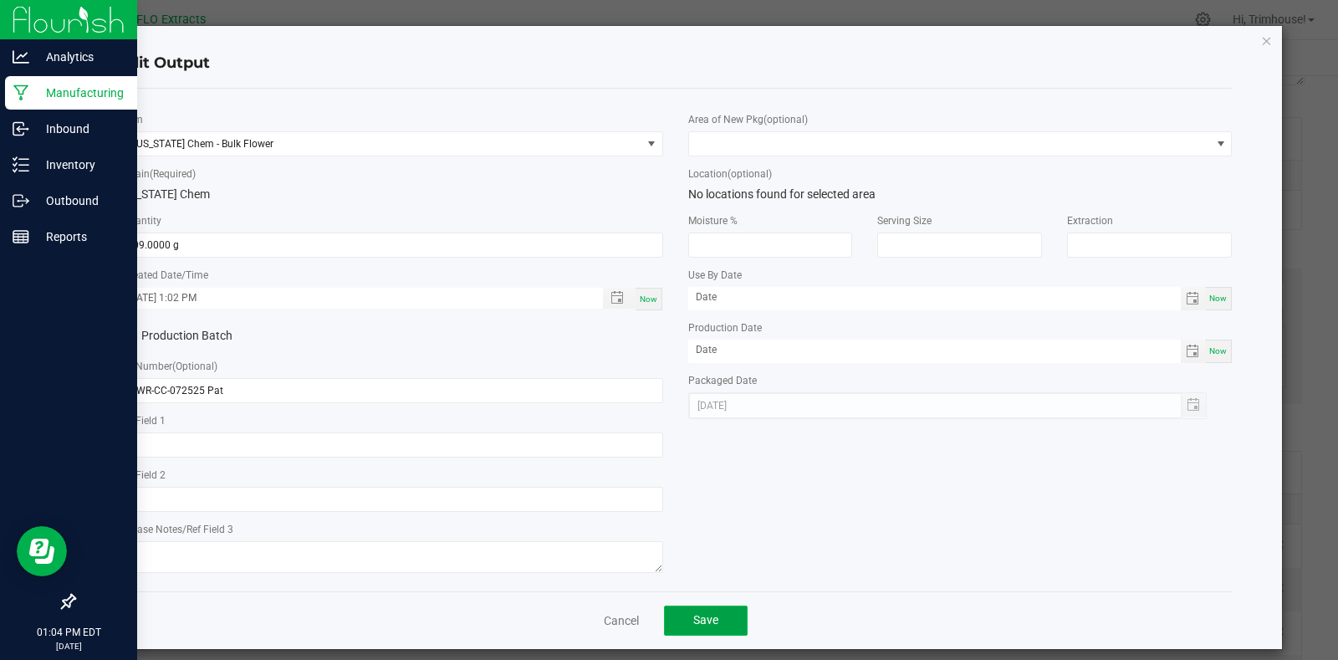
click at [724, 624] on button "Save" at bounding box center [706, 620] width 84 height 30
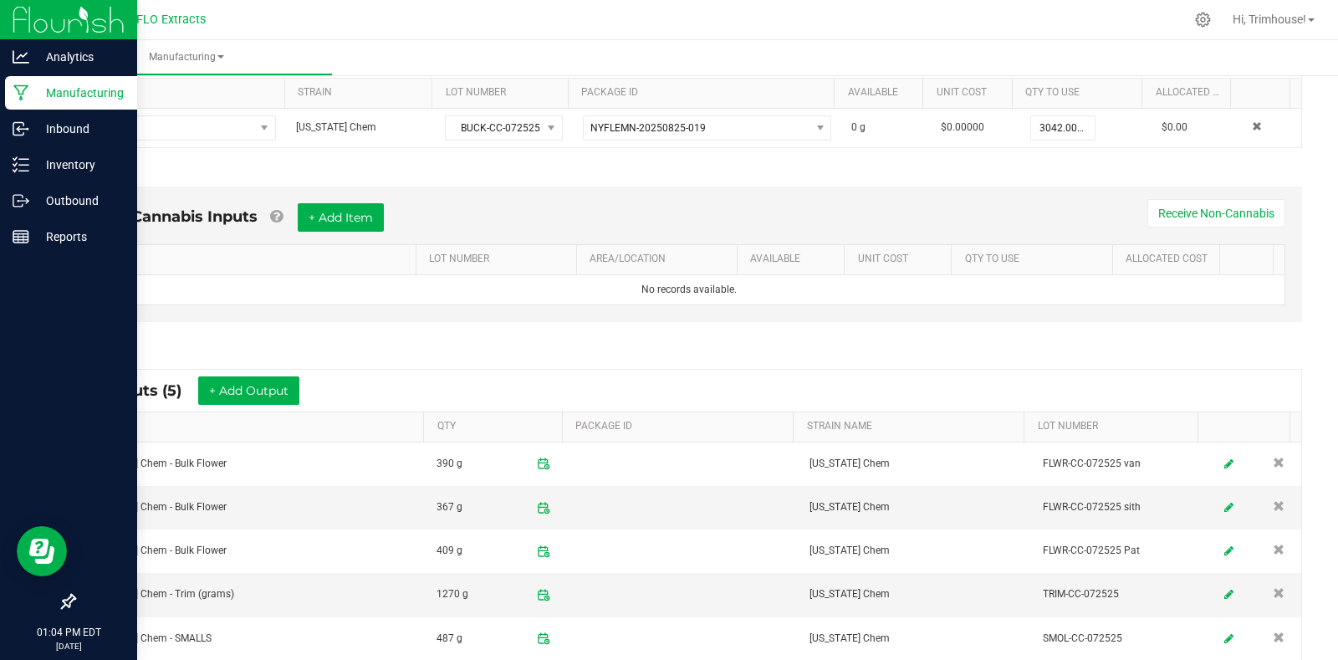
scroll to position [0, 0]
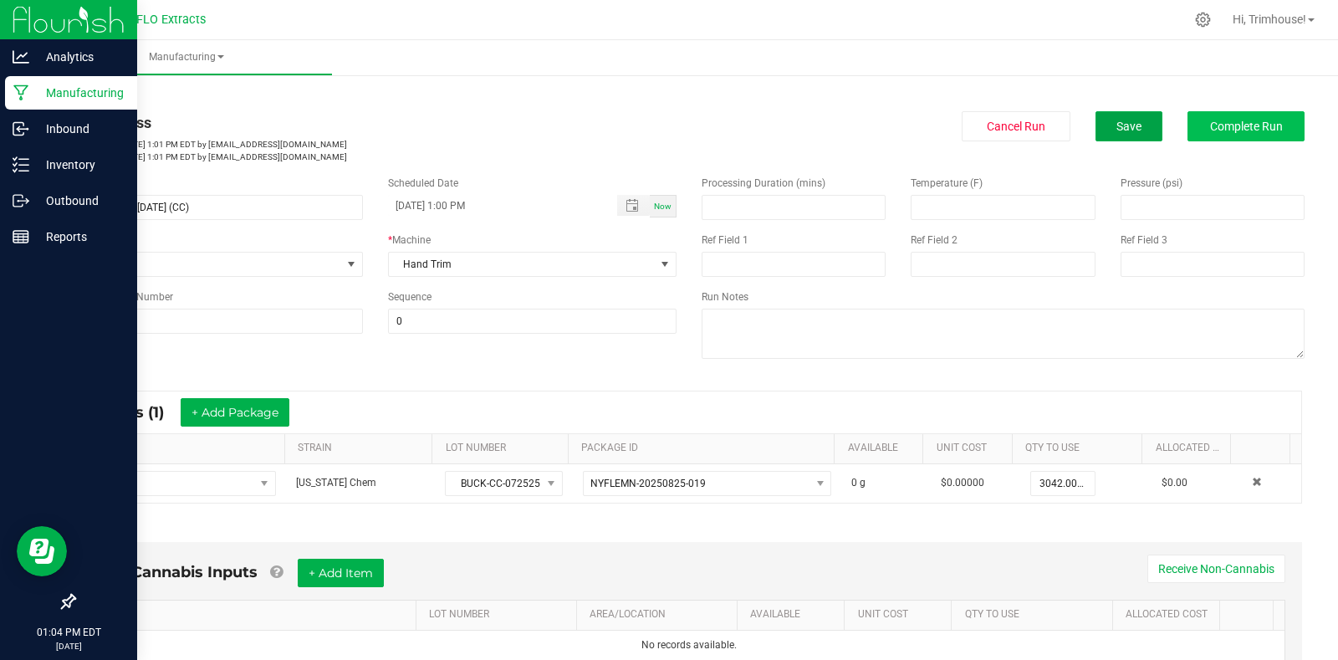
drag, startPoint x: 1115, startPoint y: 127, endPoint x: 1259, endPoint y: 125, distance: 143.8
click at [1259, 125] on div "Cancel Run Save Complete Run" at bounding box center [1003, 126] width 603 height 30
click at [1259, 125] on span "Complete Run" at bounding box center [1246, 126] width 73 height 13
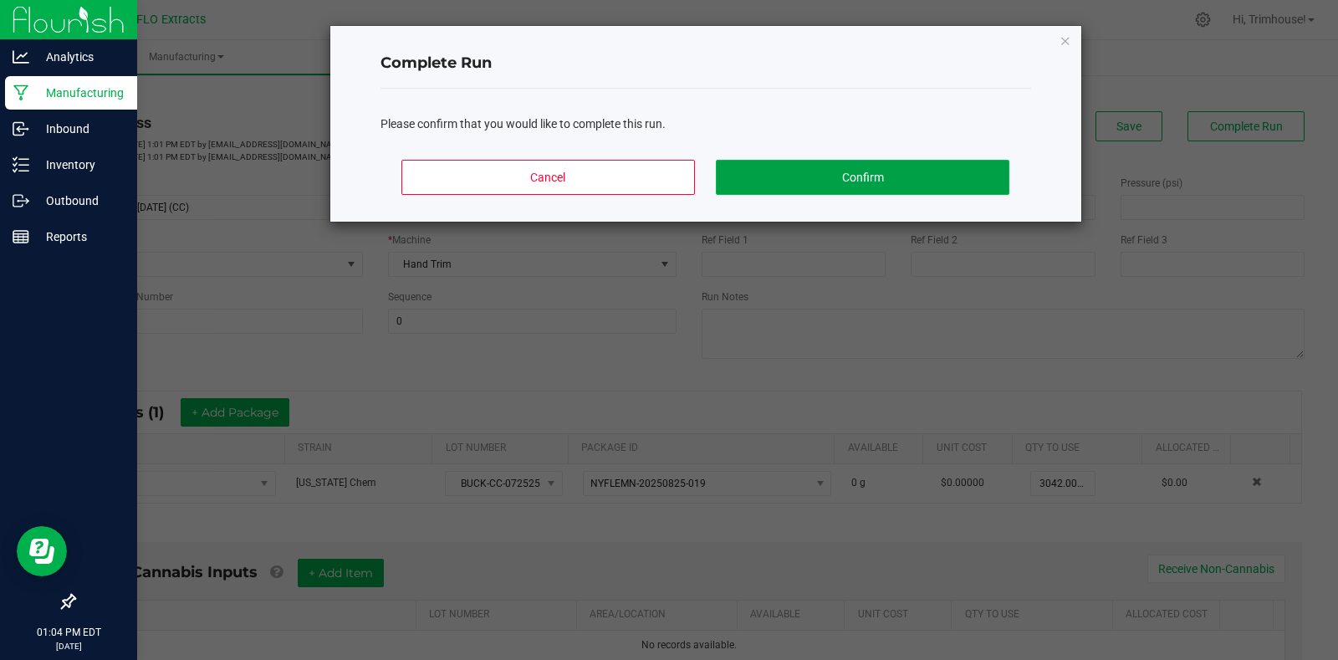
click at [835, 162] on button "Confirm" at bounding box center [862, 177] width 293 height 35
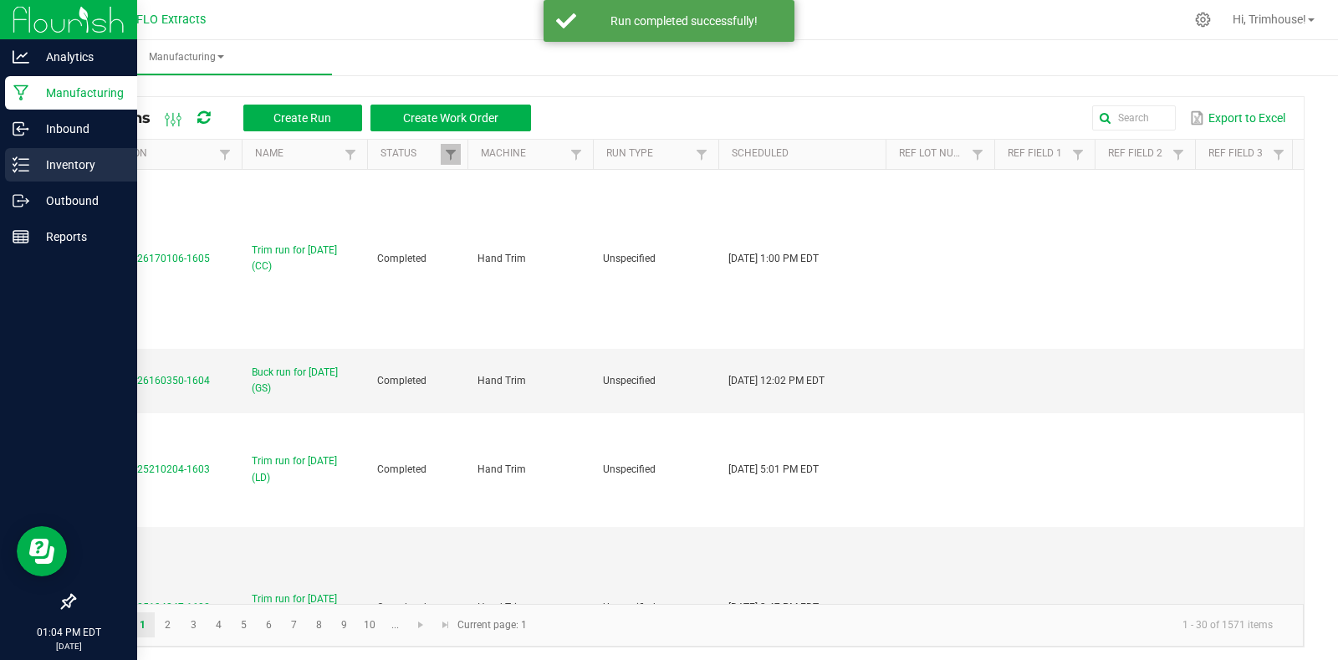
click at [77, 156] on p "Inventory" at bounding box center [79, 165] width 100 height 20
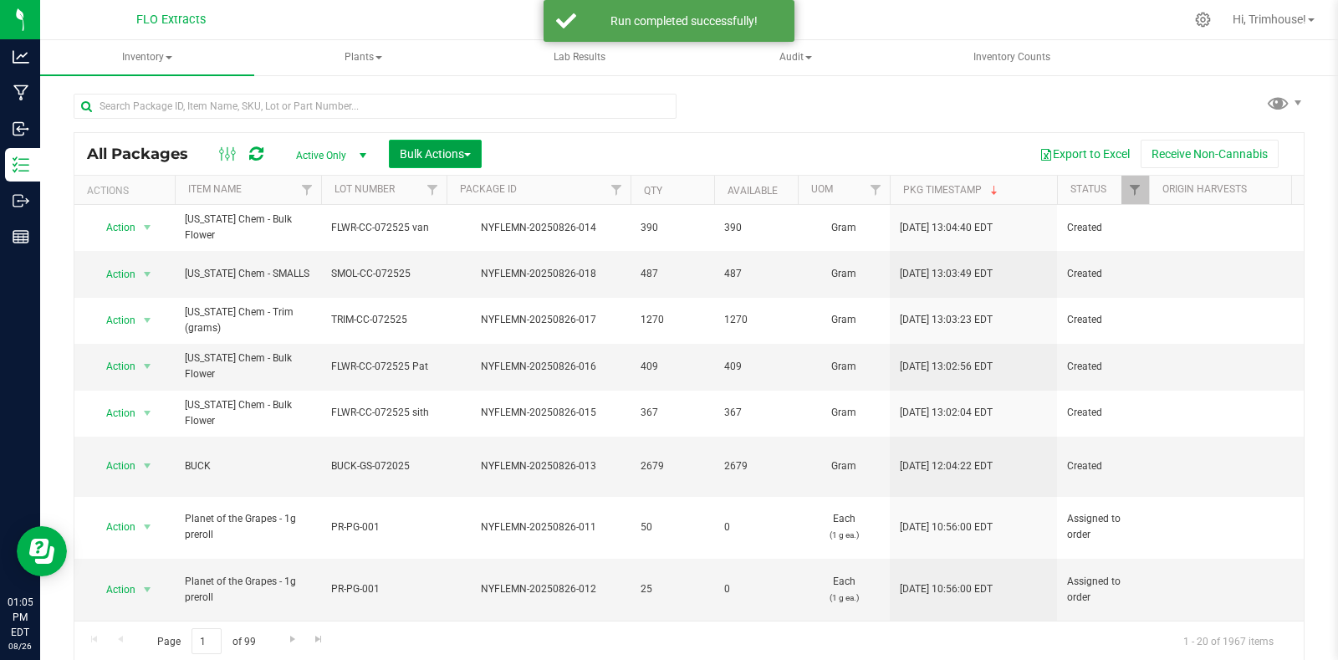
click at [456, 152] on span "Bulk Actions" at bounding box center [435, 153] width 71 height 13
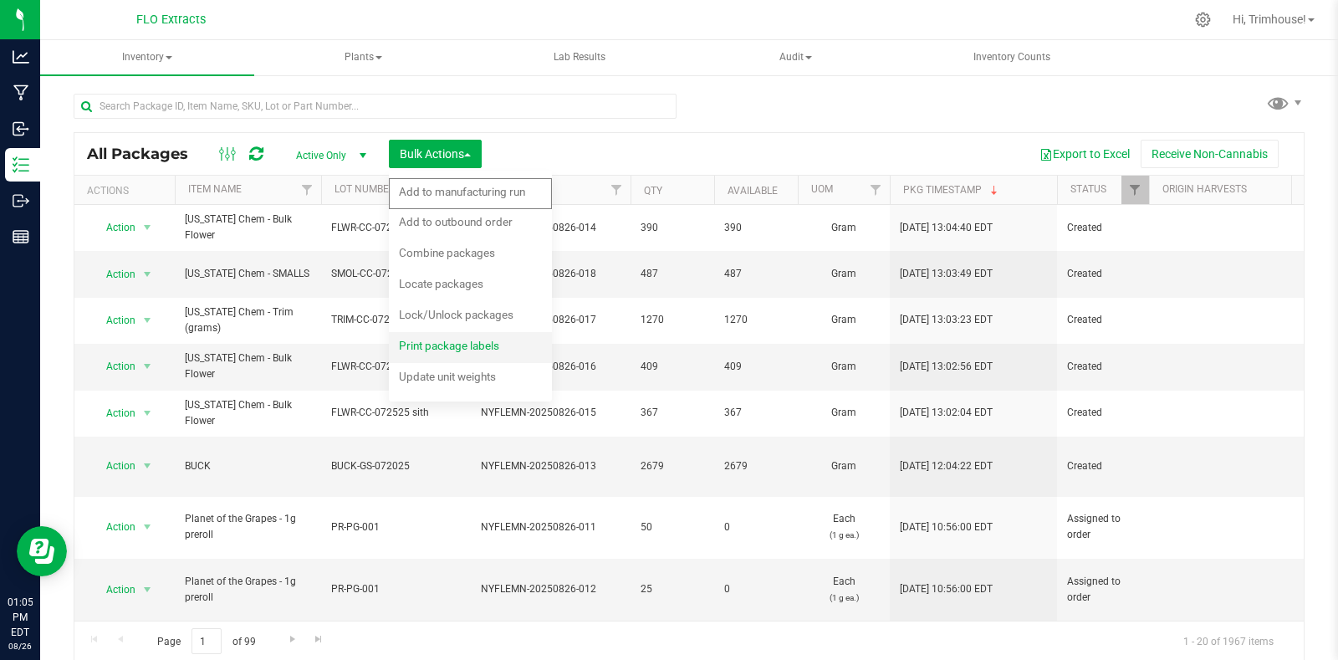
click at [435, 343] on span "Print package labels" at bounding box center [449, 345] width 100 height 13
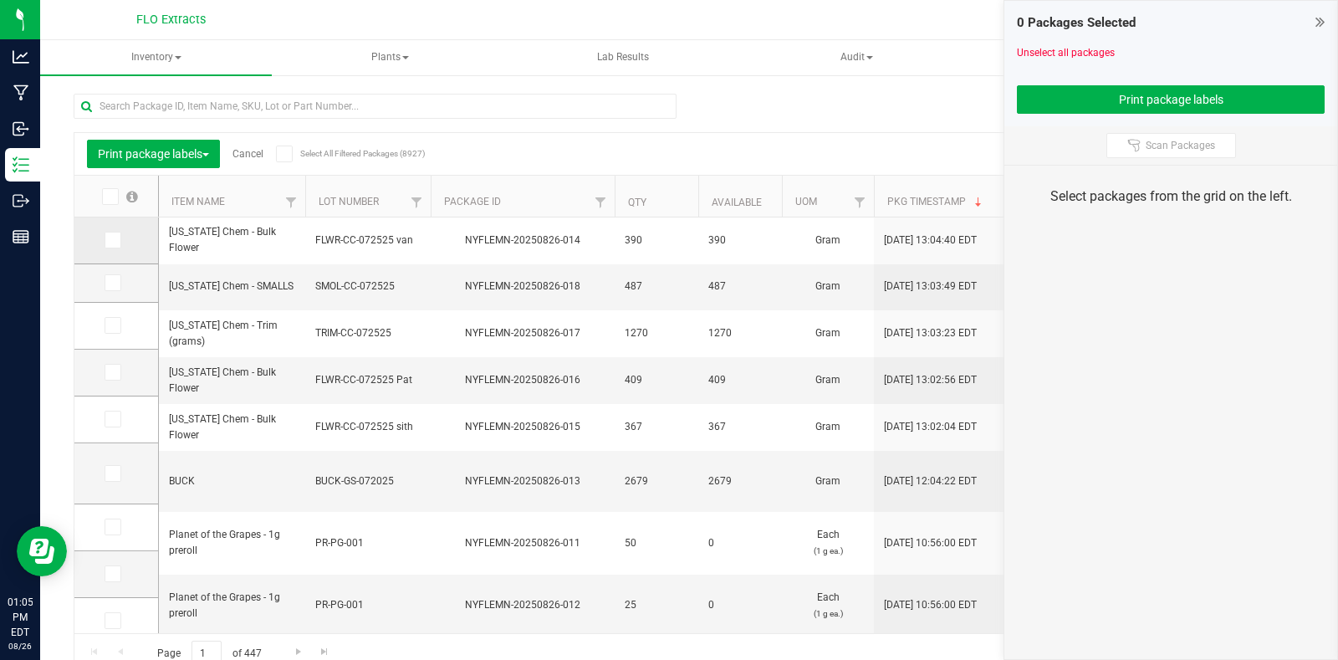
click at [110, 240] on icon at bounding box center [111, 240] width 11 height 0
click at [0, 0] on input "checkbox" at bounding box center [0, 0] width 0 height 0
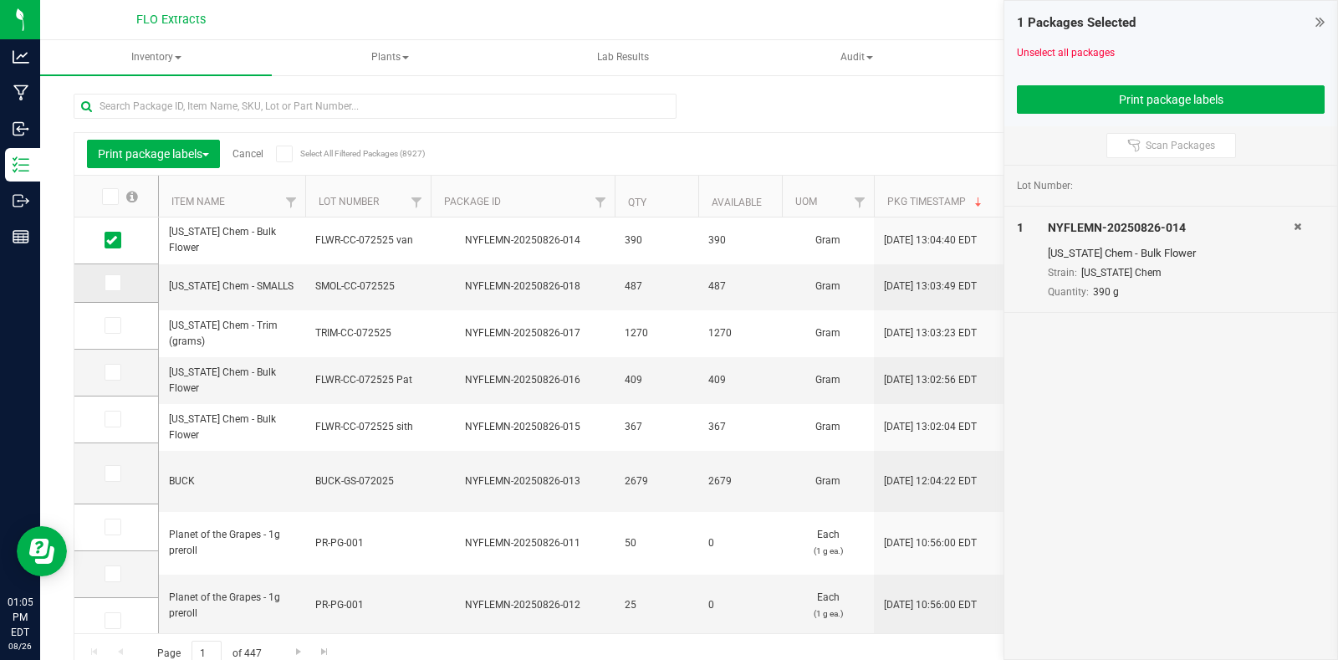
click at [113, 283] on icon at bounding box center [111, 283] width 11 height 0
click at [0, 0] on input "checkbox" at bounding box center [0, 0] width 0 height 0
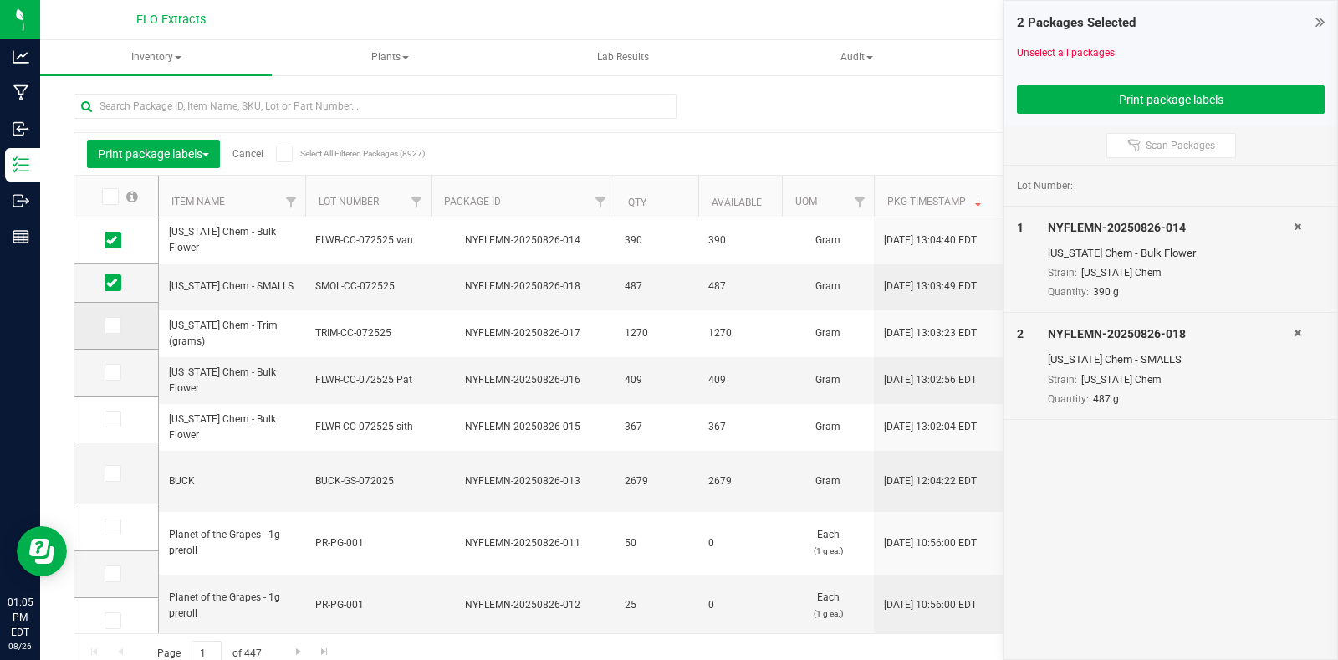
click at [100, 322] on td at bounding box center [116, 326] width 84 height 47
click at [106, 325] on icon at bounding box center [111, 325] width 11 height 0
click at [0, 0] on input "checkbox" at bounding box center [0, 0] width 0 height 0
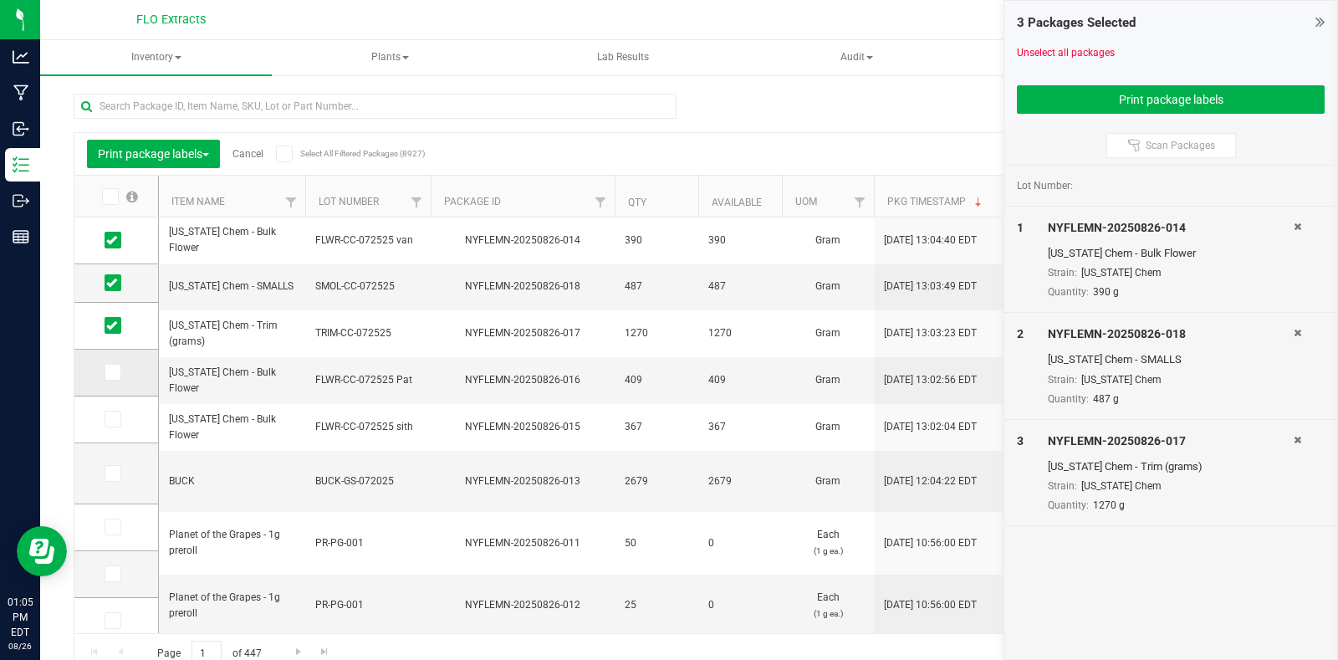
click at [108, 372] on icon at bounding box center [111, 372] width 11 height 0
click at [0, 0] on input "checkbox" at bounding box center [0, 0] width 0 height 0
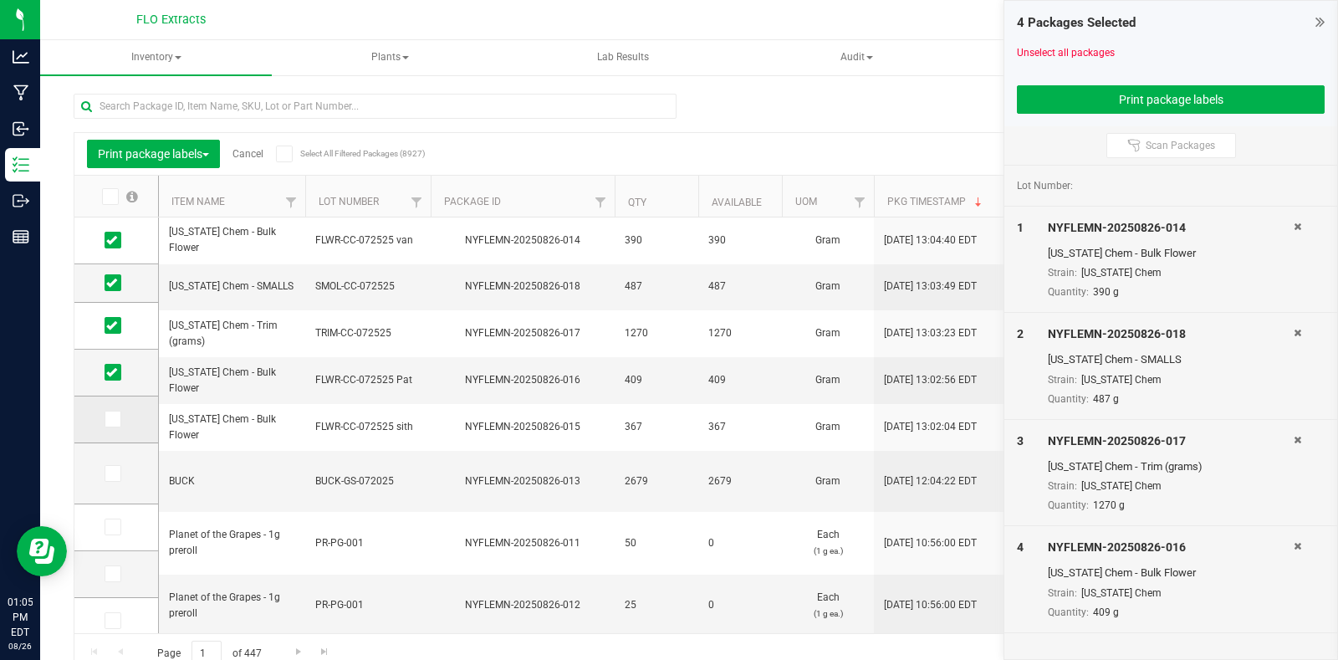
click at [107, 419] on icon at bounding box center [111, 419] width 11 height 0
click at [0, 0] on input "checkbox" at bounding box center [0, 0] width 0 height 0
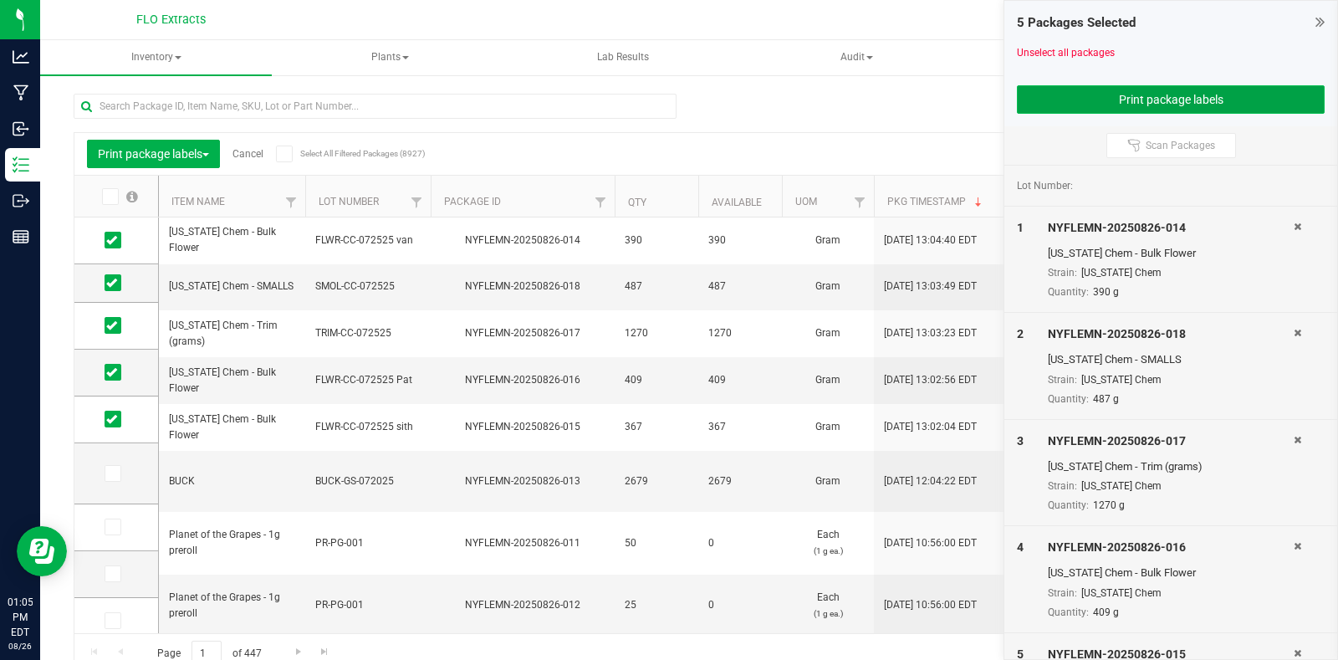
click at [1085, 91] on button "Print package labels" at bounding box center [1171, 99] width 308 height 28
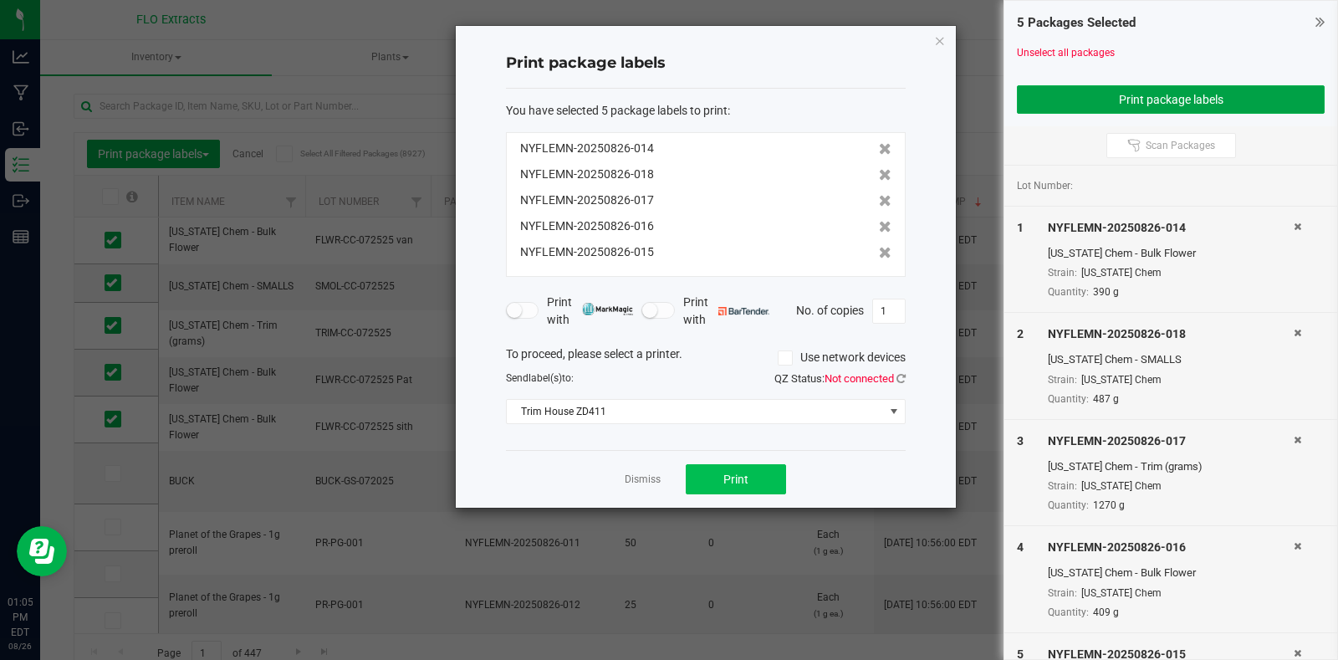
drag, startPoint x: 1085, startPoint y: 91, endPoint x: 739, endPoint y: 477, distance: 518.7
click at [739, 477] on body "Analytics Manufacturing Inbound Inventory Outbound Reports 01:05 PM EDT [DATE] …" at bounding box center [669, 330] width 1338 height 660
click at [739, 477] on span "Print" at bounding box center [735, 478] width 25 height 13
click at [938, 41] on icon "button" at bounding box center [940, 40] width 12 height 20
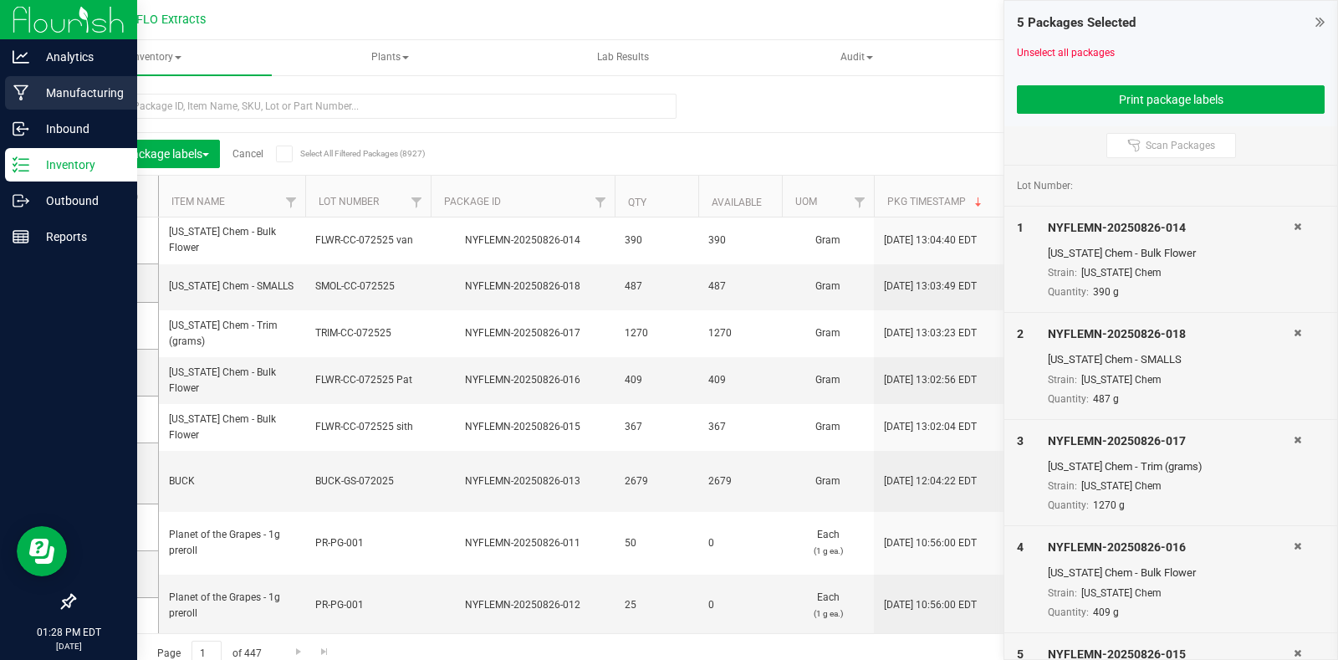
click at [68, 89] on p "Manufacturing" at bounding box center [79, 93] width 100 height 20
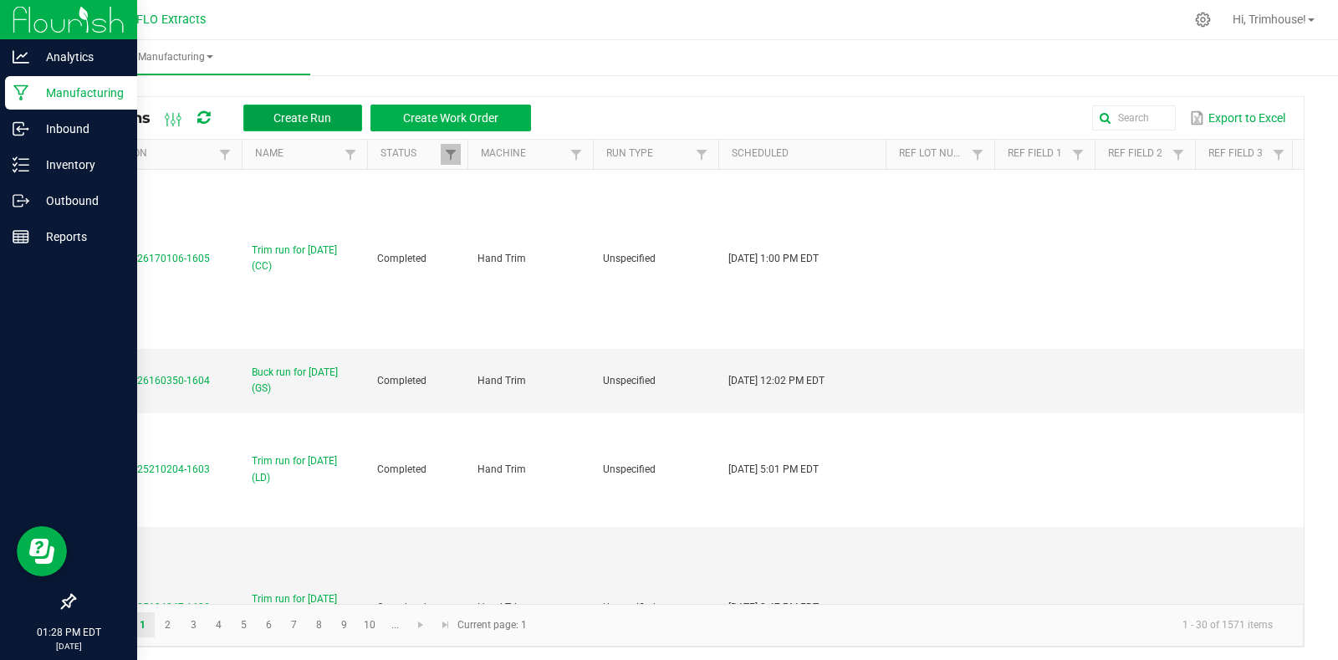
click at [314, 114] on span "Create Run" at bounding box center [302, 117] width 58 height 13
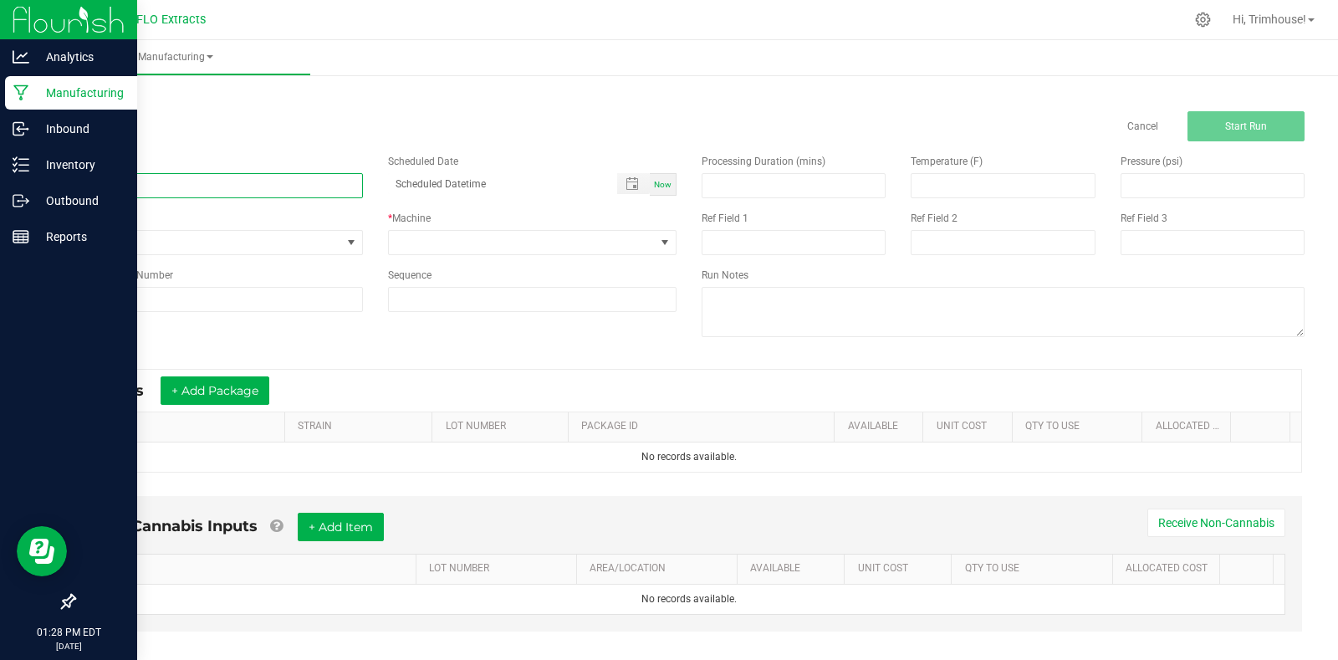
click at [272, 181] on input at bounding box center [218, 185] width 289 height 25
type input "Trim run for [DATE] (LD)"
click at [661, 180] on span "Now" at bounding box center [663, 184] width 18 height 9
type input "[DATE] 1:28 PM"
click at [549, 240] on span at bounding box center [522, 242] width 267 height 23
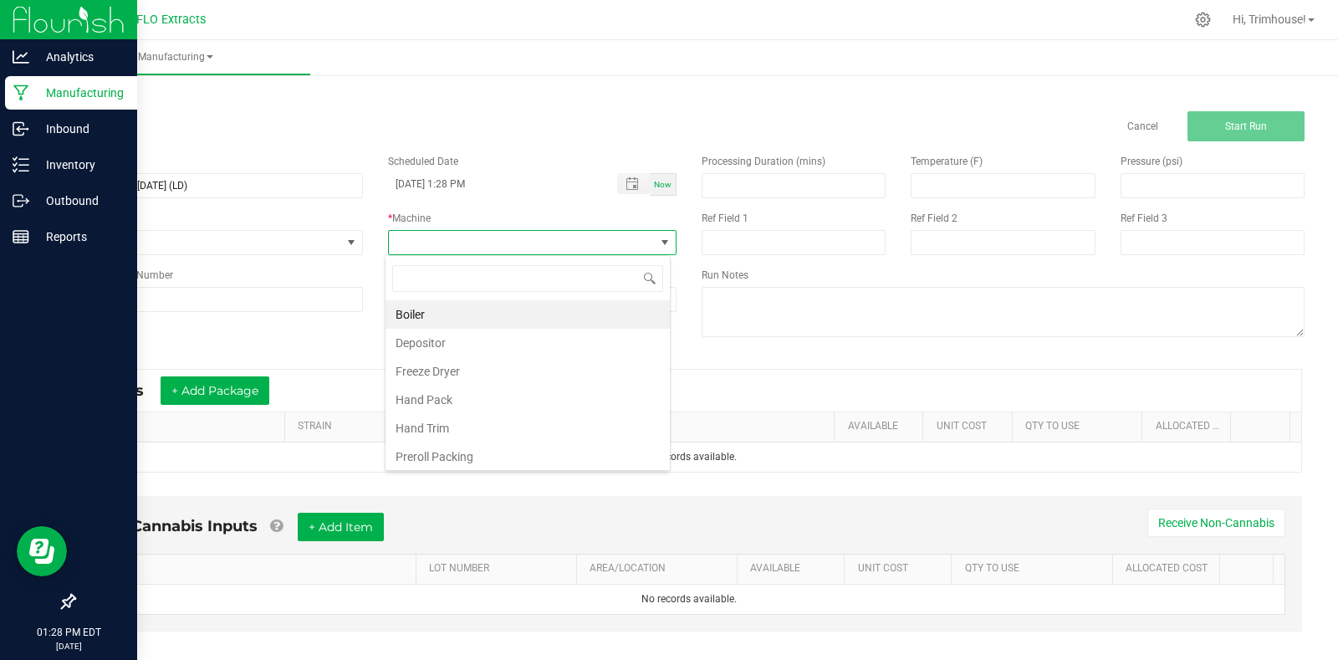
scroll to position [25, 286]
type input "trim"
click at [523, 311] on li "Hand Trim" at bounding box center [527, 314] width 284 height 28
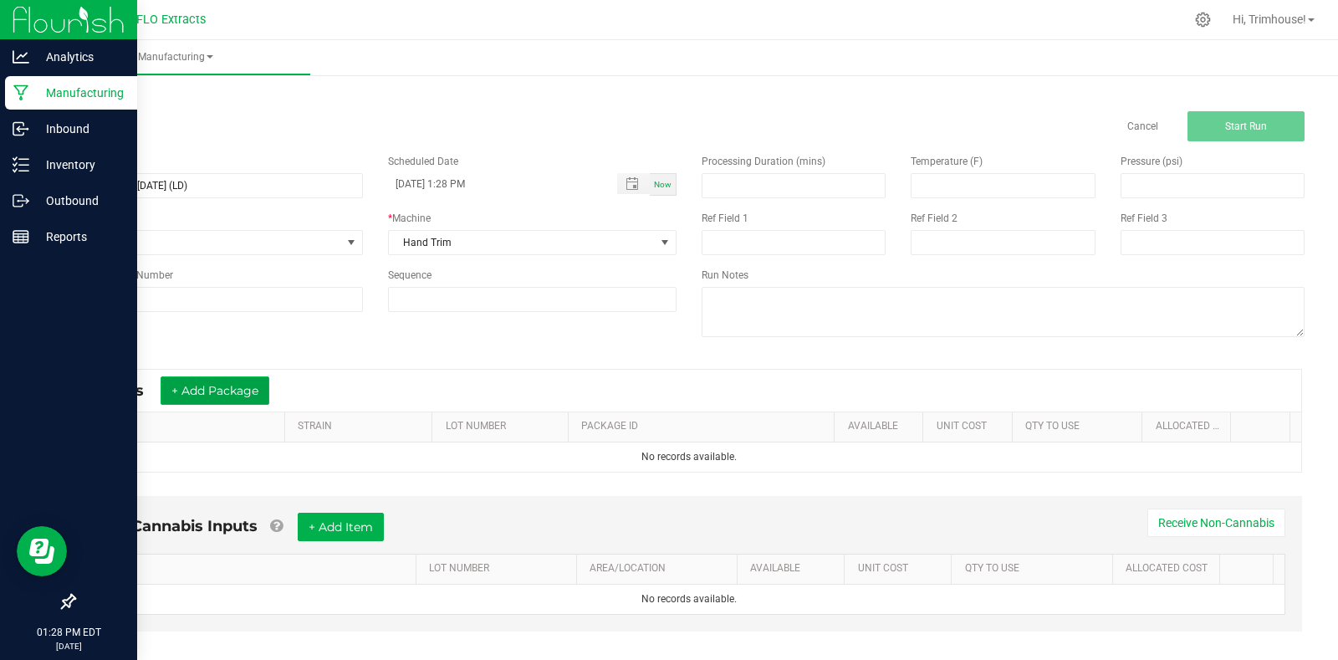
click at [218, 385] on button "+ Add Package" at bounding box center [215, 390] width 109 height 28
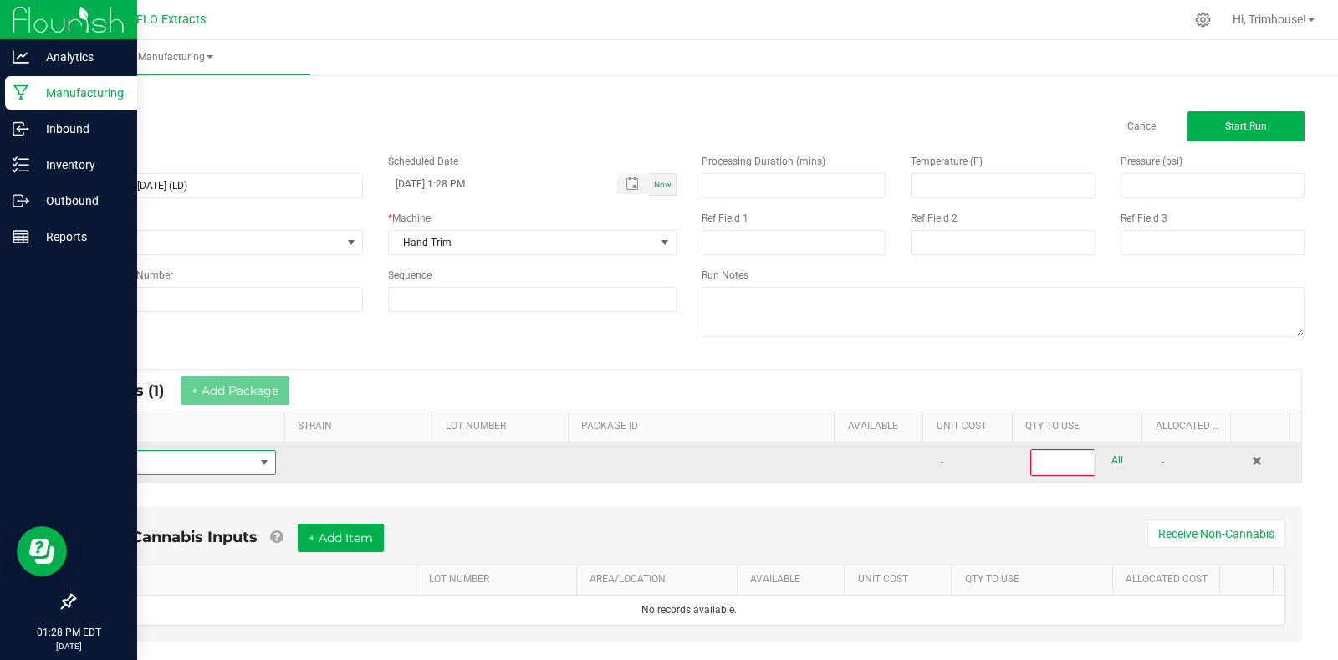
click at [197, 467] on span "NO DATA FOUND" at bounding box center [171, 462] width 166 height 23
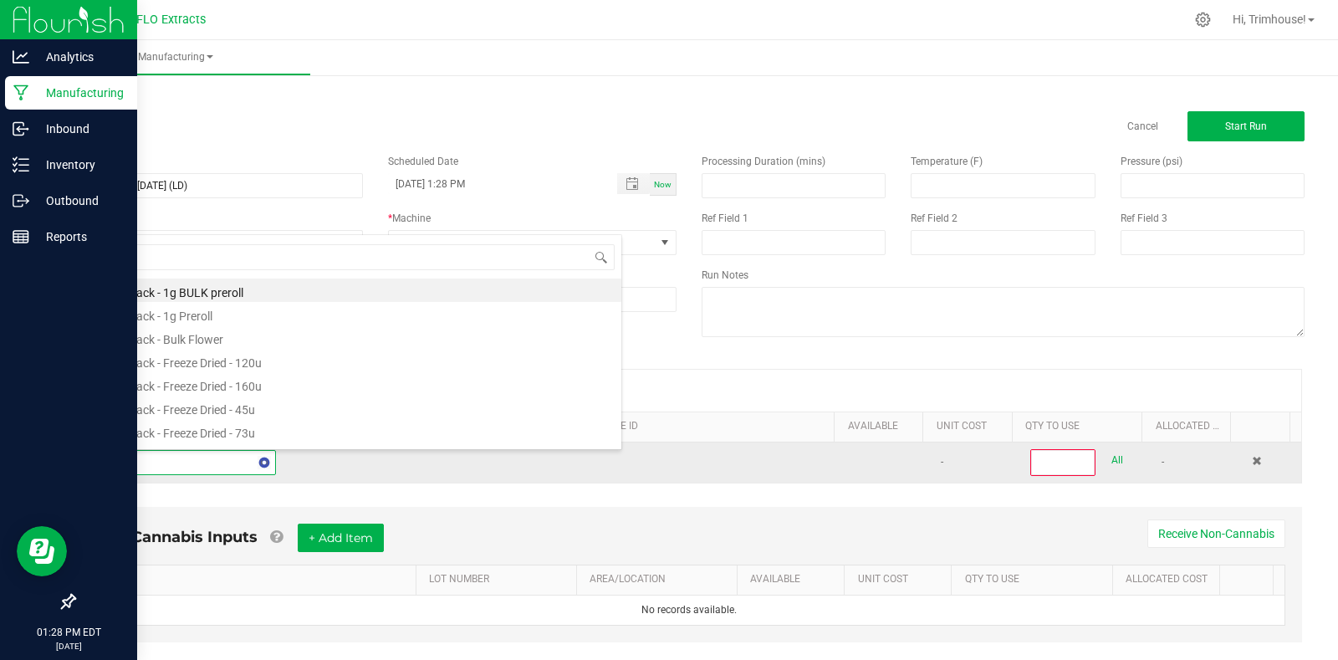
scroll to position [0, 0]
type input "buck"
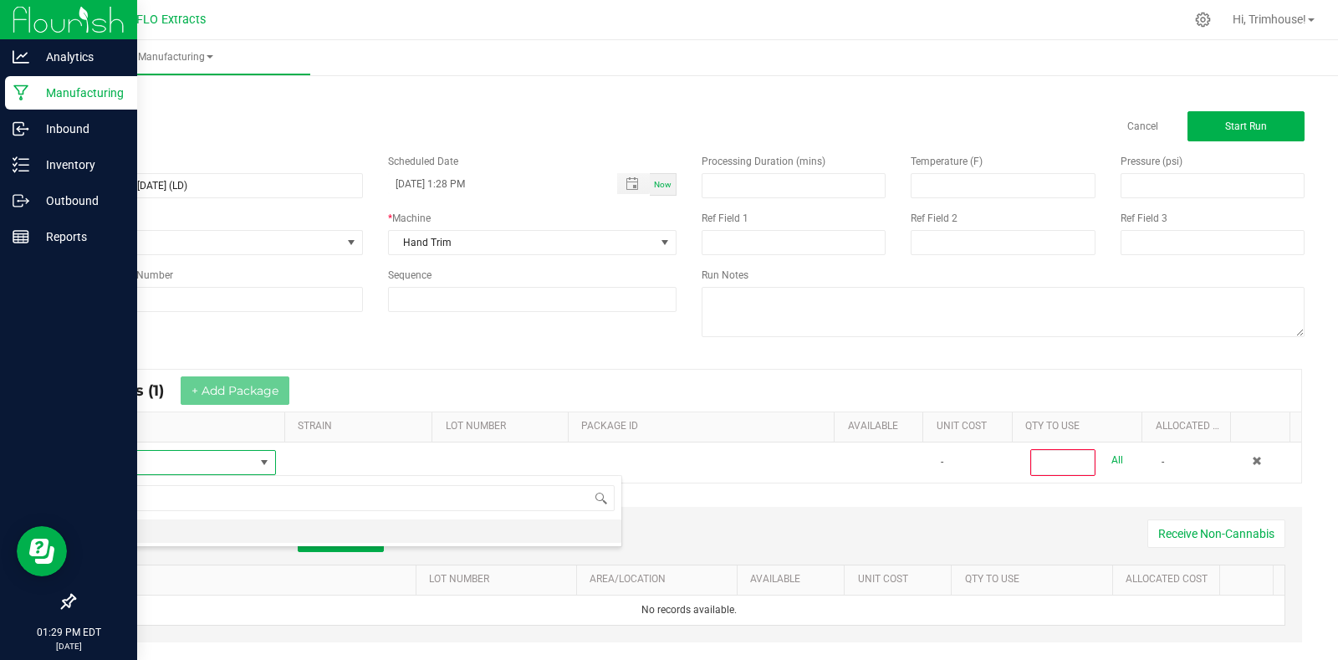
click at [193, 537] on li "BUCK" at bounding box center [354, 530] width 533 height 23
type input "0"
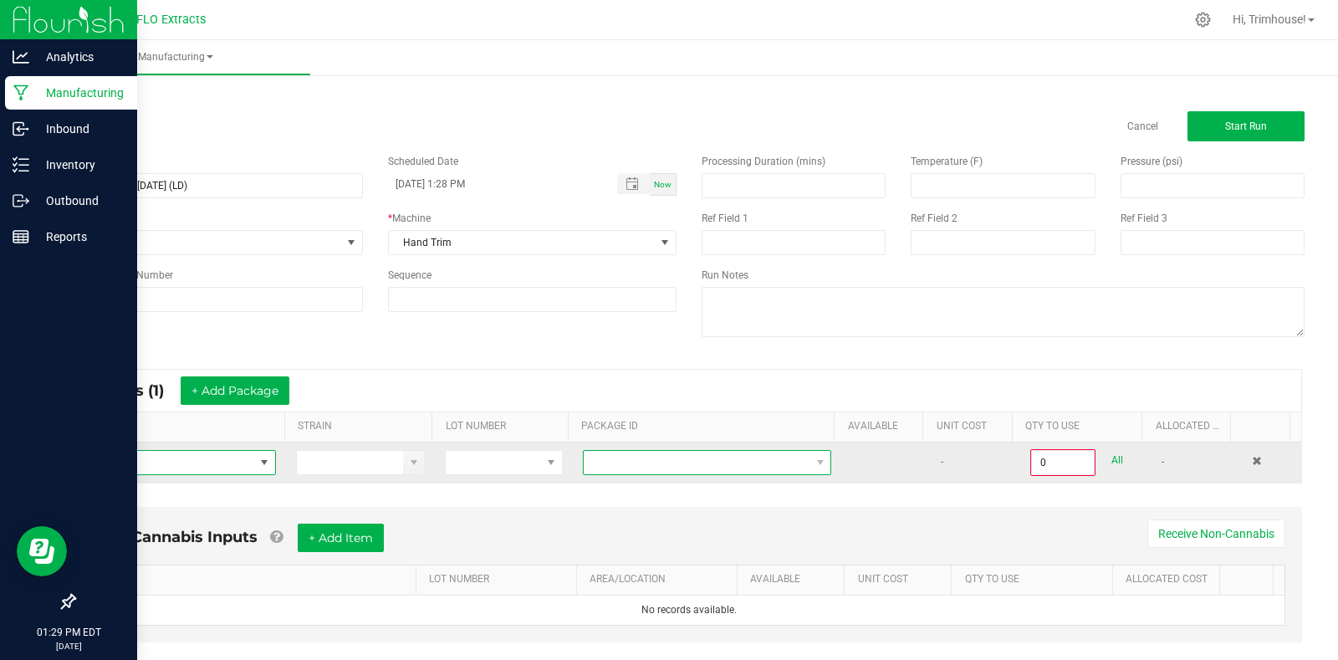
click at [777, 460] on span at bounding box center [697, 462] width 226 height 23
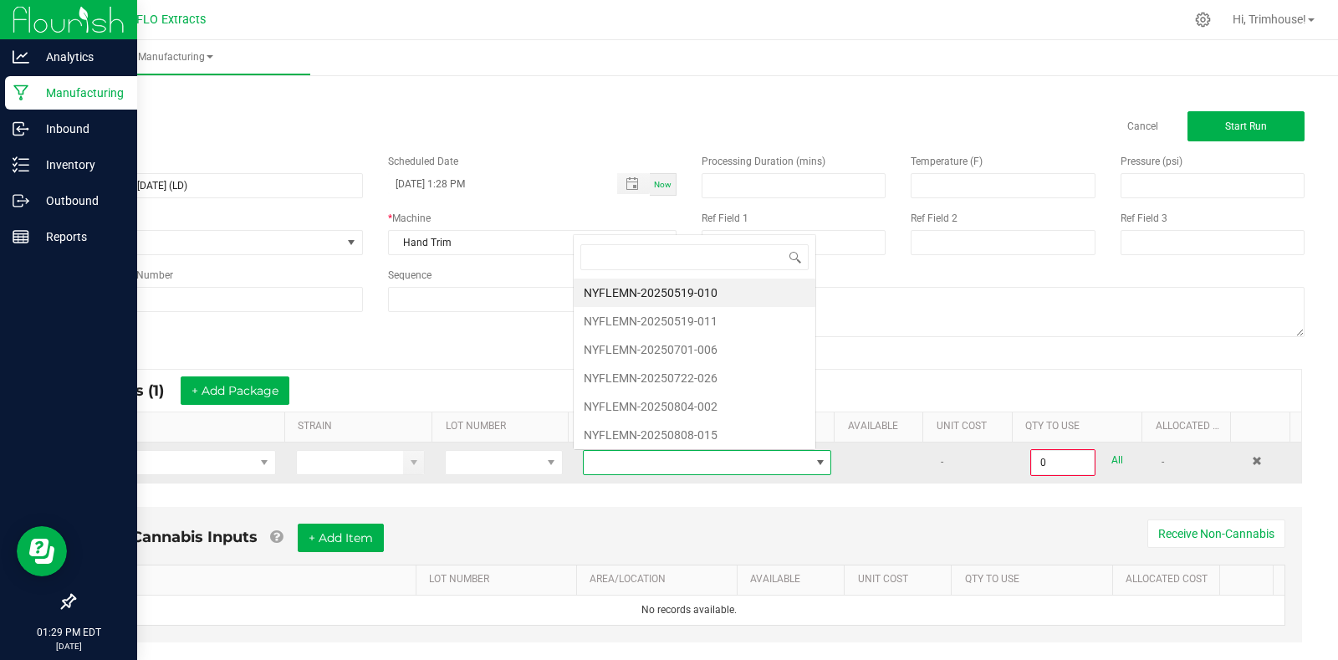
scroll to position [25, 241]
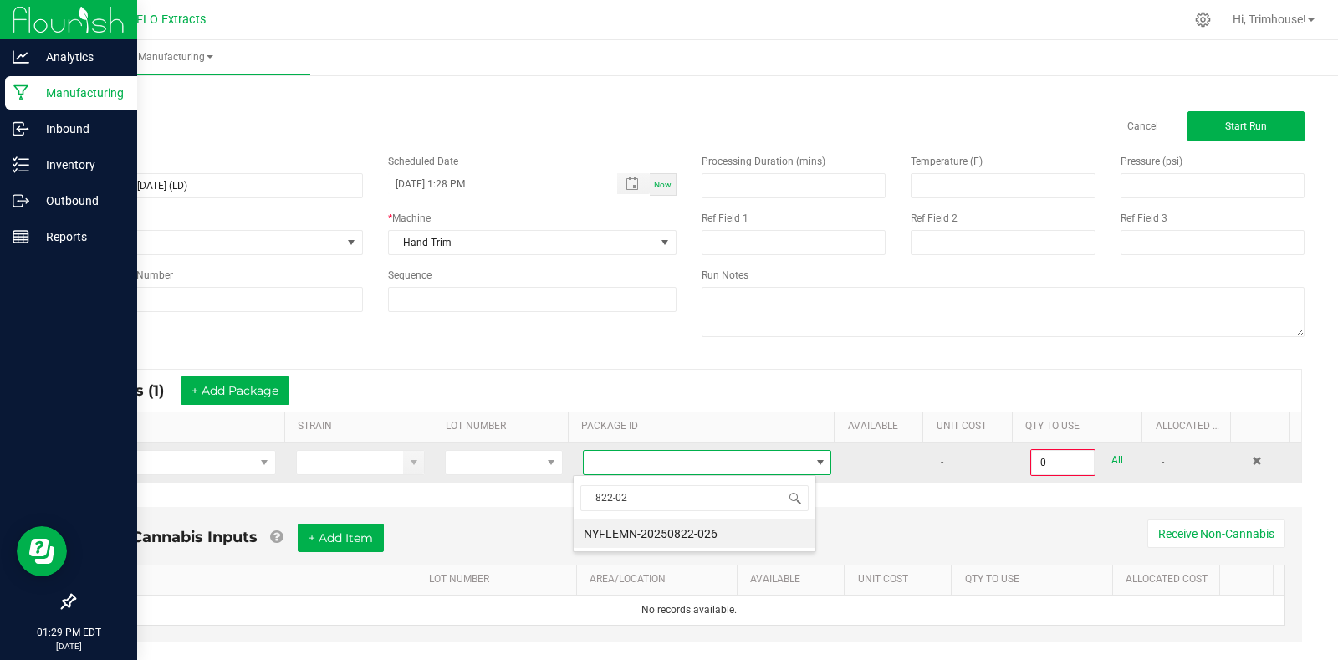
type input "822-026"
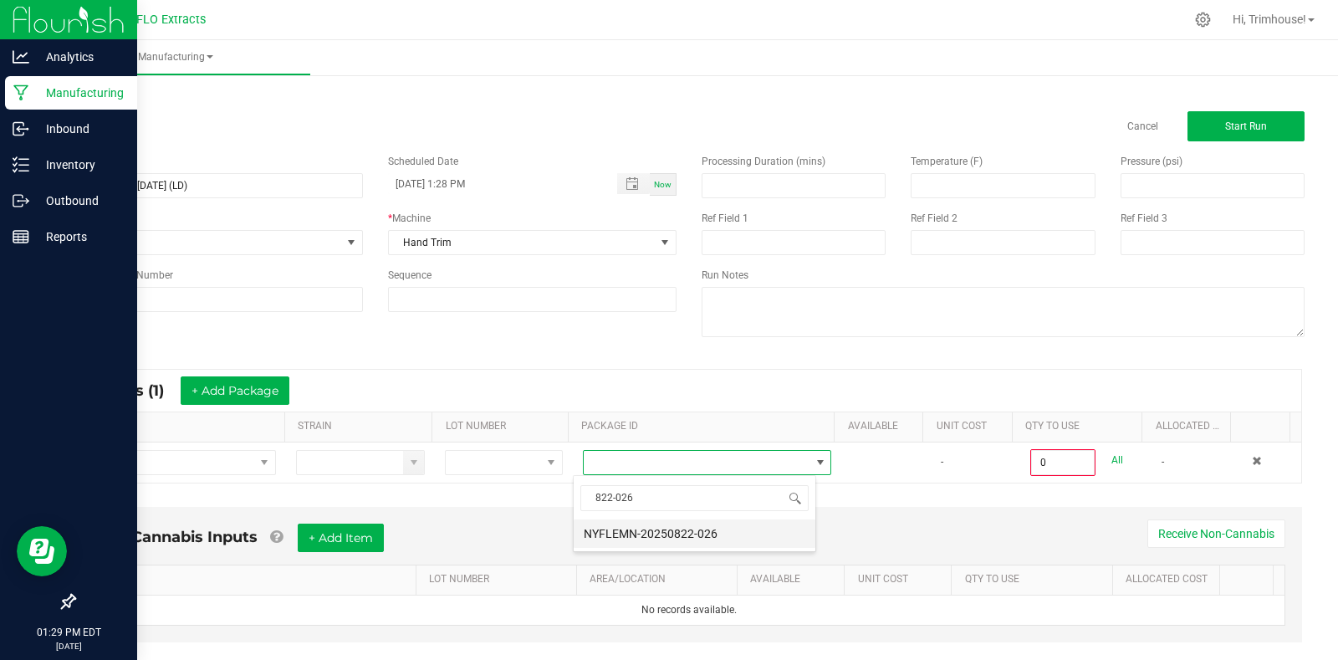
click at [702, 527] on li "NYFLEMN-20250822-026" at bounding box center [695, 533] width 242 height 28
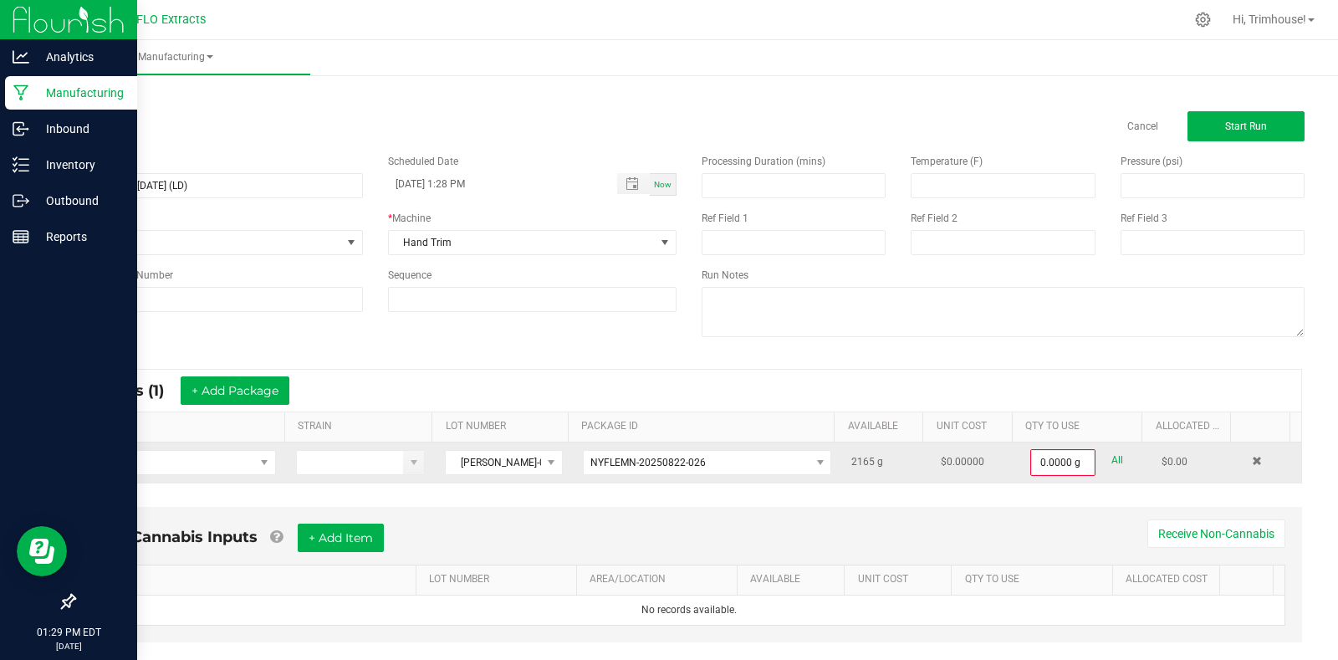
click at [1111, 461] on link "All" at bounding box center [1117, 460] width 12 height 23
type input "2165.0000 g"
click at [1207, 130] on button "Start Run" at bounding box center [1245, 126] width 117 height 30
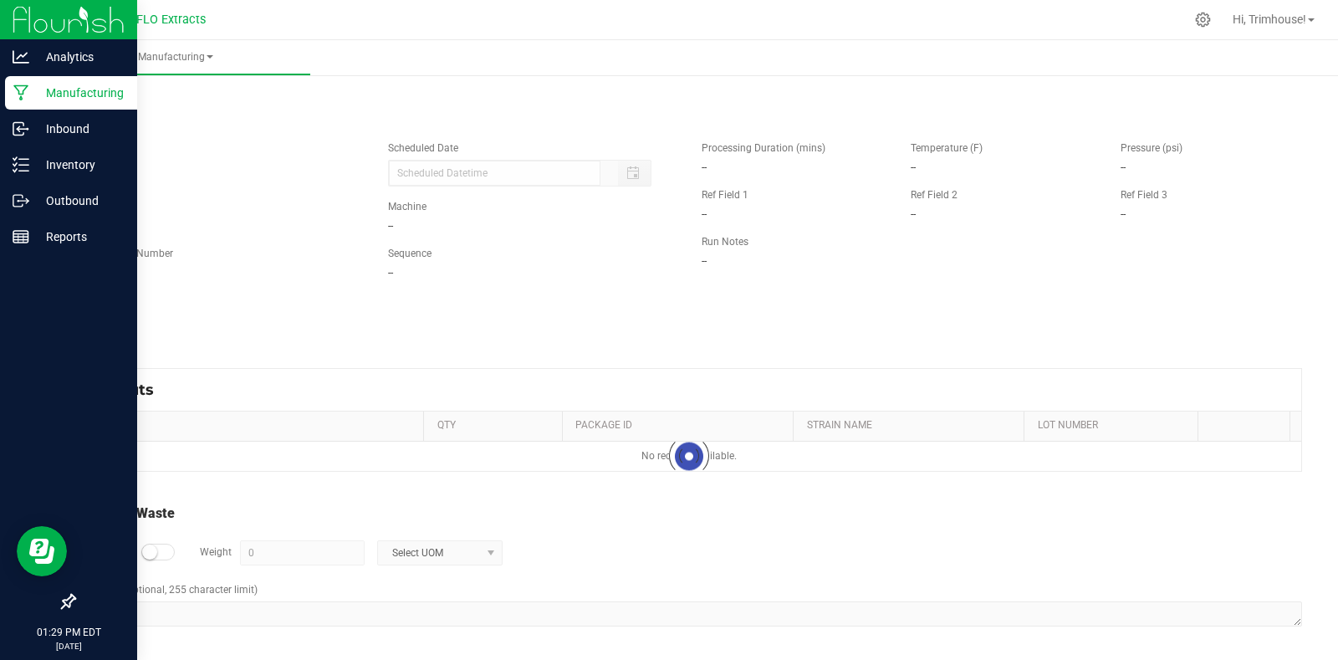
type input "[DATE] 1:28 PM"
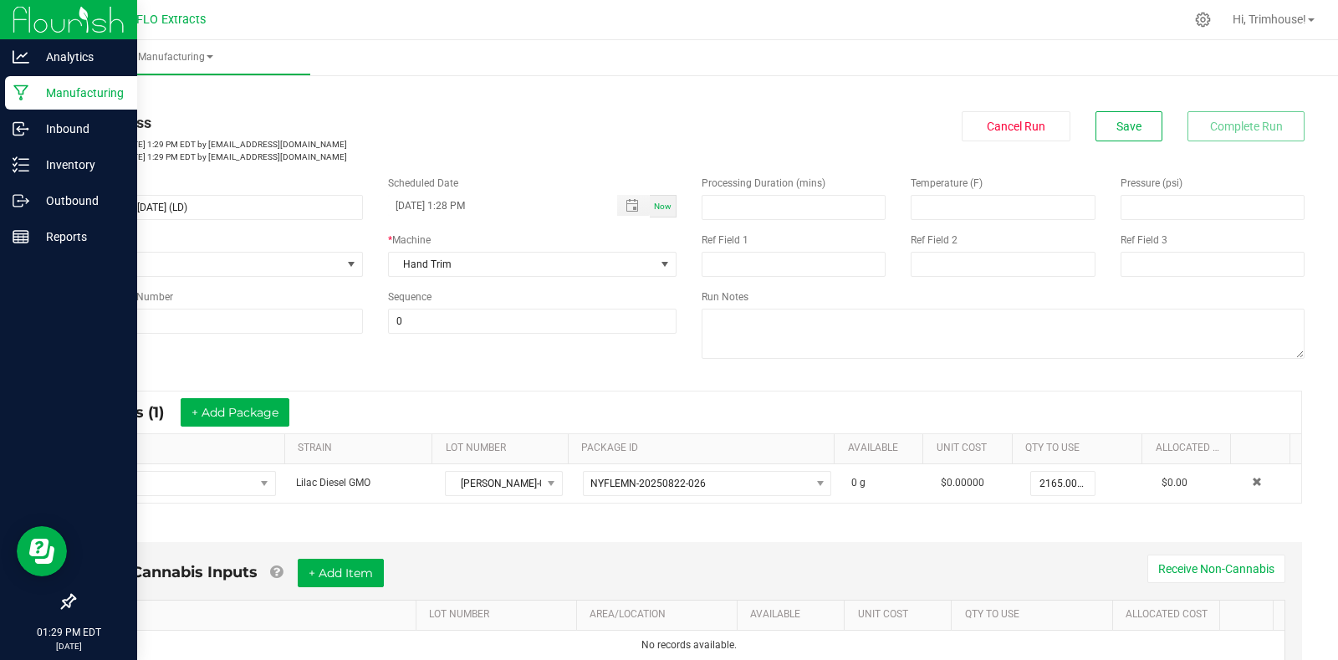
scroll to position [359, 0]
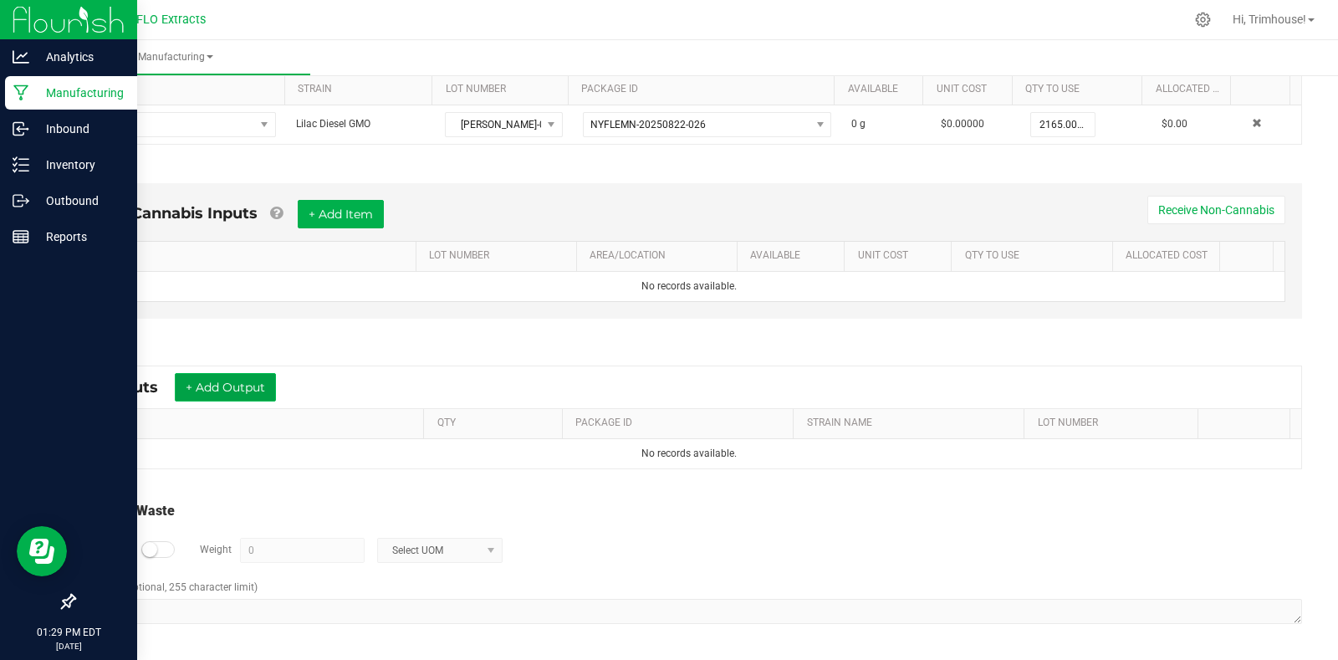
click at [217, 393] on button "+ Add Output" at bounding box center [225, 387] width 101 height 28
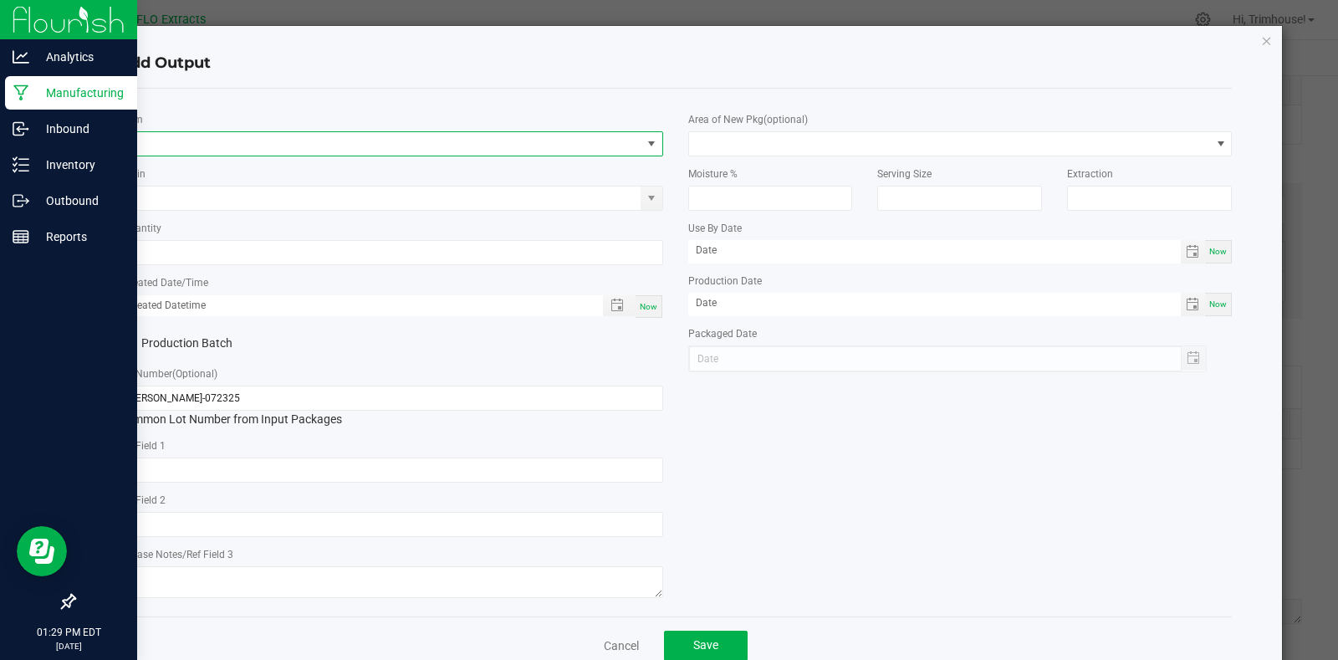
click at [242, 143] on span "NO DATA FOUND" at bounding box center [381, 143] width 522 height 23
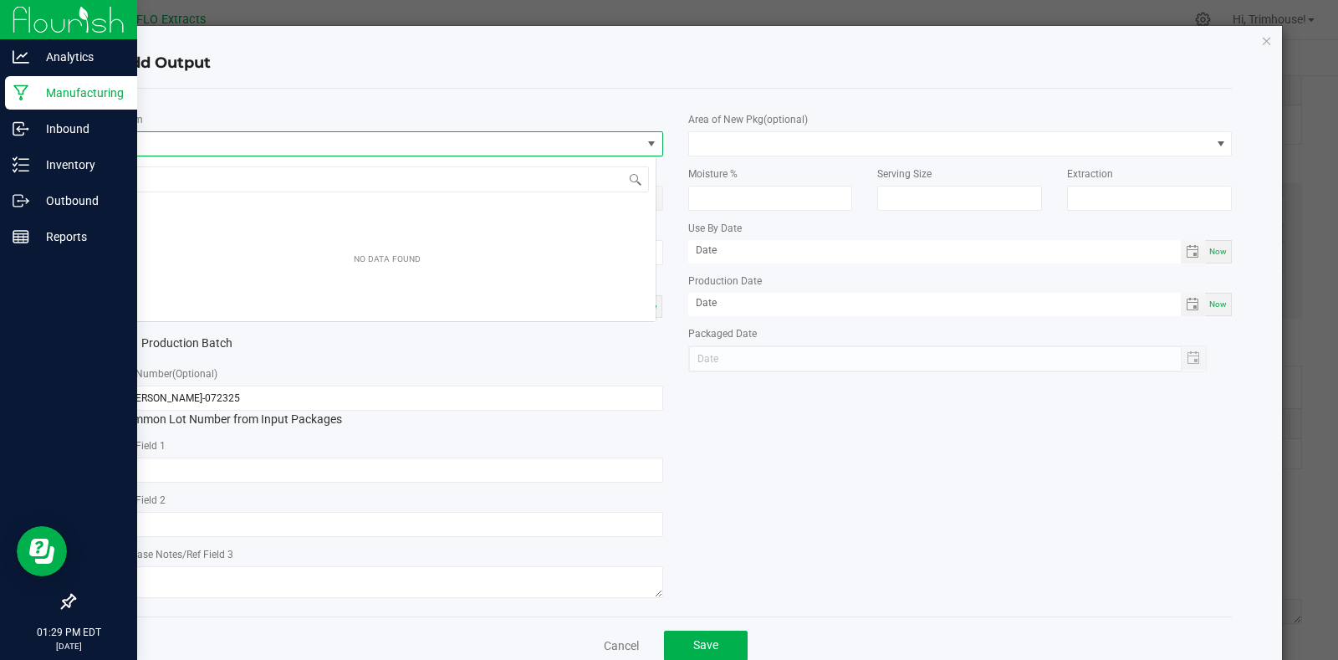
scroll to position [25, 539]
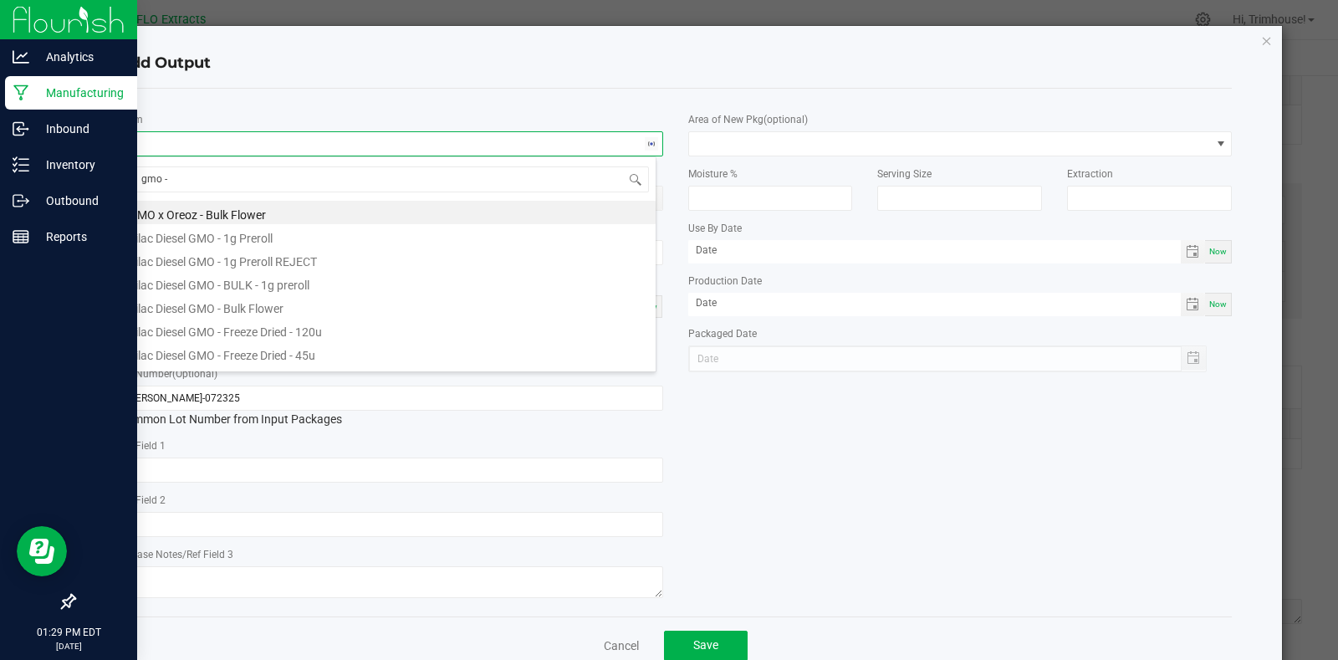
type input "gmo - b"
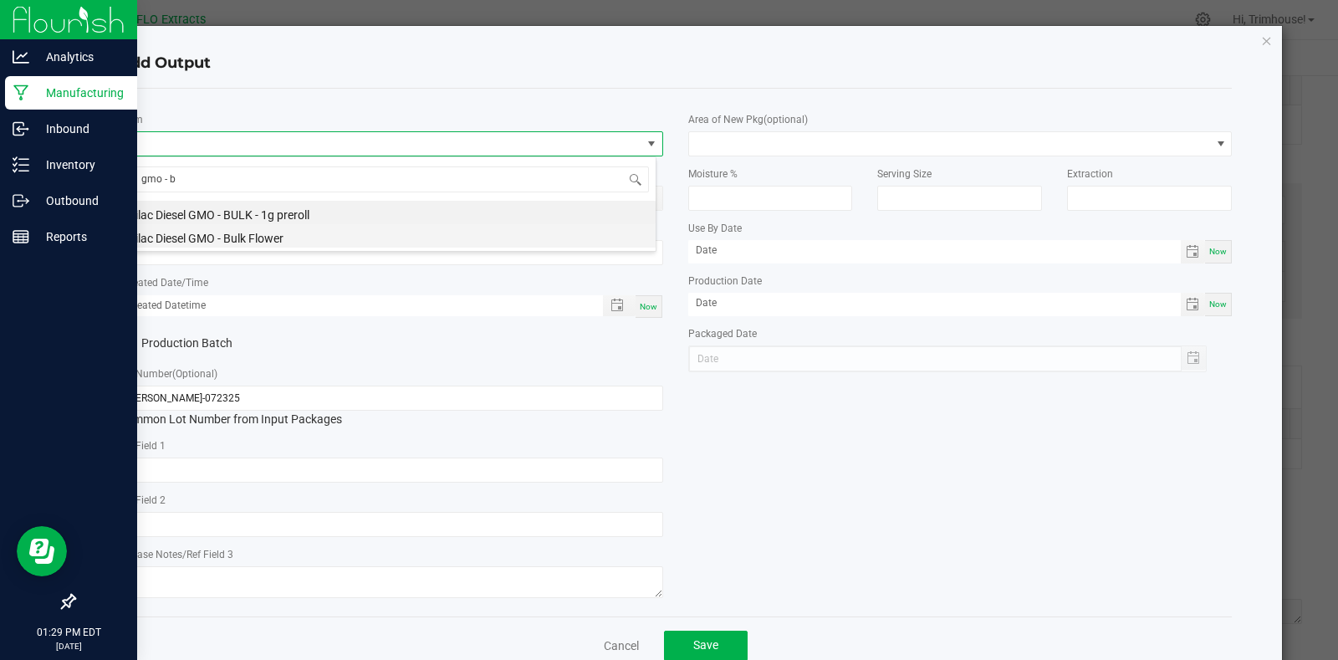
click at [258, 234] on li "Lilac Diesel GMO - Bulk Flower" at bounding box center [387, 235] width 537 height 23
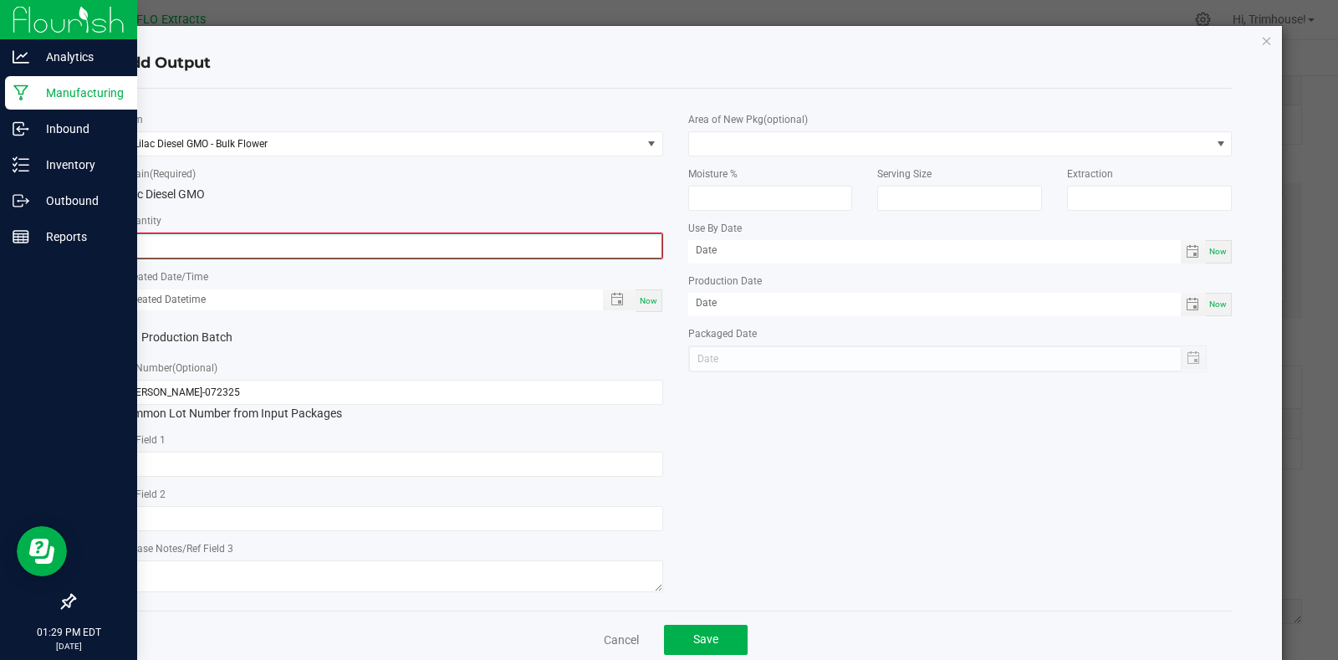
click at [197, 247] on input "0" at bounding box center [390, 245] width 541 height 23
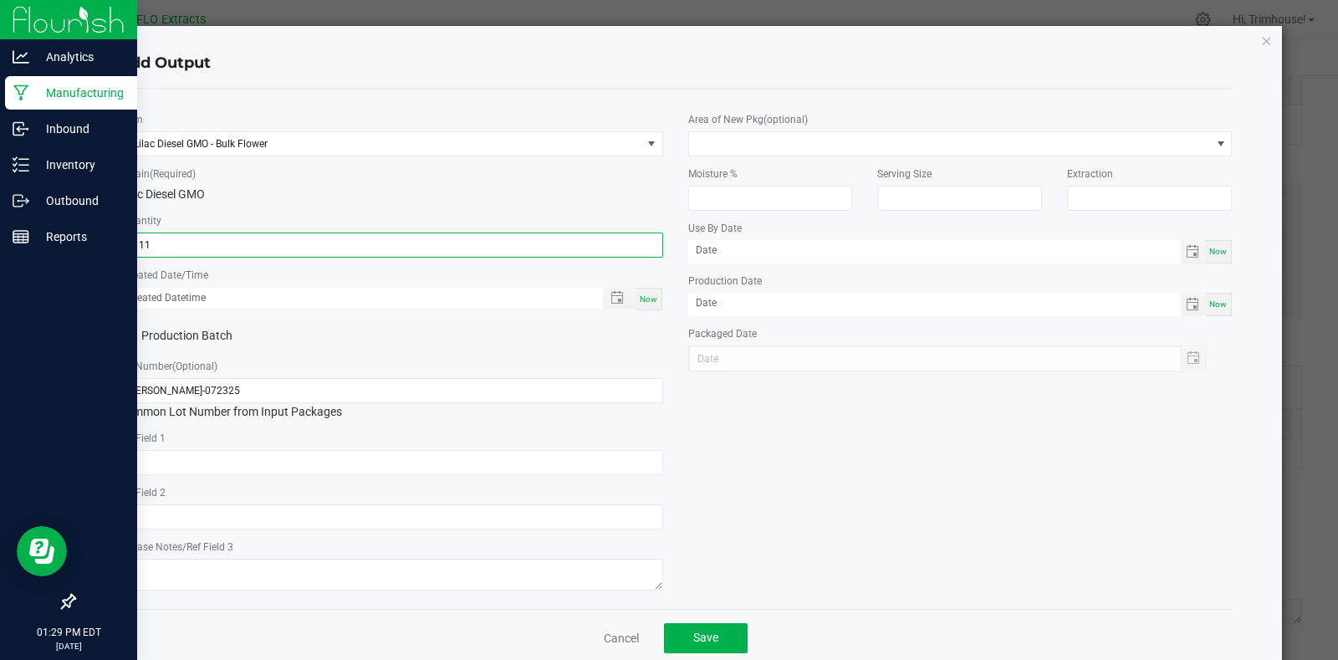
type input "111.0000 g"
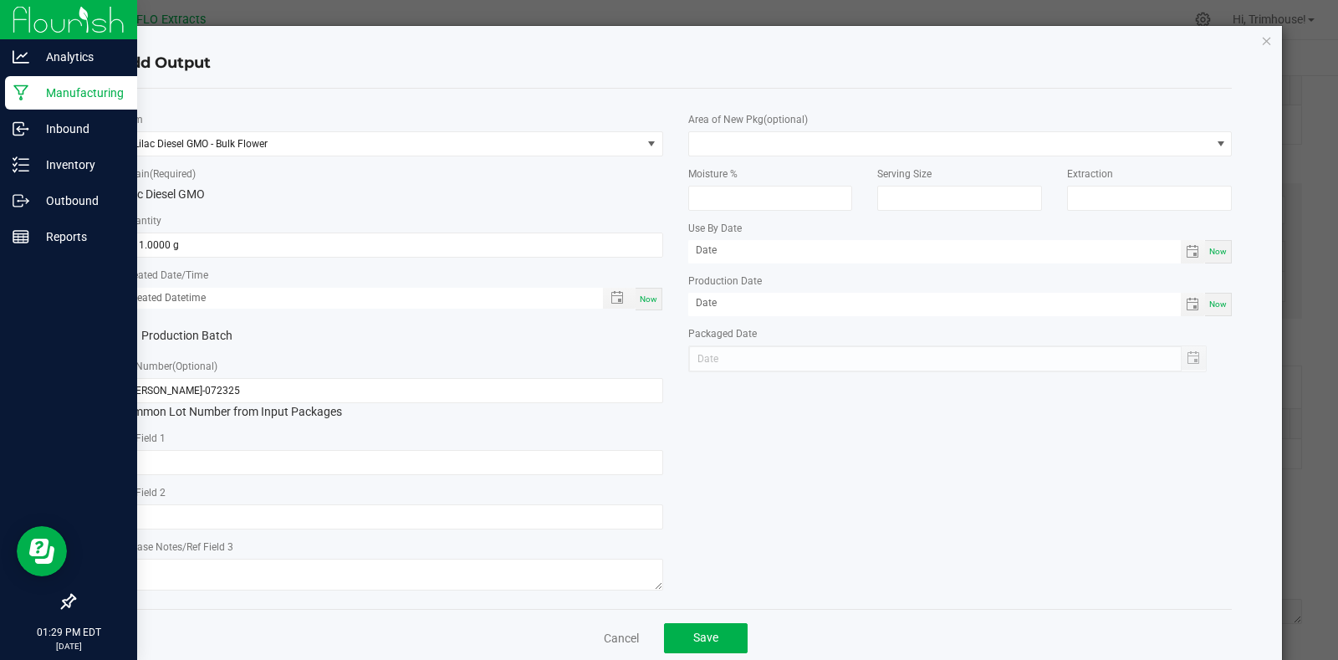
click at [651, 304] on div "Now" at bounding box center [648, 299] width 27 height 23
type input "[DATE] 1:29 PM"
type input "[DATE]"
click at [258, 390] on input "[PERSON_NAME]-072325" at bounding box center [391, 390] width 544 height 25
click at [152, 390] on input "[PERSON_NAME]-072325 sith" at bounding box center [391, 390] width 544 height 25
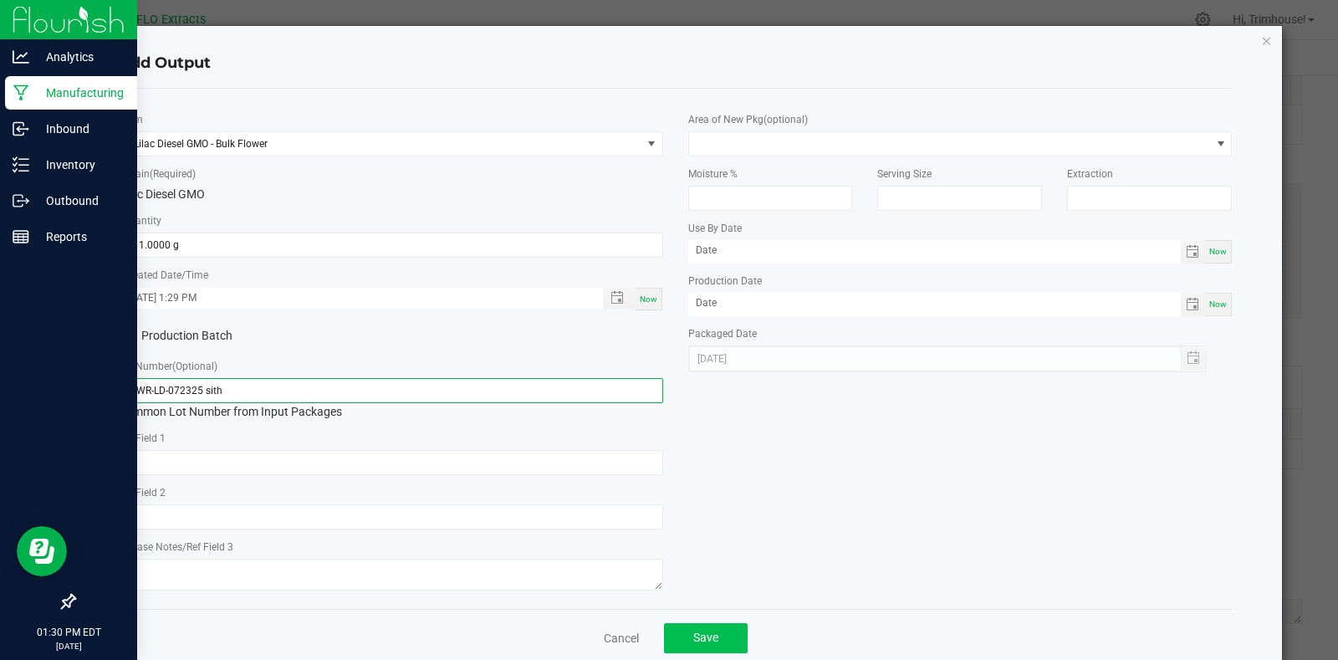
type input "FLWR-LD-072325 sith"
click at [696, 632] on span "Save" at bounding box center [705, 636] width 25 height 13
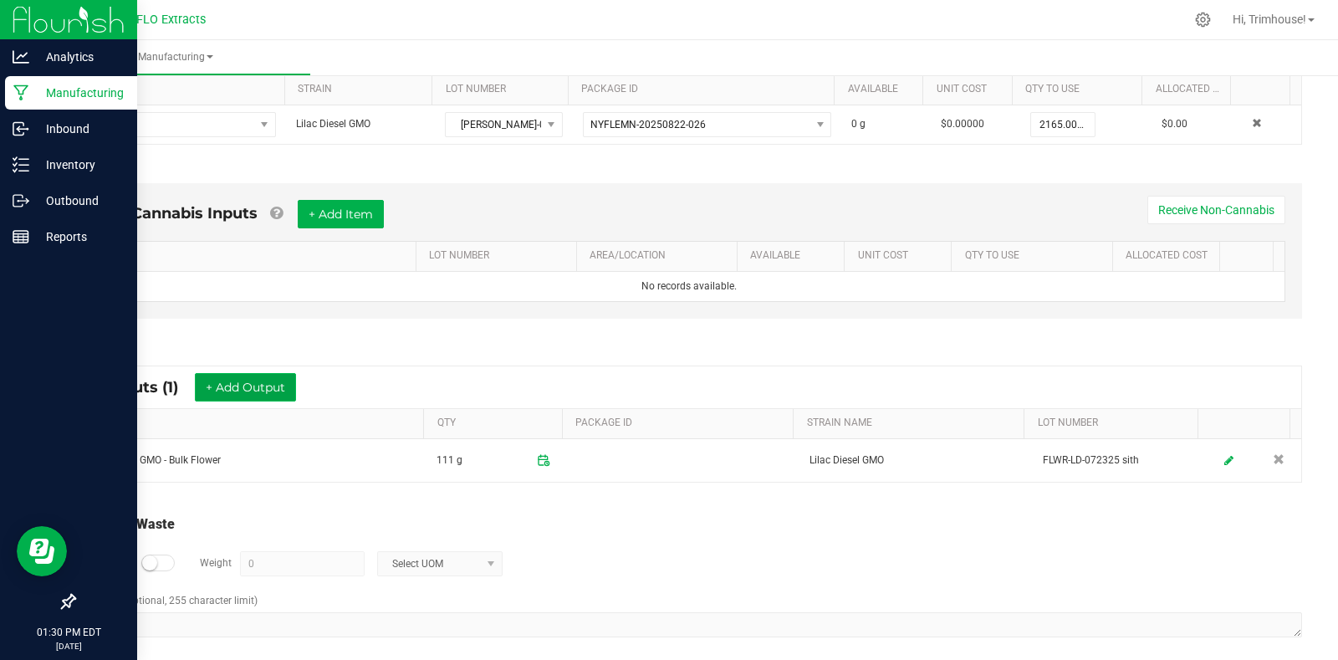
click at [246, 390] on button "+ Add Output" at bounding box center [245, 387] width 101 height 28
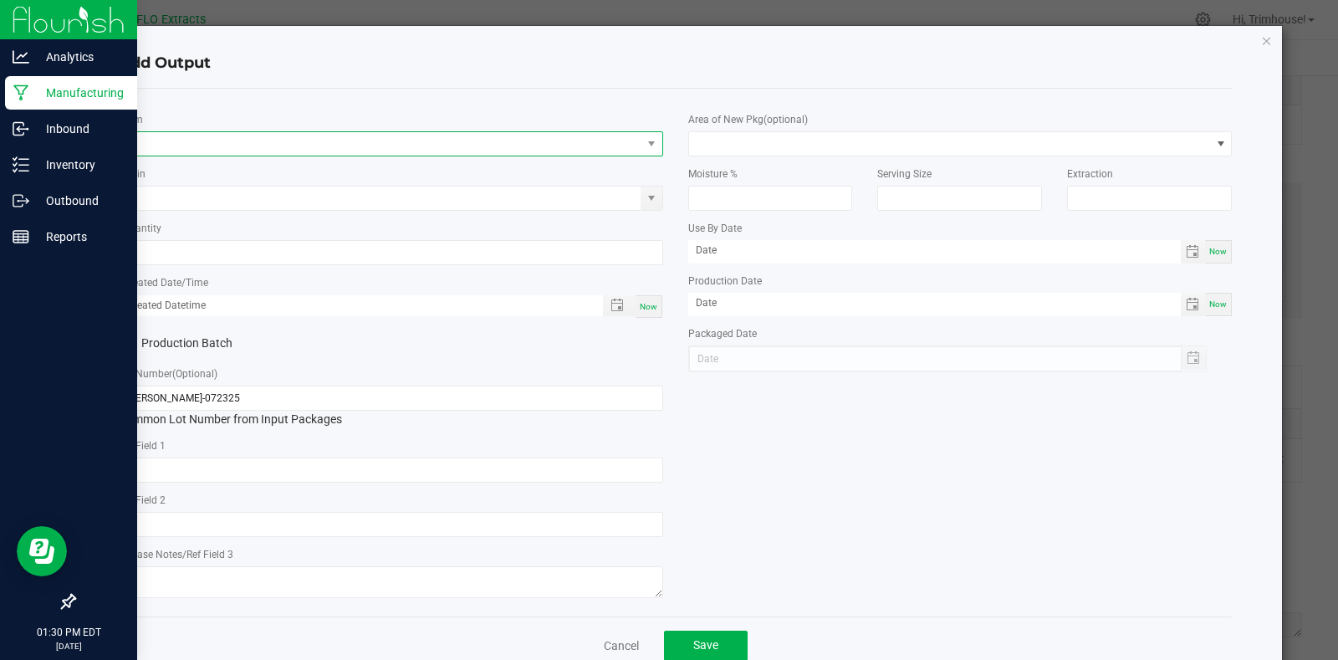
click at [217, 145] on span "NO DATA FOUND" at bounding box center [381, 143] width 522 height 23
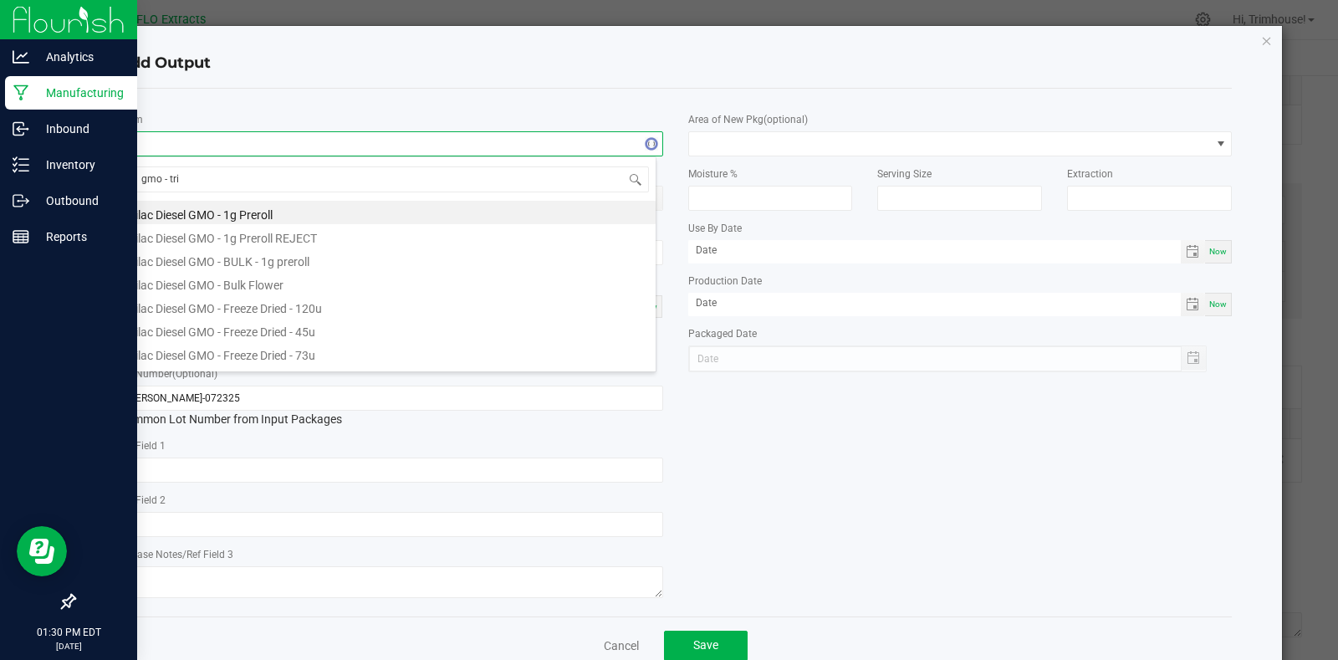
type input "gmo - trim"
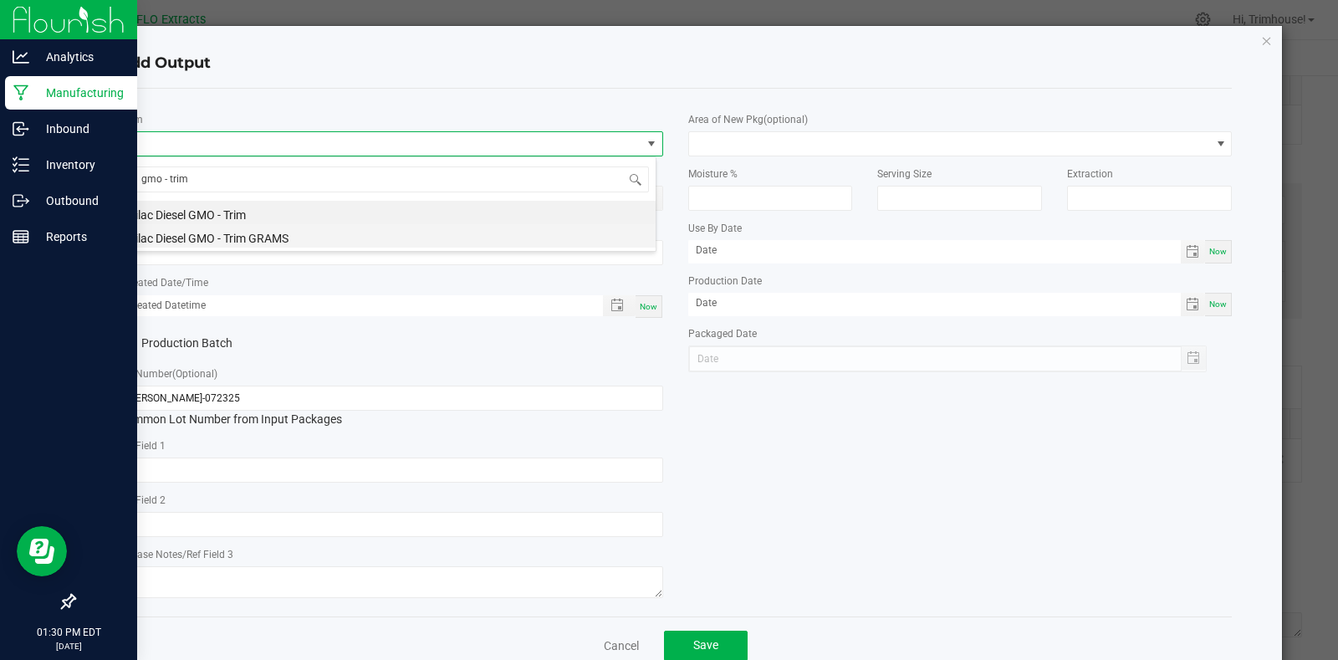
click at [233, 239] on li "Lilac Diesel GMO - Trim GRAMS" at bounding box center [387, 235] width 537 height 23
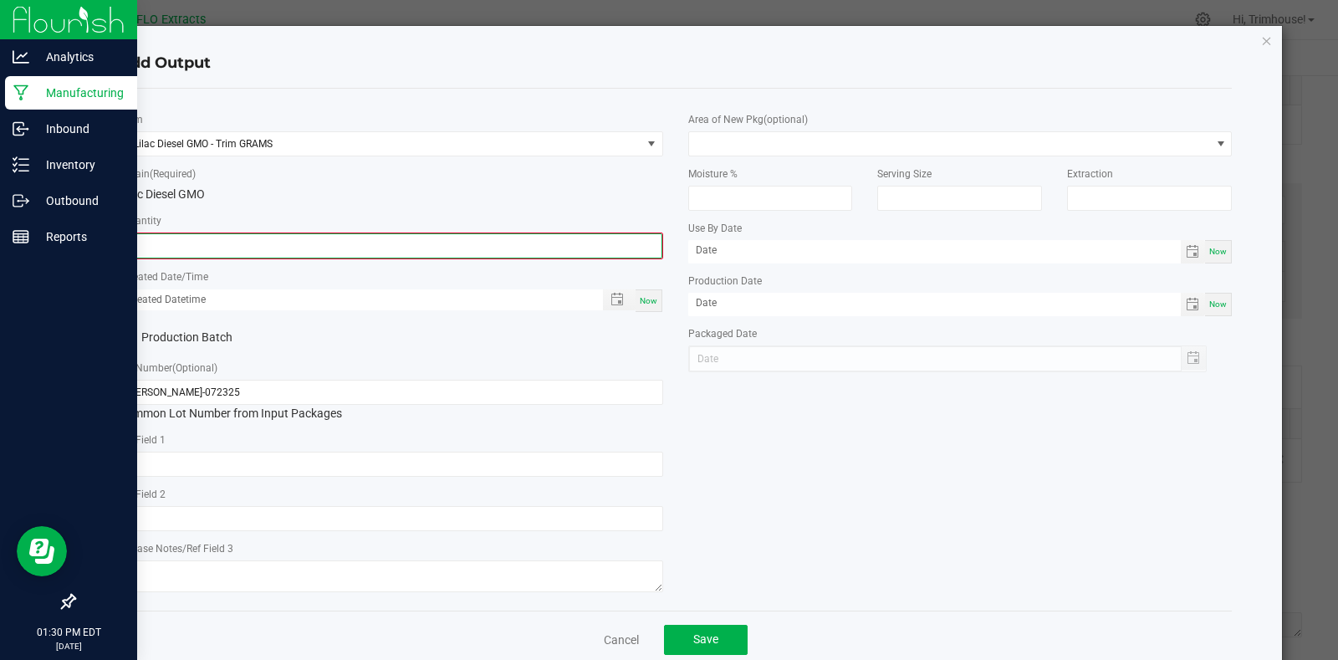
click at [208, 249] on input "0" at bounding box center [390, 245] width 541 height 23
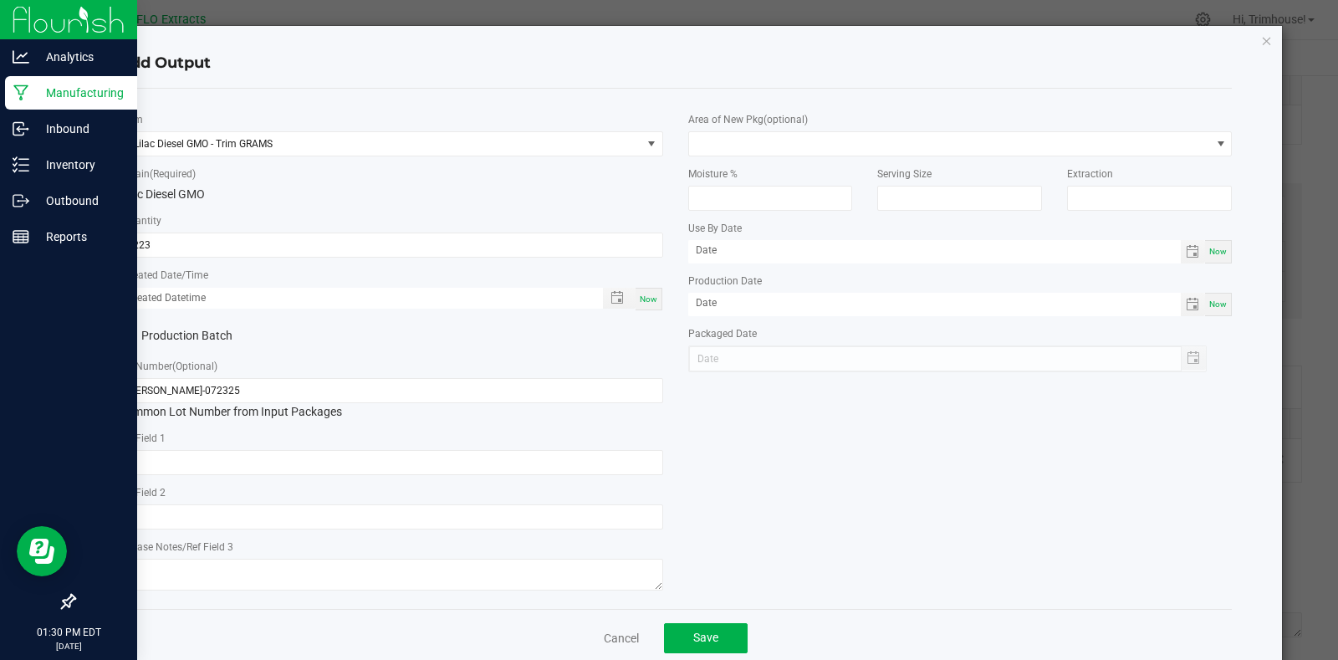
type input "1223.0000 g"
click at [647, 302] on span "Now" at bounding box center [649, 298] width 18 height 9
type input "[DATE] 1:30 PM"
type input "[DATE]"
drag, startPoint x: 148, startPoint y: 391, endPoint x: 0, endPoint y: 396, distance: 148.1
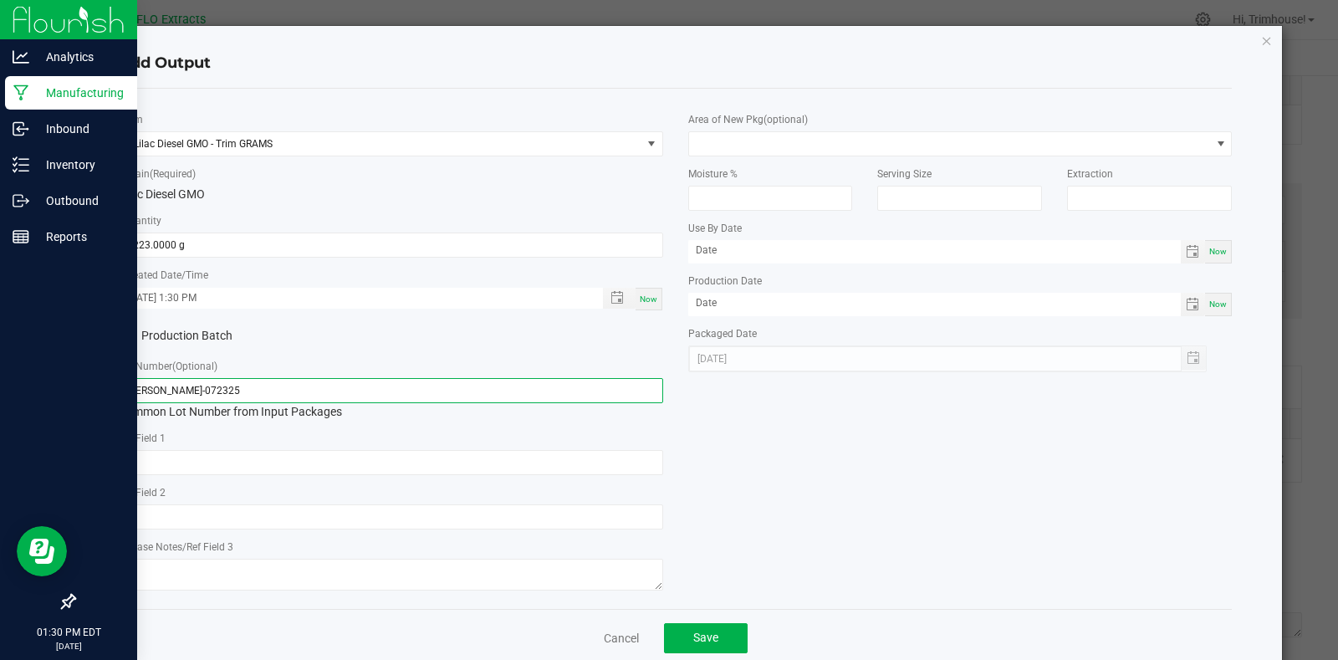
click at [0, 396] on ngb-modal-window "Add Output * Item Lilac Diesel GMO - Trim GRAMS * Strain (Required) Lilac Diese…" at bounding box center [675, 330] width 1350 height 660
type input "TRIM-LD-072325"
click at [699, 644] on span "Save" at bounding box center [705, 636] width 25 height 13
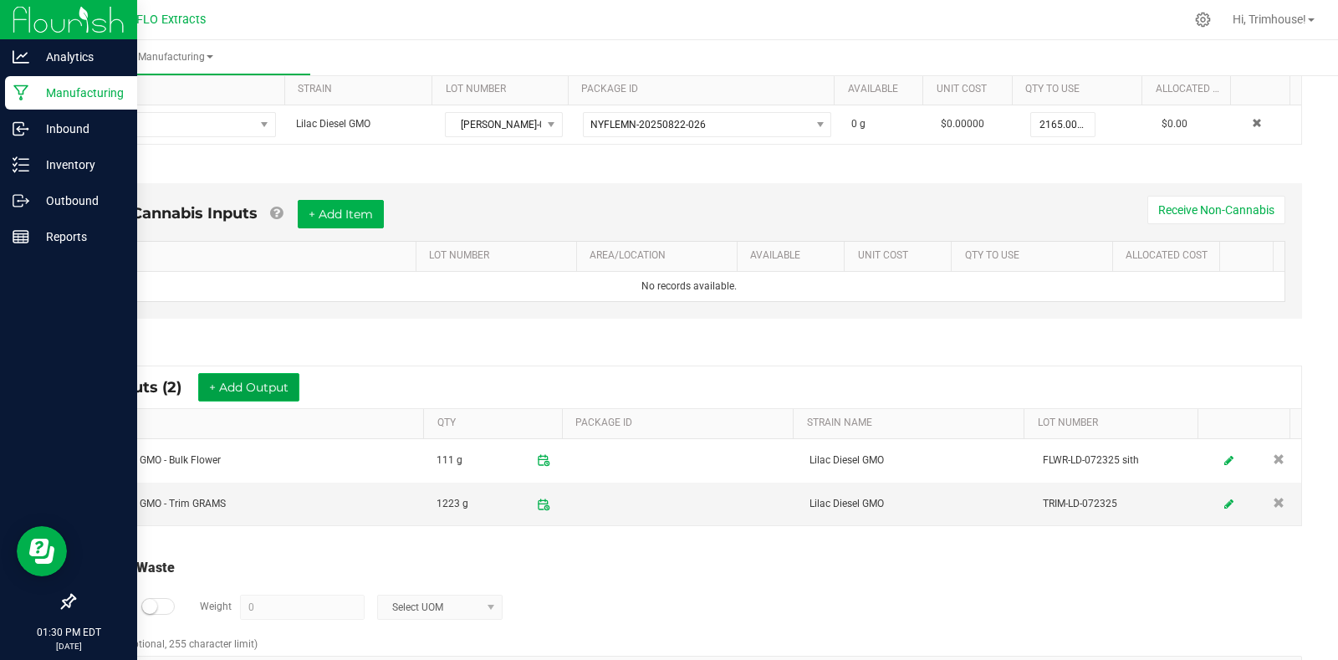
click at [247, 386] on button "+ Add Output" at bounding box center [248, 387] width 101 height 28
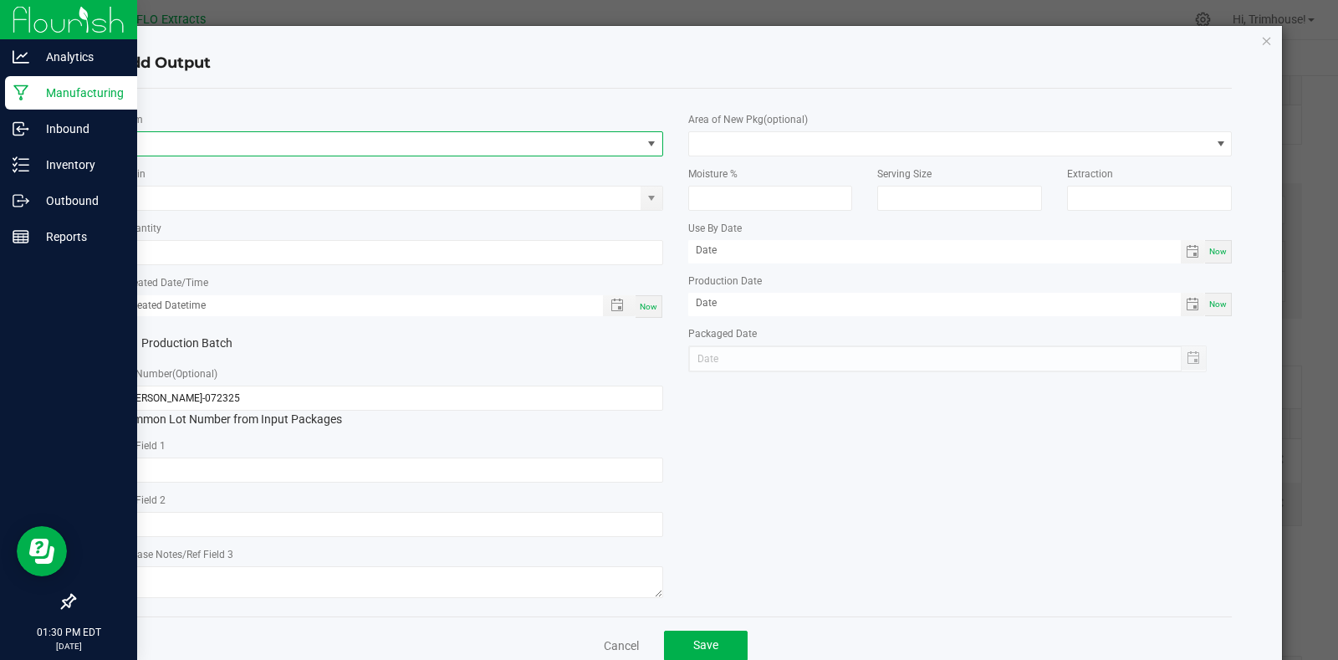
click at [278, 145] on span "NO DATA FOUND" at bounding box center [381, 143] width 522 height 23
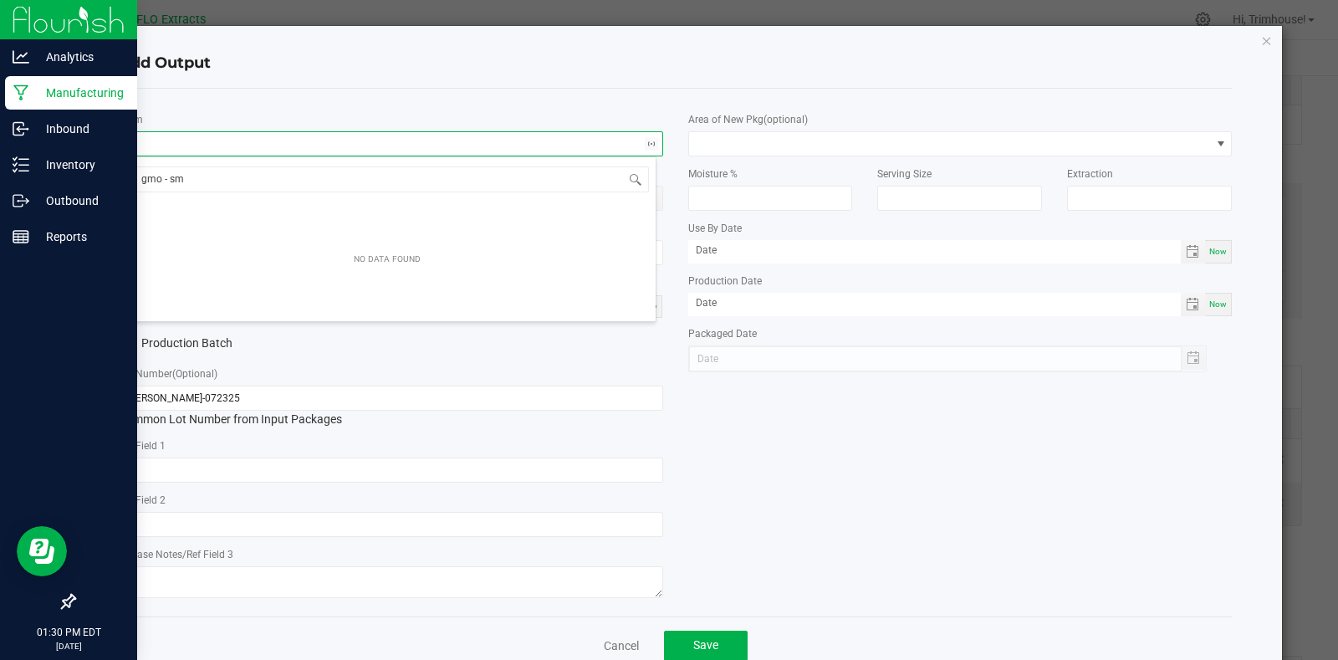
type input "gmo - sma"
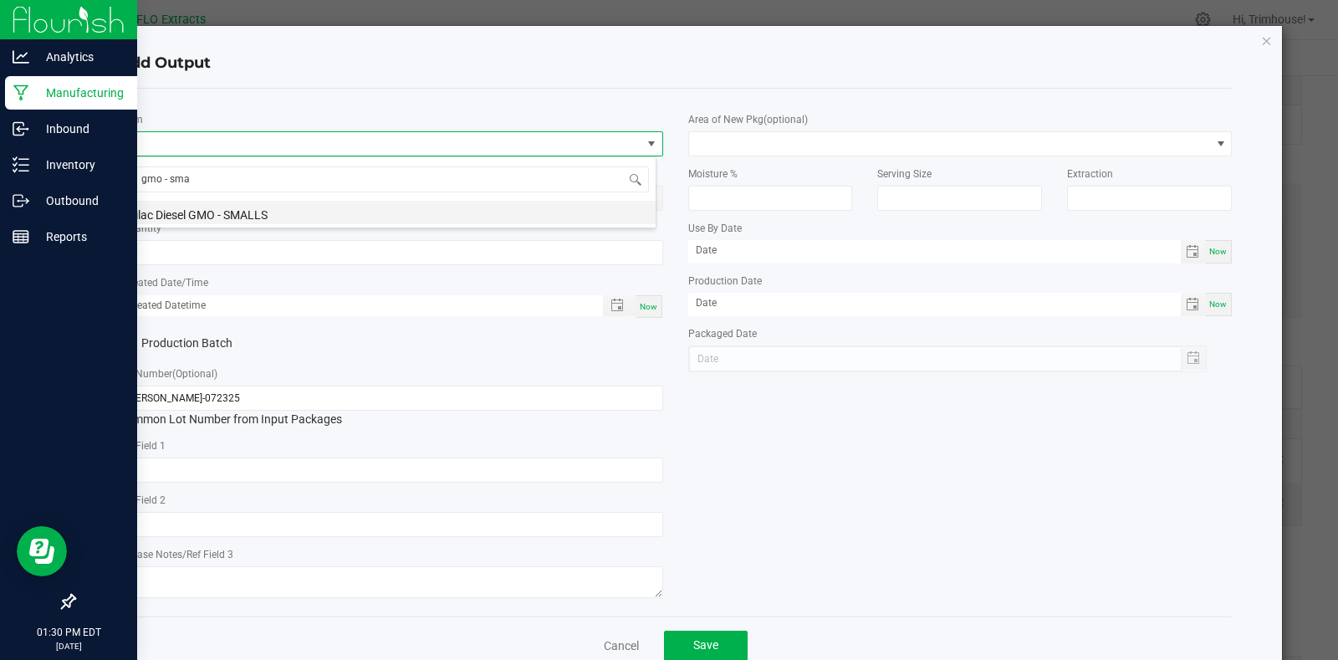
click at [269, 219] on li "Lilac Diesel GMO - SMALLS" at bounding box center [387, 212] width 537 height 23
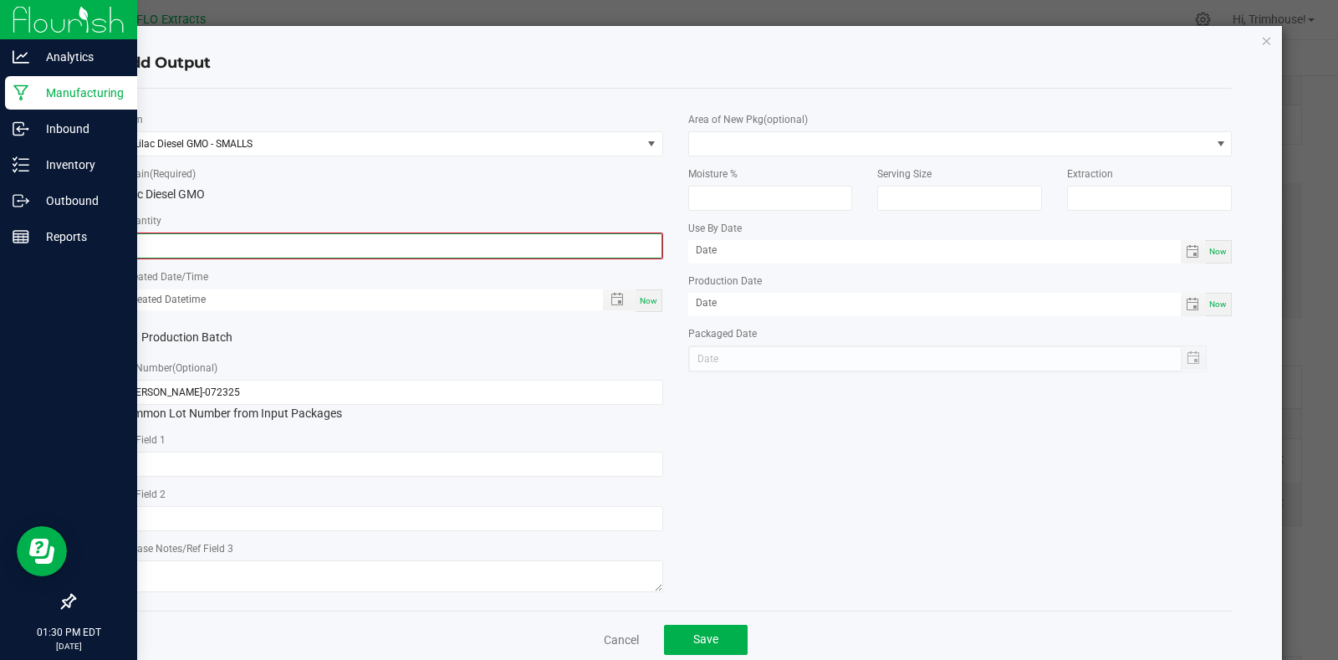
click at [255, 241] on input "0" at bounding box center [390, 245] width 541 height 23
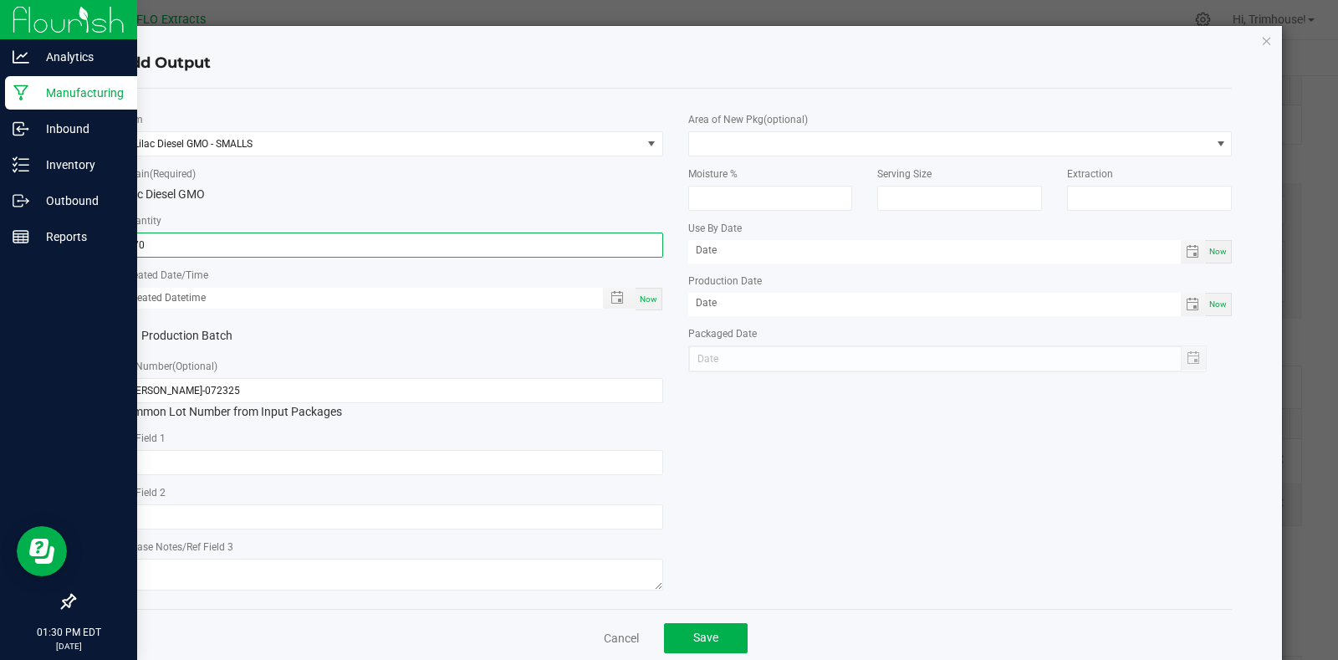
type input "770.0000 g"
click at [646, 297] on span "Now" at bounding box center [649, 298] width 18 height 9
type input "[DATE] 1:30 PM"
type input "[DATE]"
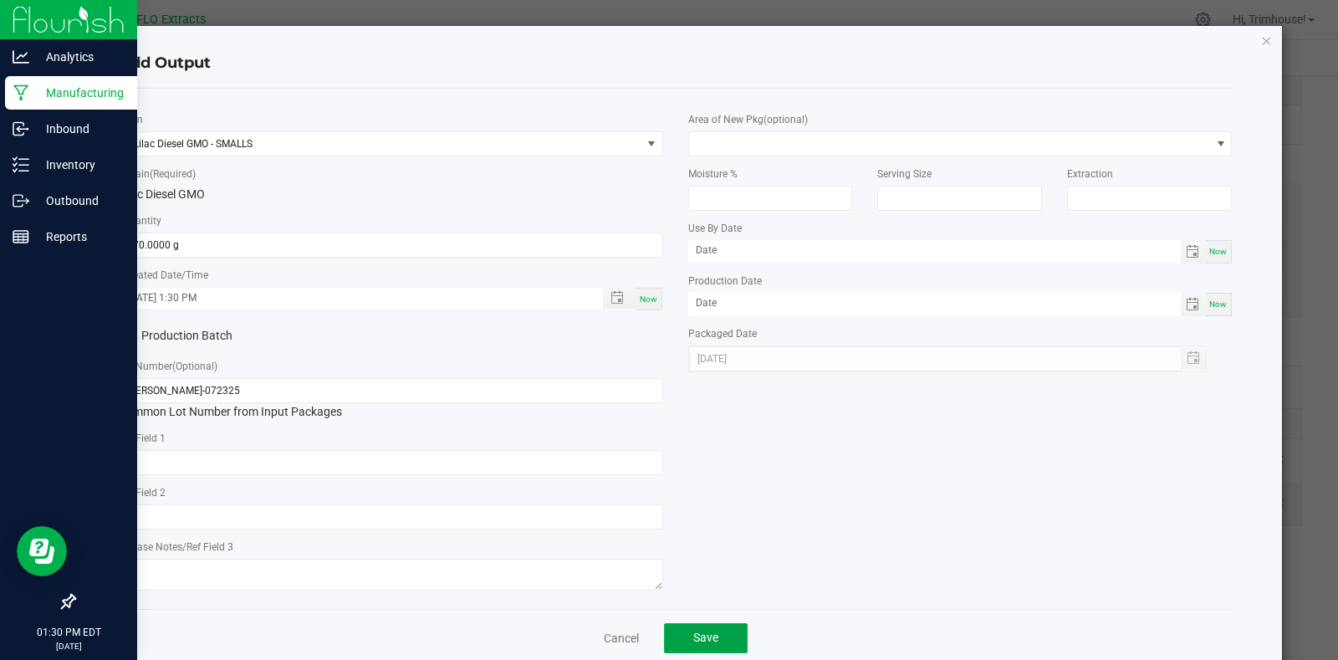
click at [701, 629] on button "Save" at bounding box center [706, 638] width 84 height 30
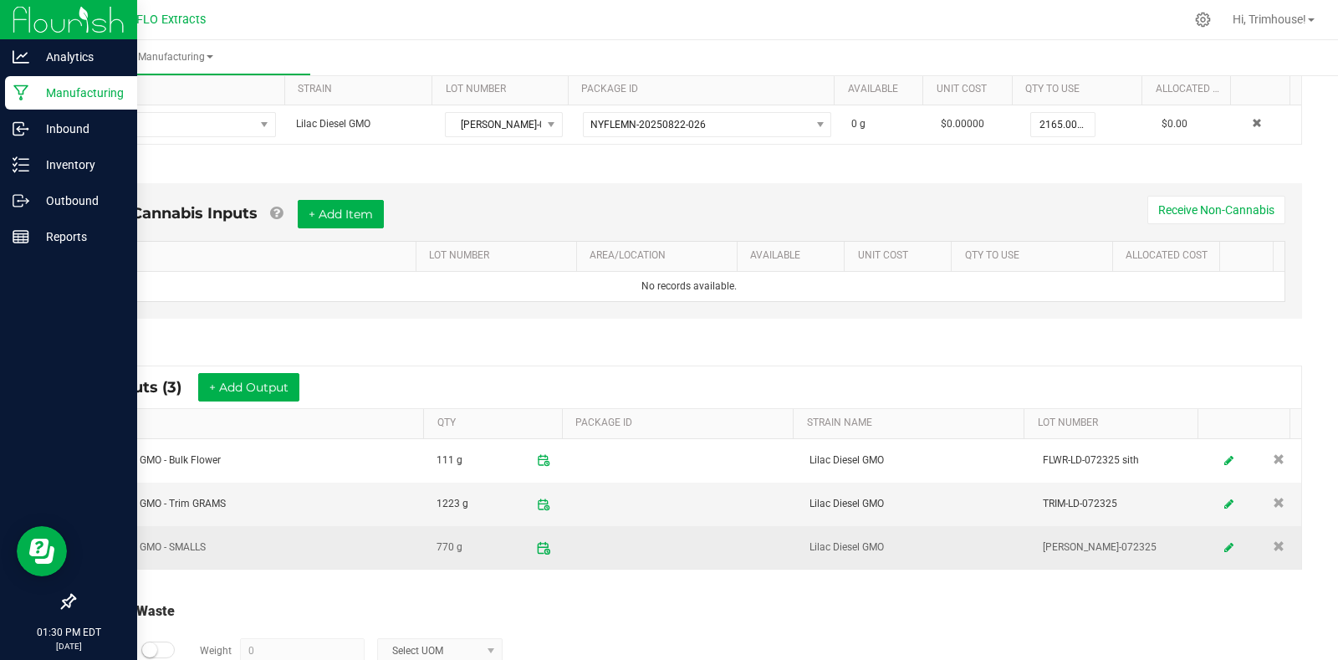
click at [536, 549] on icon at bounding box center [543, 547] width 15 height 15
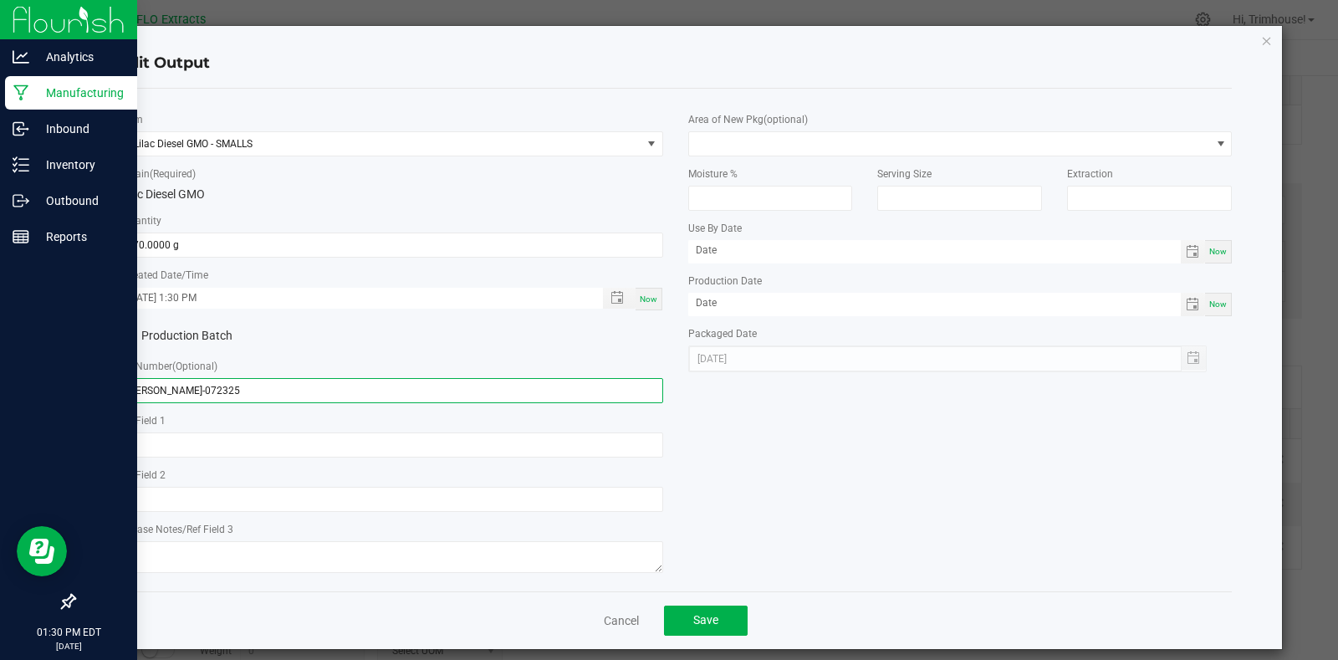
click at [151, 386] on input "[PERSON_NAME]-072325" at bounding box center [391, 390] width 544 height 25
type input "SMOL-LD-072325"
click at [713, 610] on button "Save" at bounding box center [706, 620] width 84 height 30
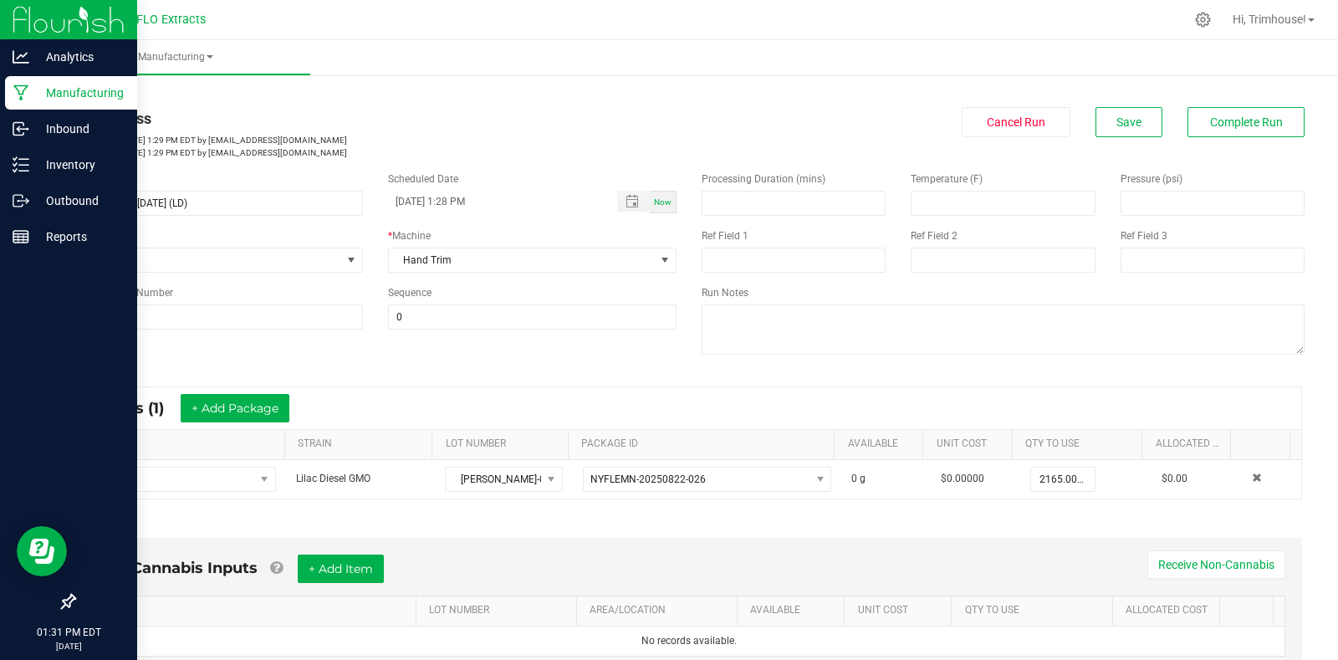
scroll to position [0, 0]
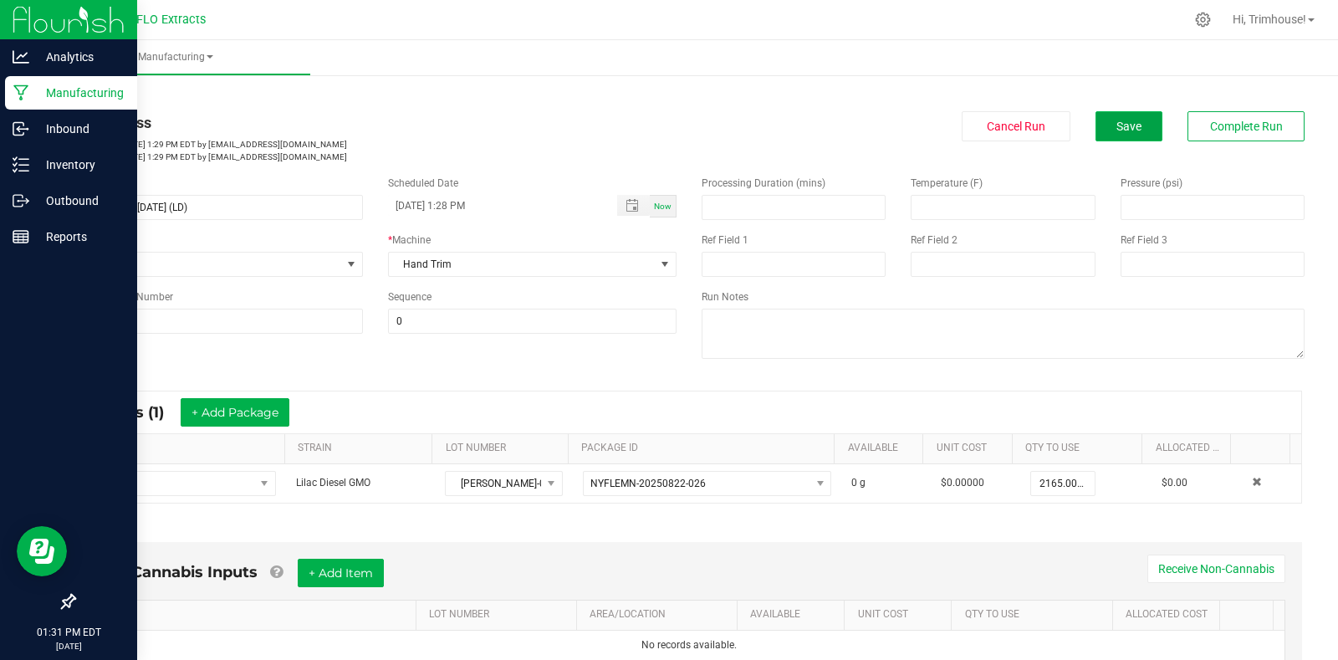
click at [1100, 120] on button "Save" at bounding box center [1128, 126] width 67 height 30
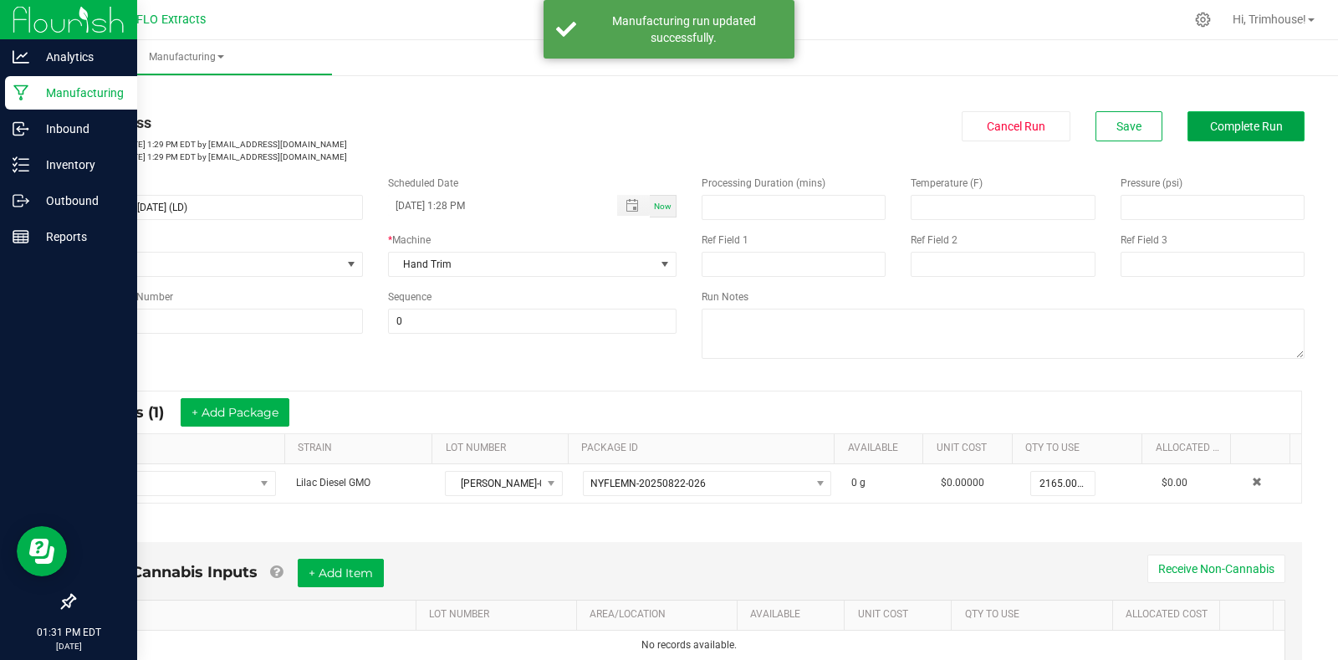
click at [1224, 129] on span "Complete Run" at bounding box center [1246, 126] width 73 height 13
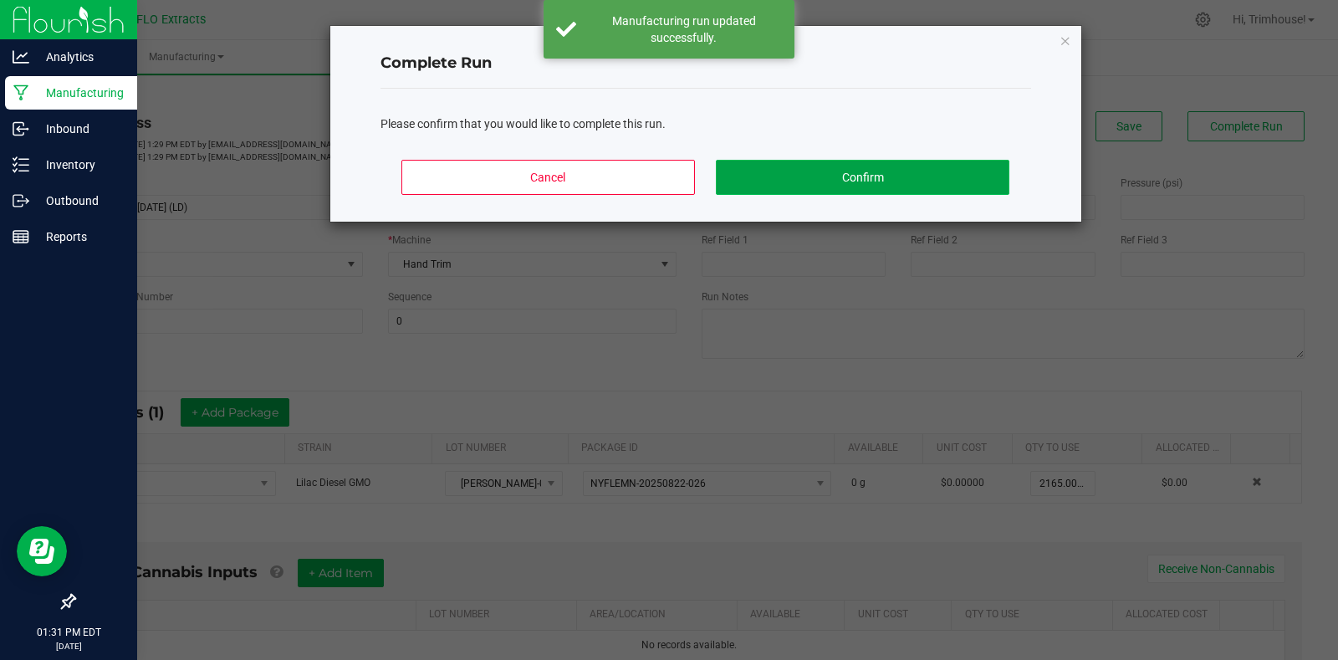
click at [868, 175] on button "Confirm" at bounding box center [862, 177] width 293 height 35
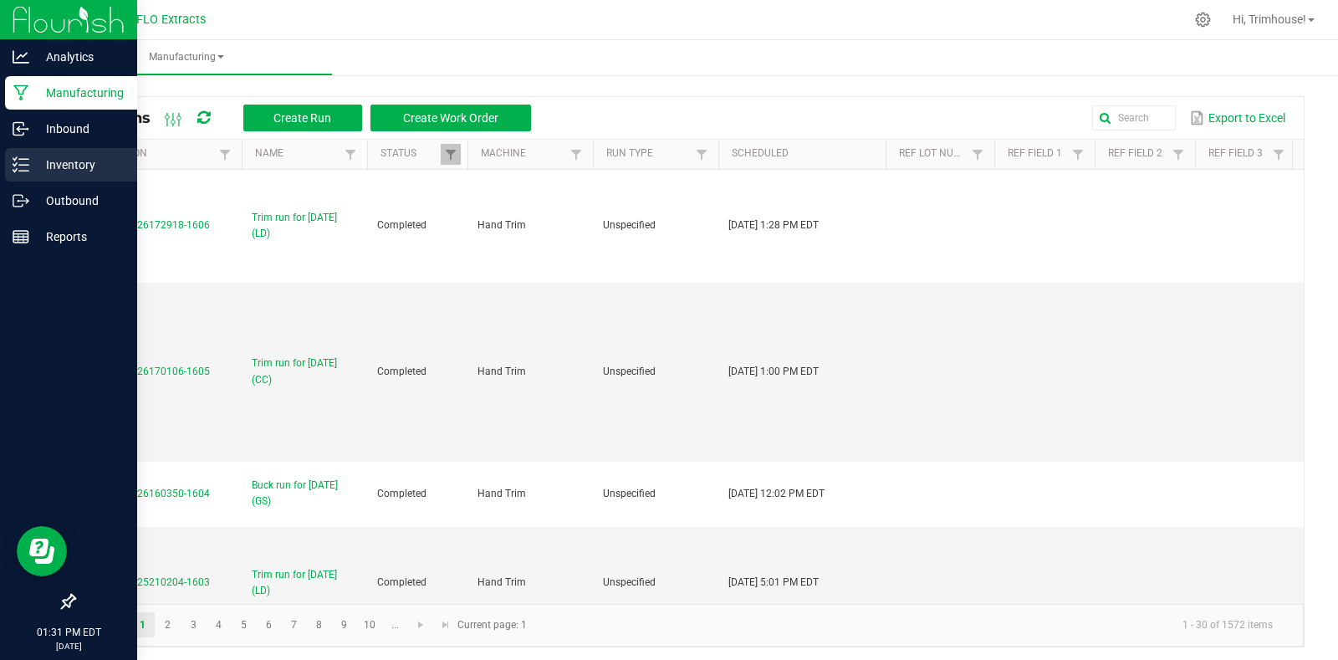
click at [71, 164] on p "Inventory" at bounding box center [79, 165] width 100 height 20
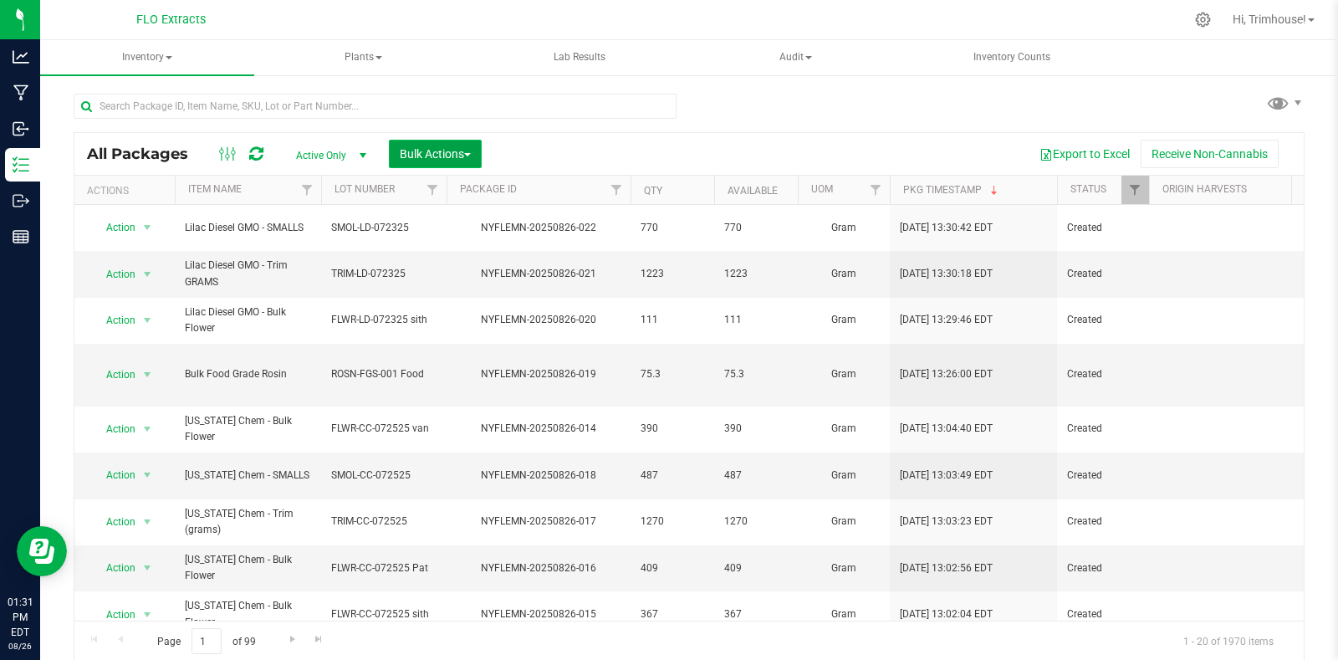
click at [433, 147] on span "Bulk Actions" at bounding box center [435, 153] width 71 height 13
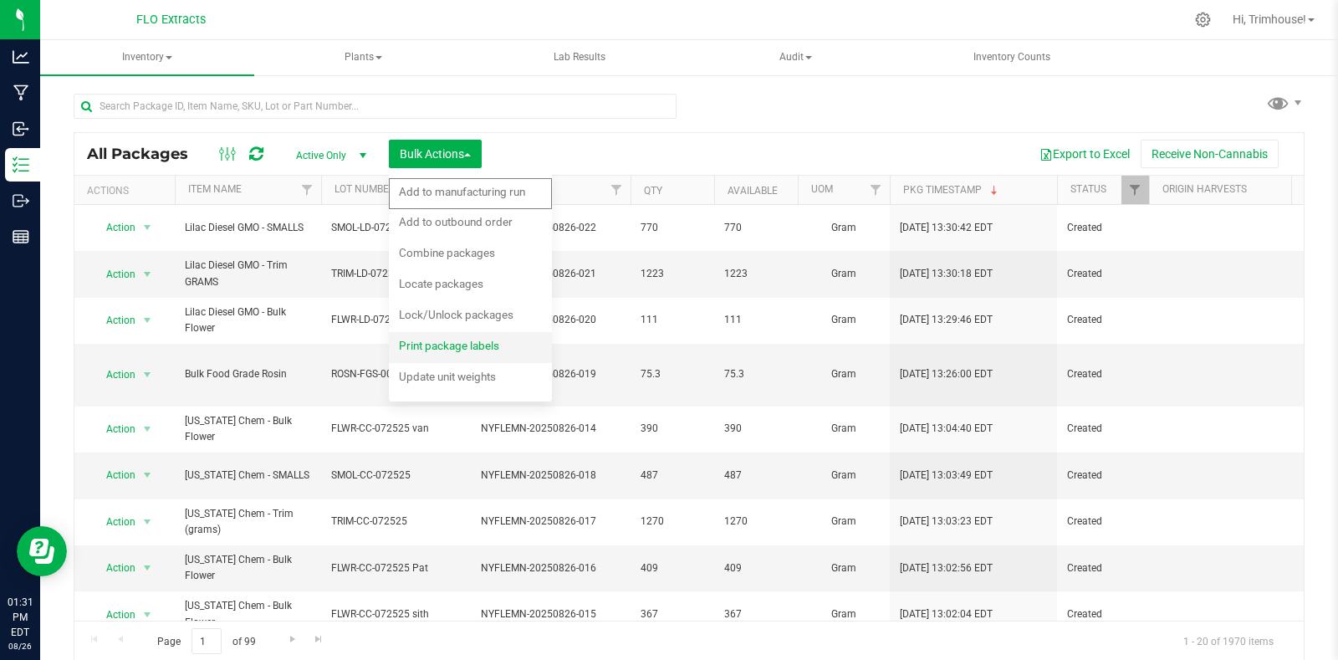
click at [445, 339] on span "Print package labels" at bounding box center [449, 345] width 100 height 13
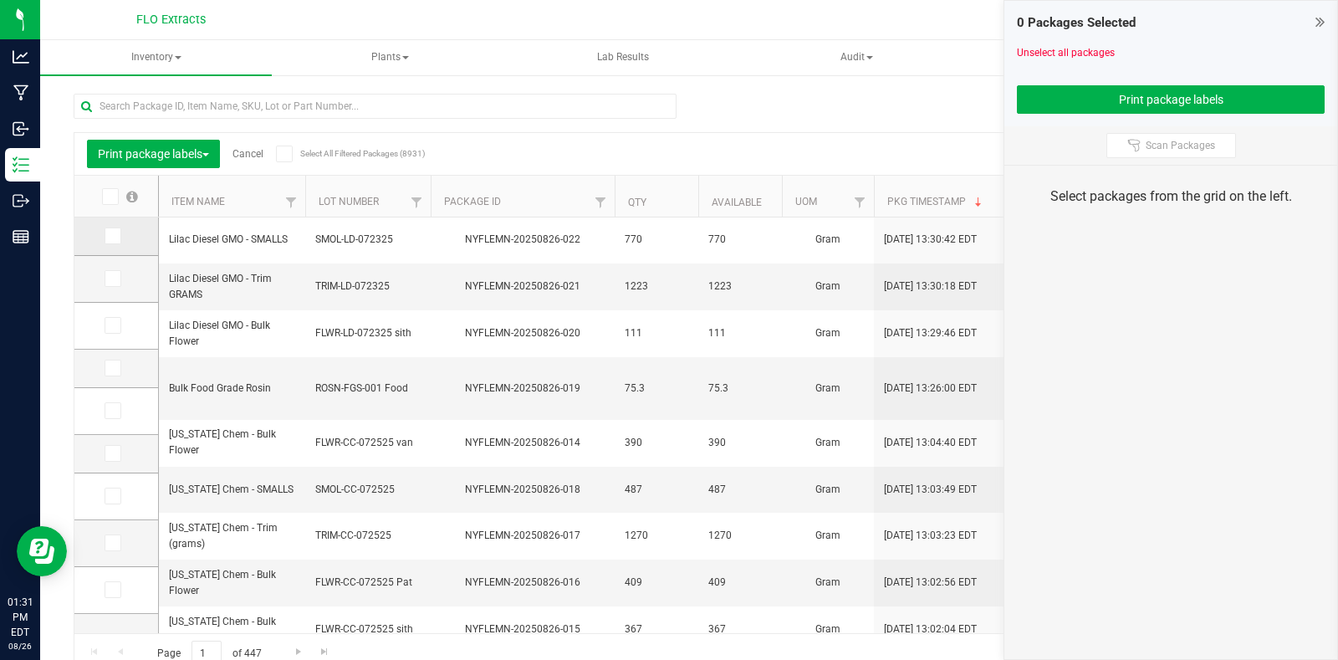
click at [115, 236] on icon at bounding box center [111, 236] width 11 height 0
click at [0, 0] on input "checkbox" at bounding box center [0, 0] width 0 height 0
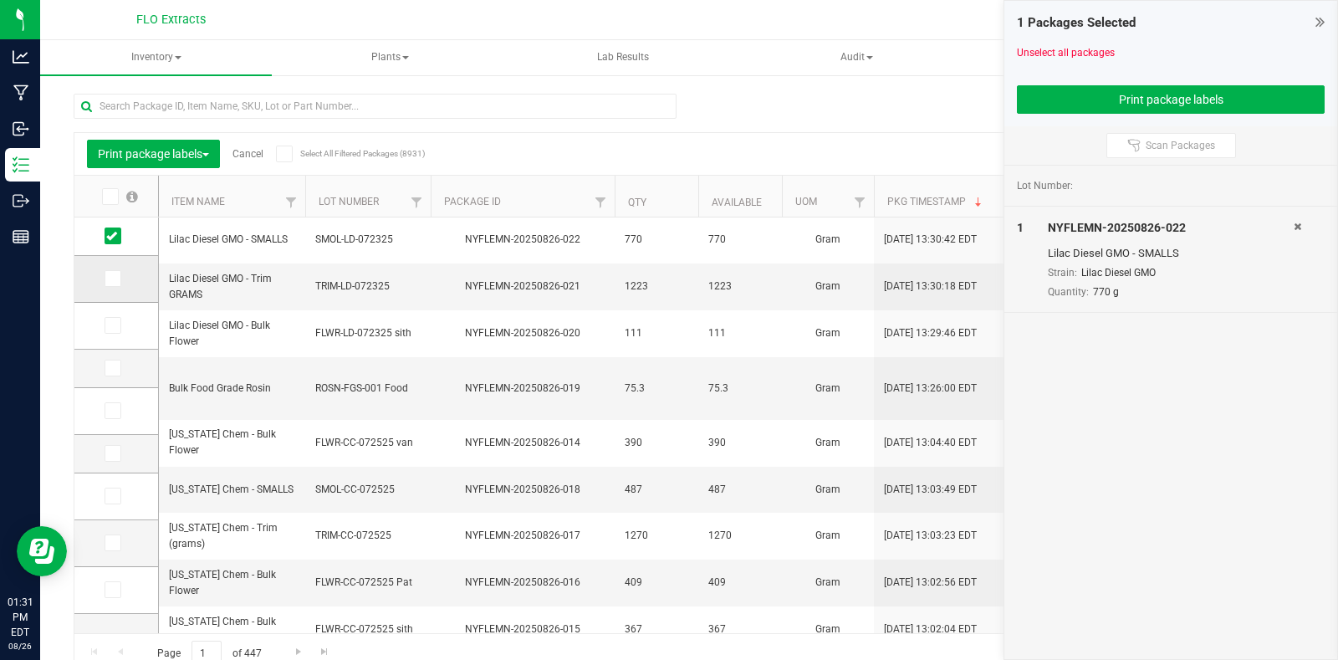
click at [115, 278] on icon at bounding box center [111, 278] width 11 height 0
click at [0, 0] on input "checkbox" at bounding box center [0, 0] width 0 height 0
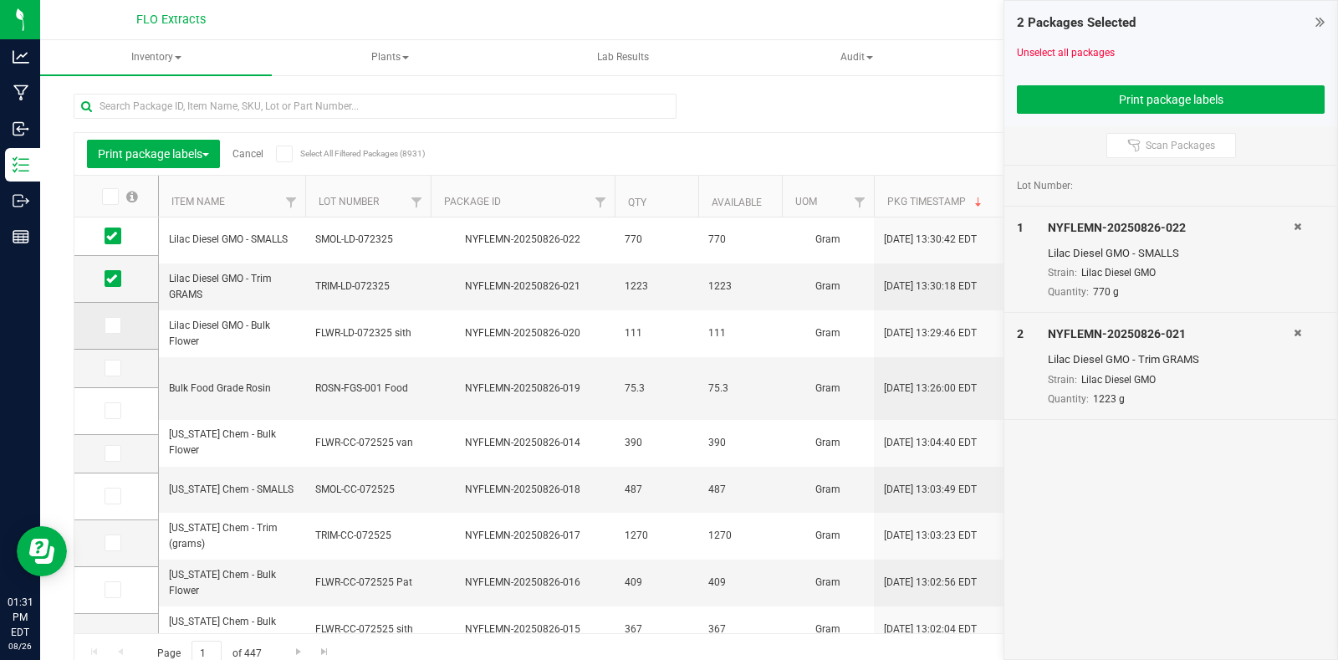
click at [112, 332] on span at bounding box center [113, 325] width 17 height 17
click at [0, 0] on input "checkbox" at bounding box center [0, 0] width 0 height 0
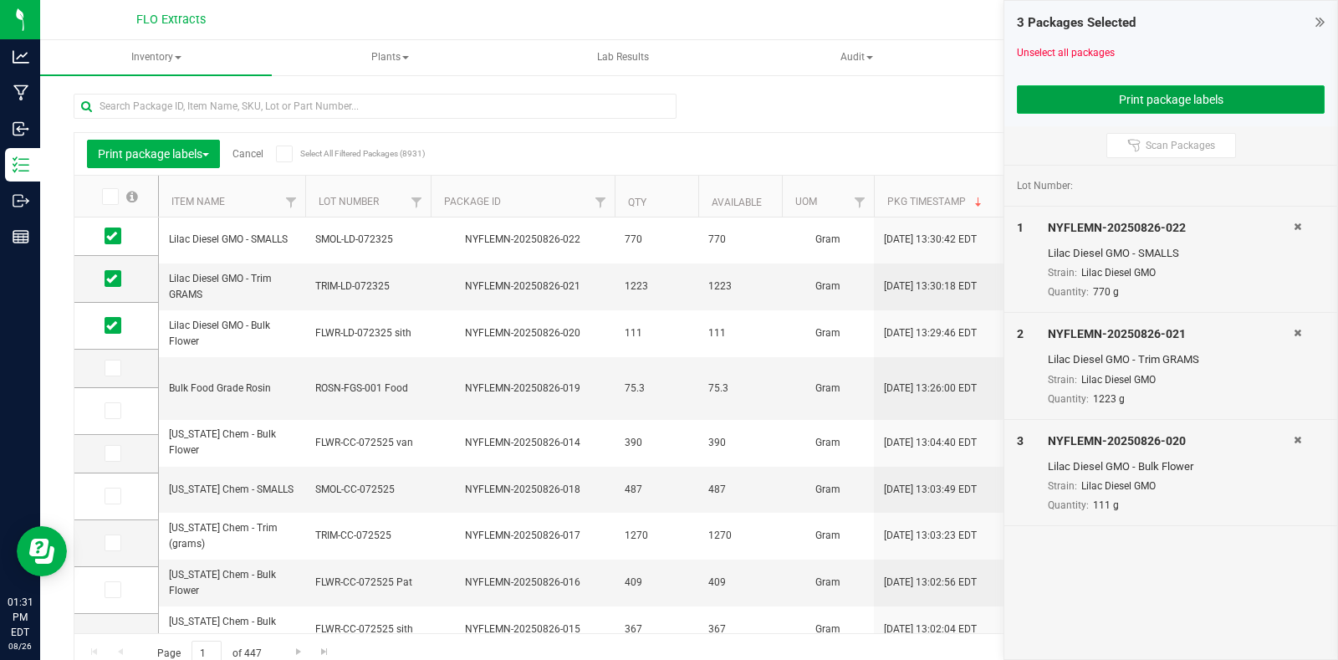
click at [1064, 103] on button "Print package labels" at bounding box center [1171, 99] width 308 height 28
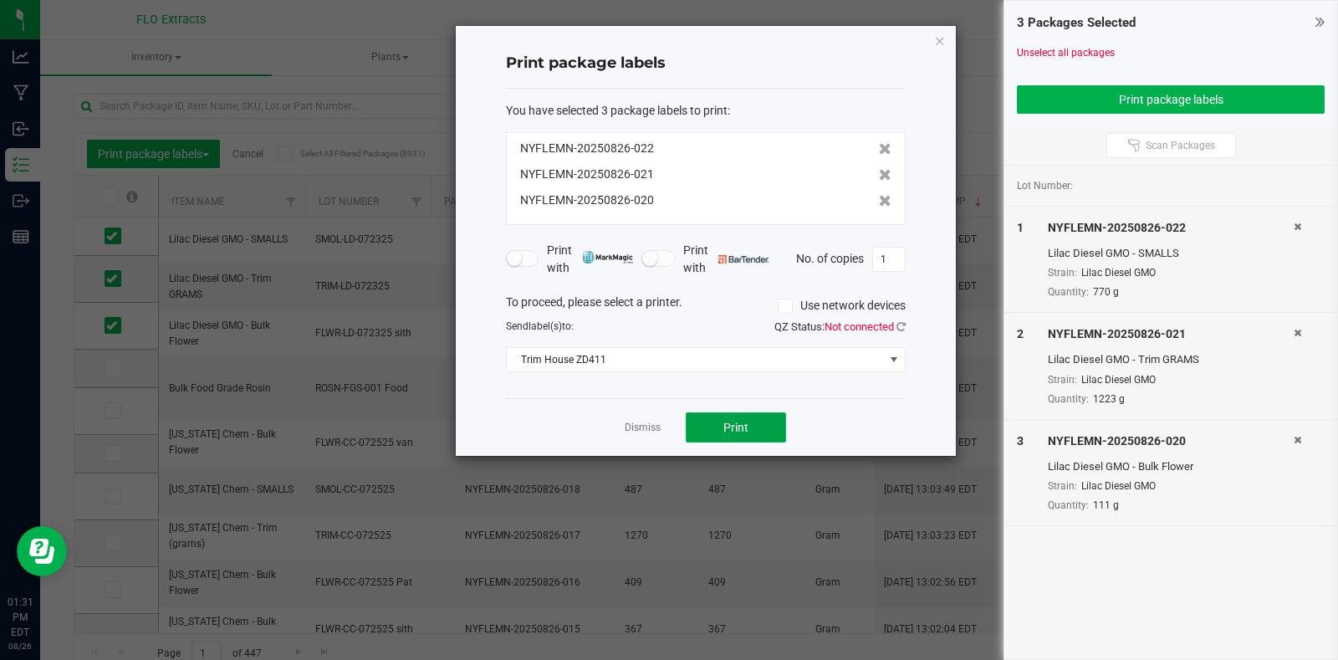
click at [761, 423] on button "Print" at bounding box center [736, 427] width 100 height 30
